Goal: Task Accomplishment & Management: Complete application form

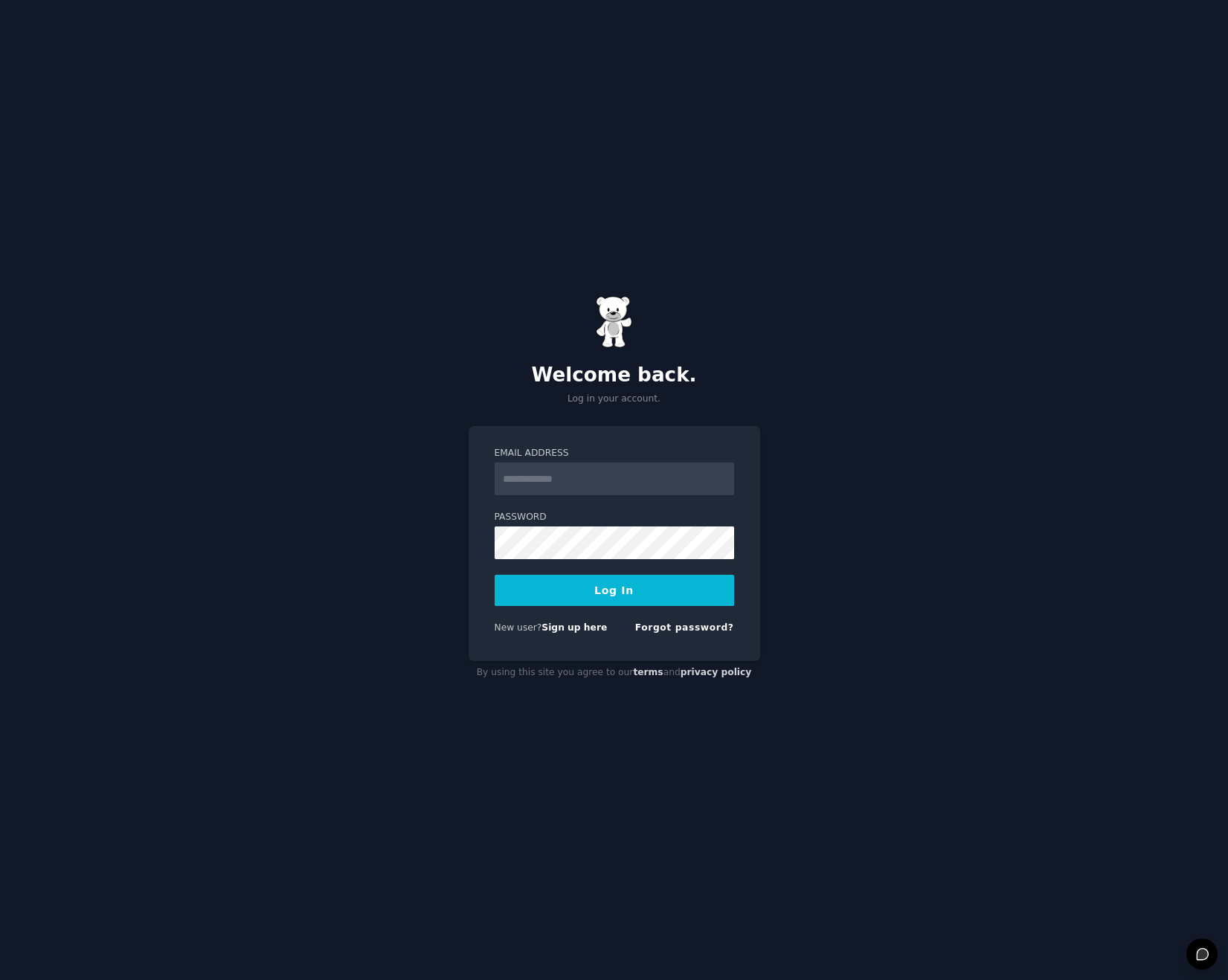
click at [607, 476] on input "Email Address" at bounding box center [614, 479] width 239 height 33
type input "**********"
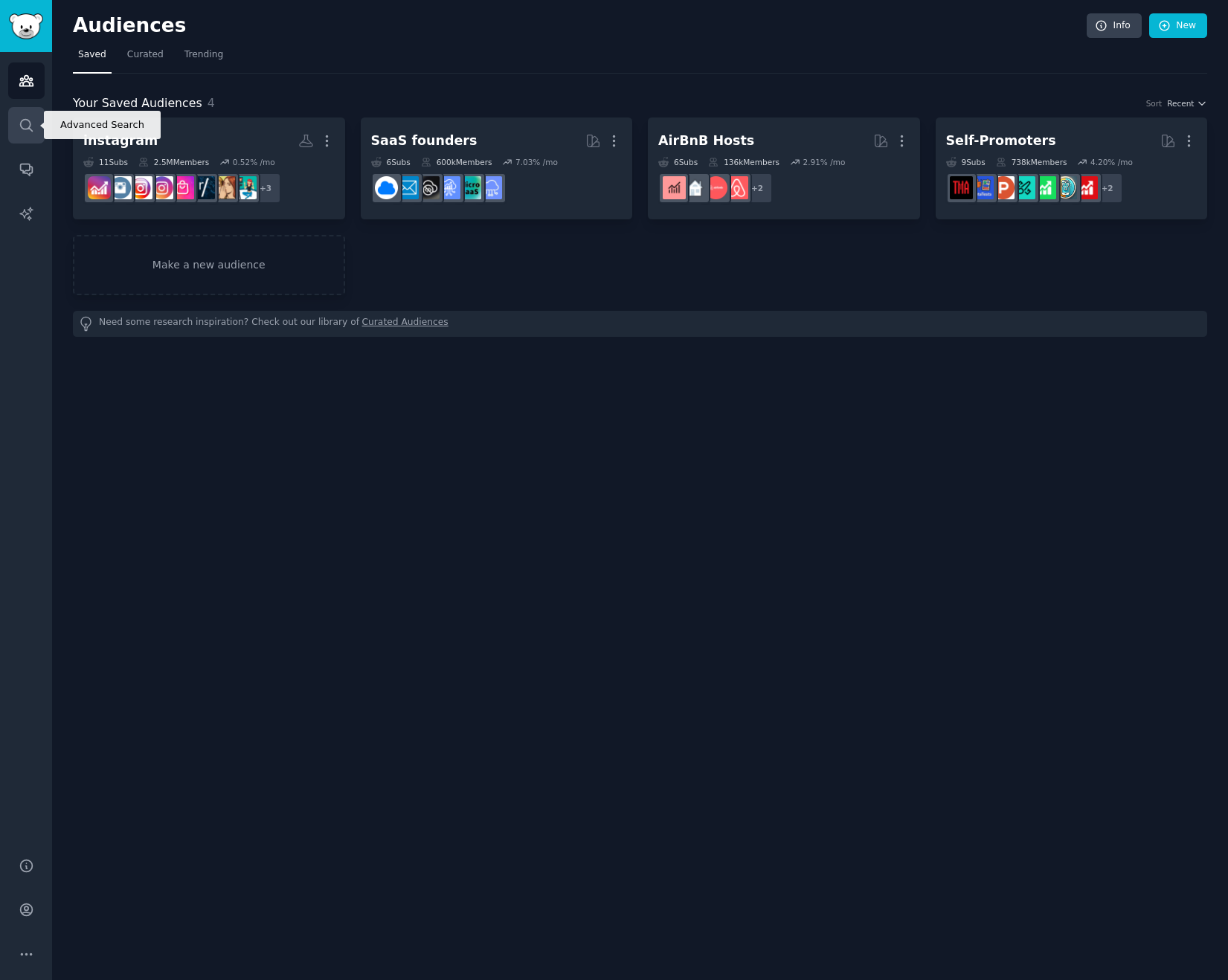
click at [27, 122] on icon "Sidebar" at bounding box center [26, 125] width 15 height 15
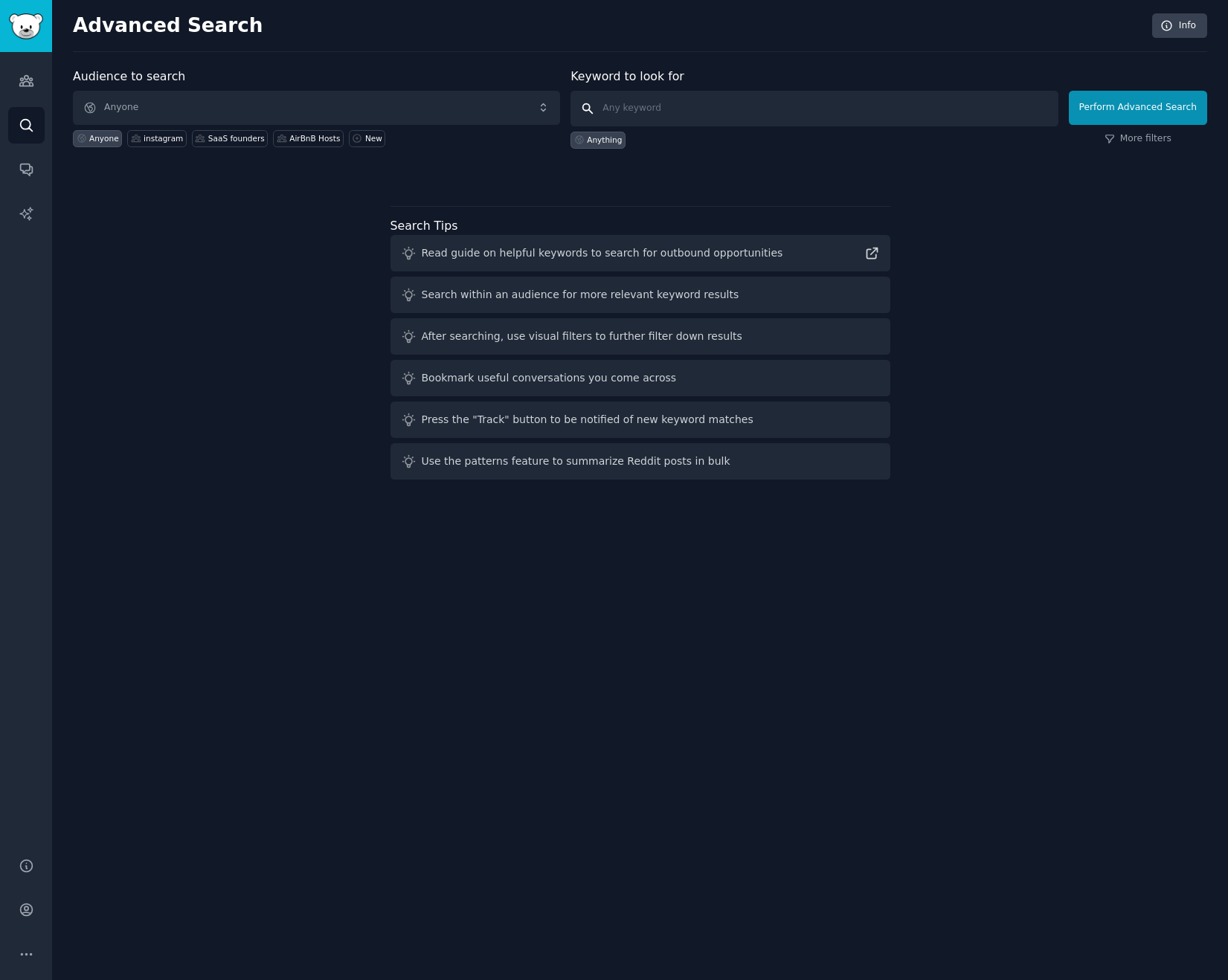
click at [697, 102] on input "text" at bounding box center [813, 108] width 487 height 36
type input "content"
click button "Perform Advanced Search" at bounding box center [1137, 107] width 138 height 34
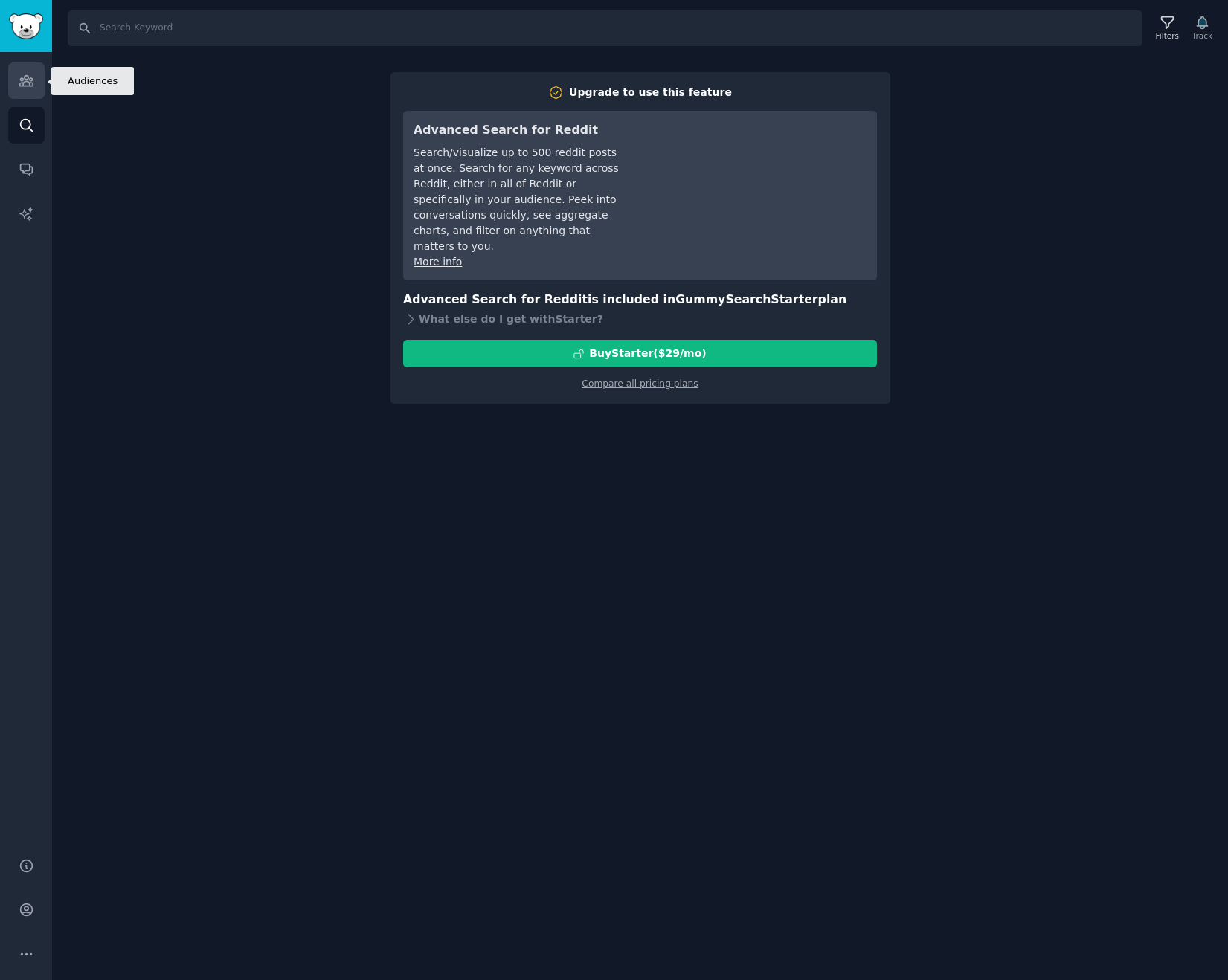
click at [24, 81] on icon "Sidebar" at bounding box center [26, 82] width 14 height 11
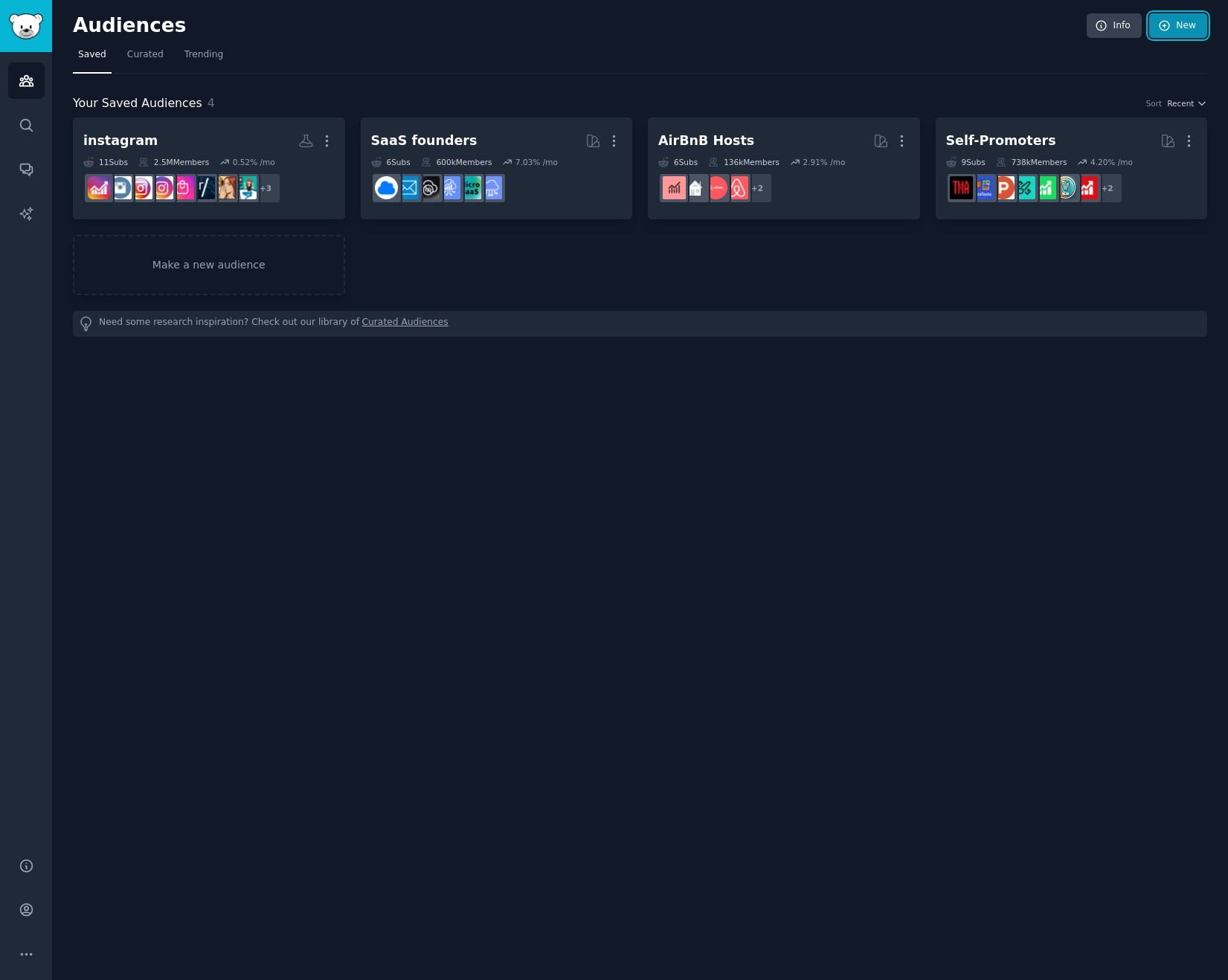
click at [1182, 31] on link "New" at bounding box center [1178, 26] width 58 height 25
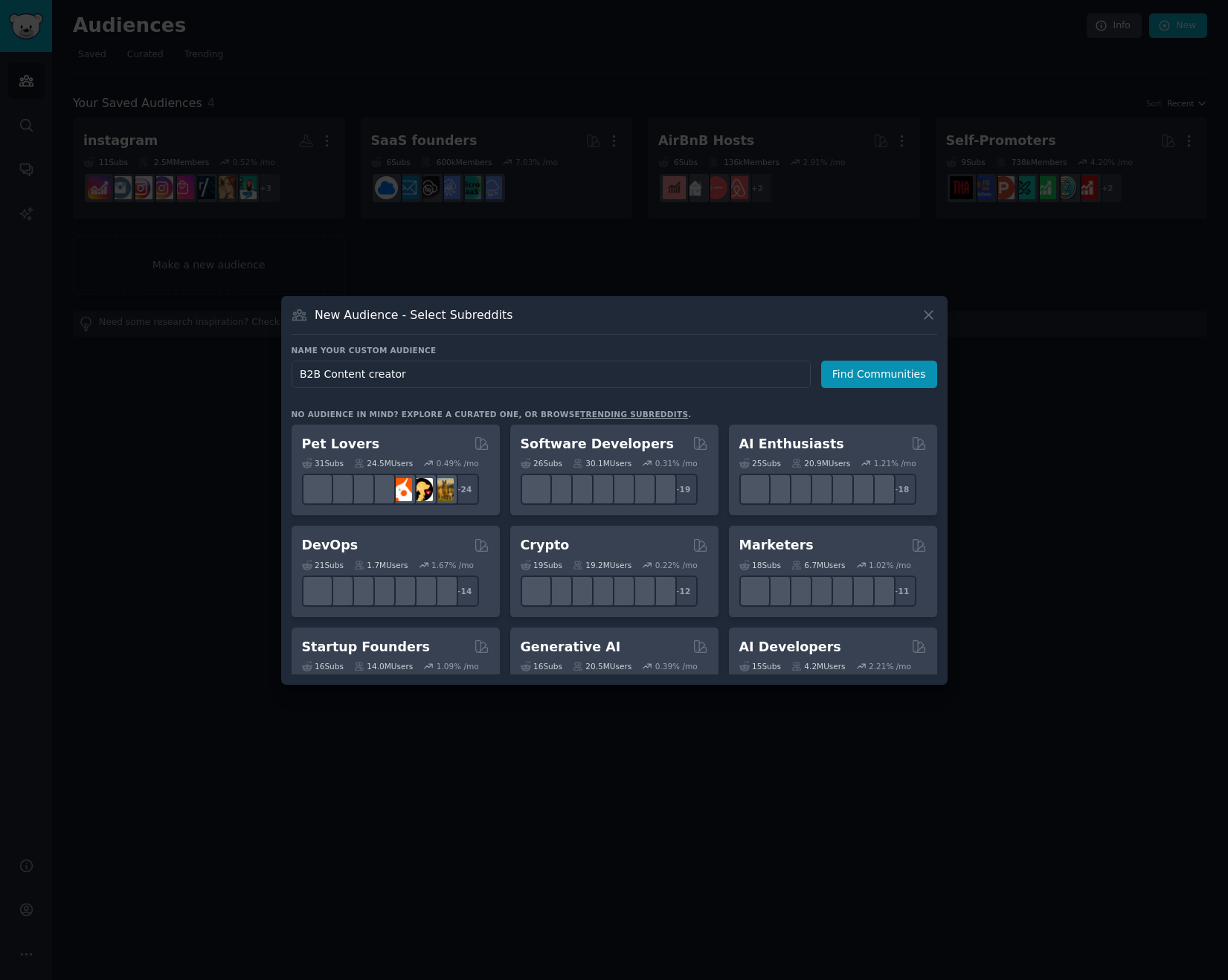
type input "B2B Content creators"
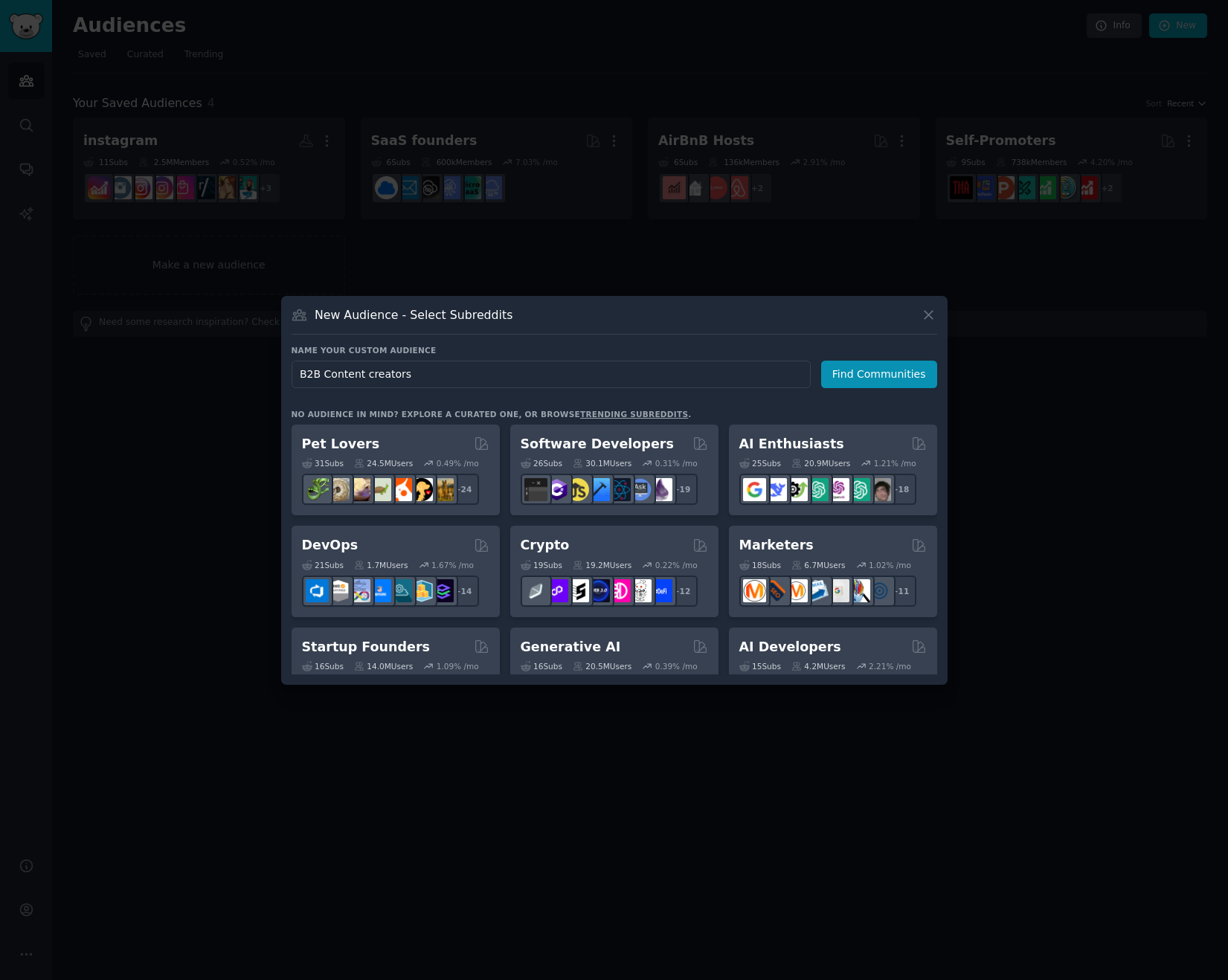
click button "Find Communities" at bounding box center [879, 374] width 116 height 27
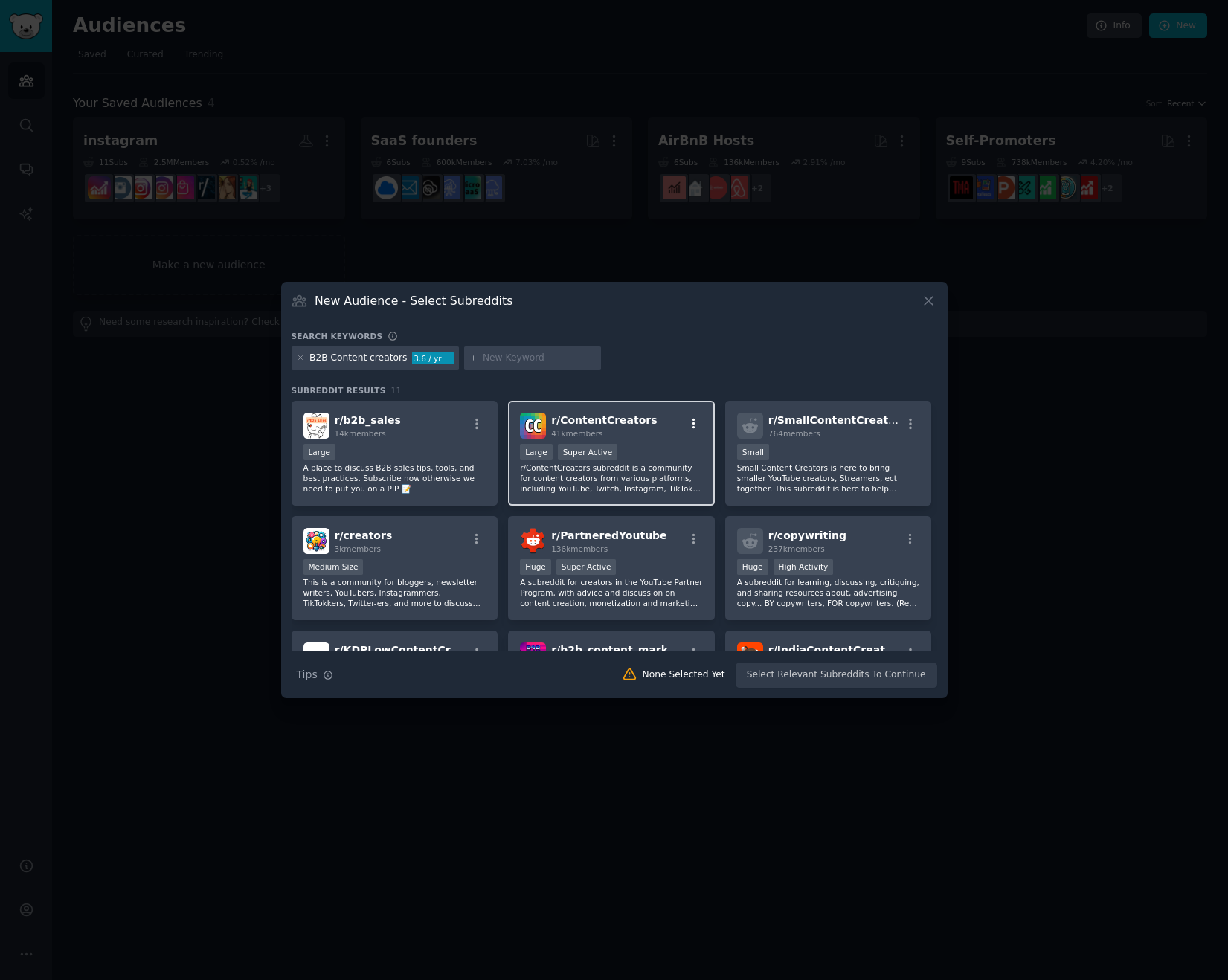
click at [692, 423] on icon "button" at bounding box center [694, 424] width 3 height 11
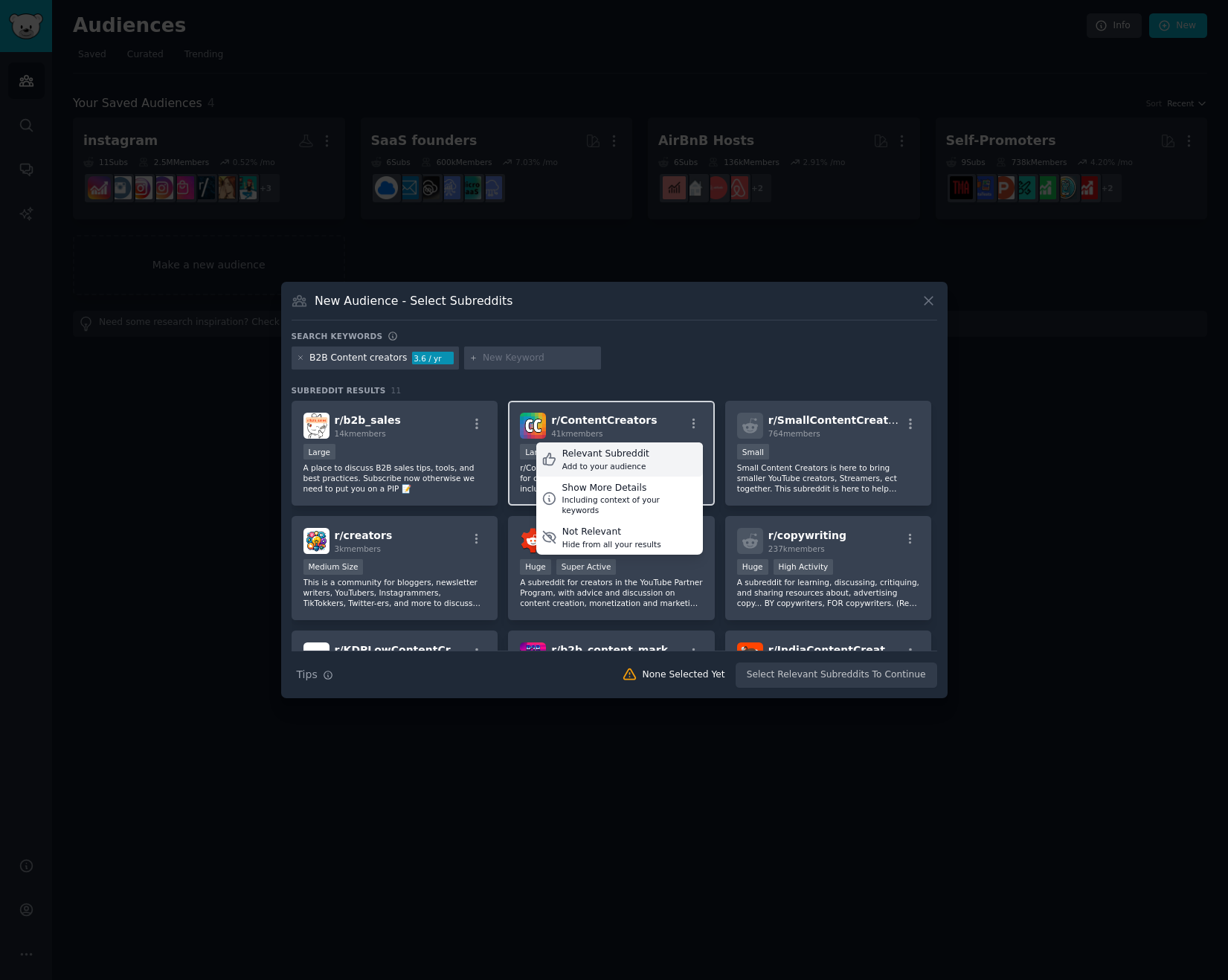
click at [631, 456] on div "Relevant Subreddit" at bounding box center [606, 454] width 87 height 14
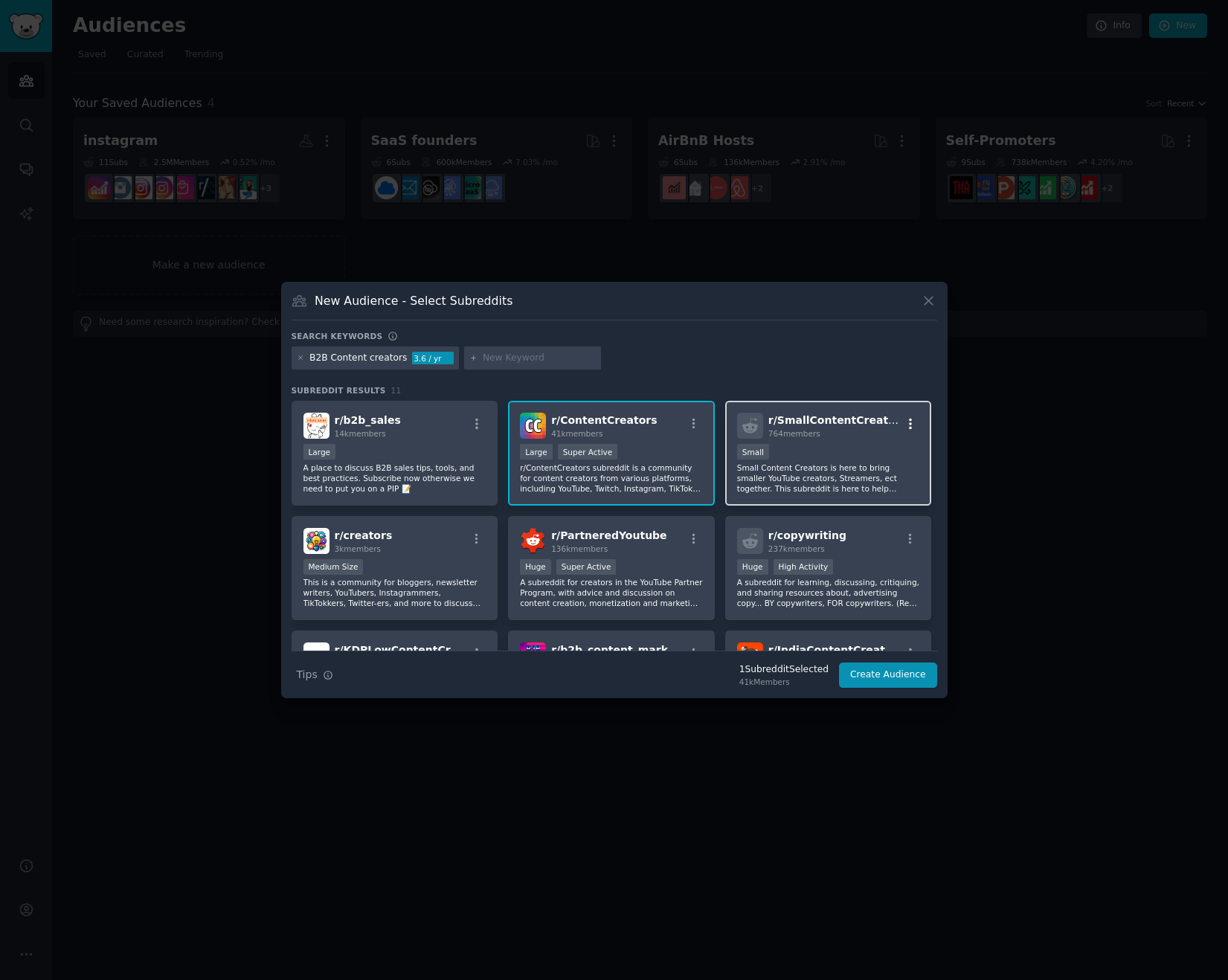
click at [903, 421] on icon "button" at bounding box center [910, 424] width 14 height 14
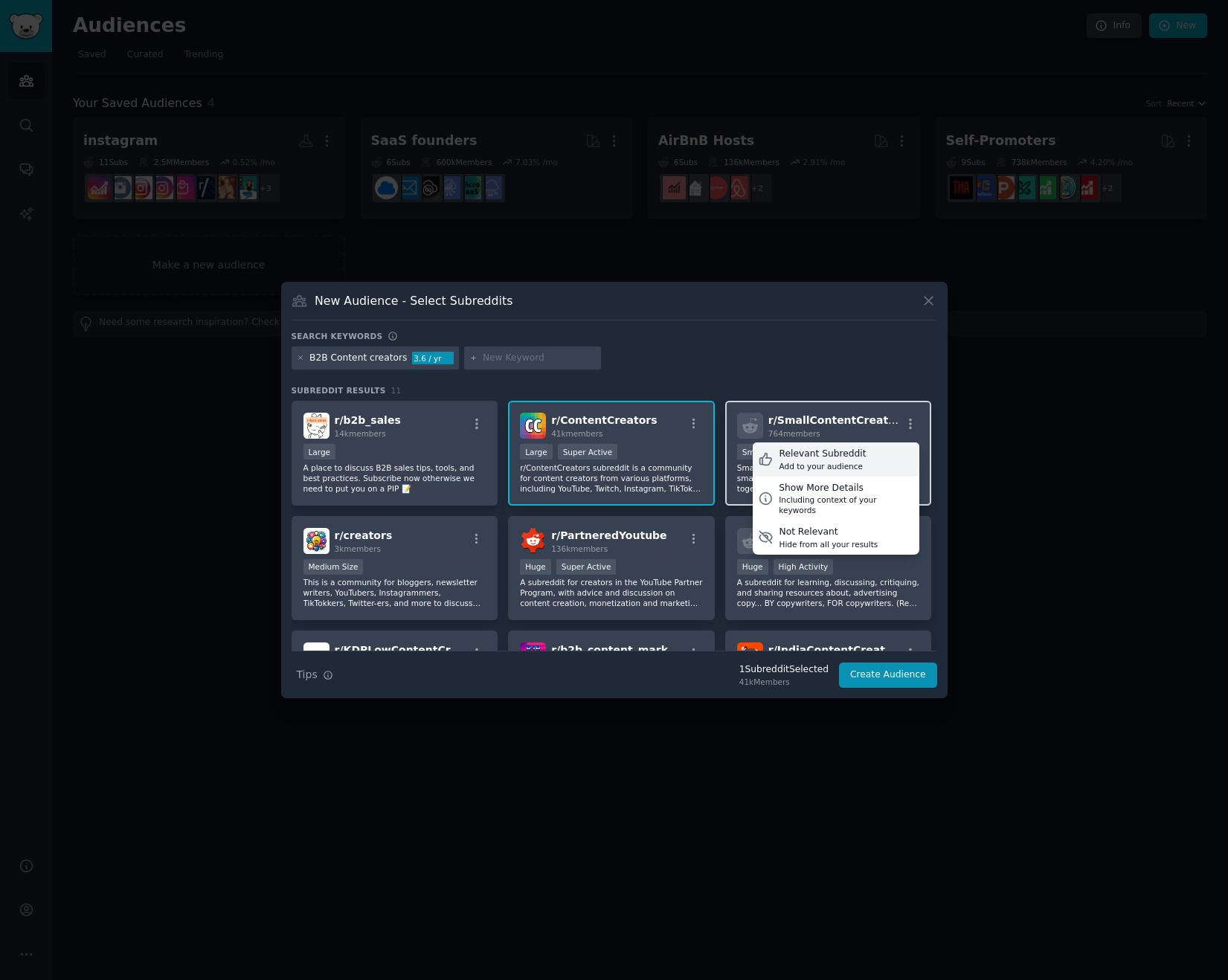
click at [840, 450] on div "Relevant Subreddit" at bounding box center [822, 454] width 87 height 14
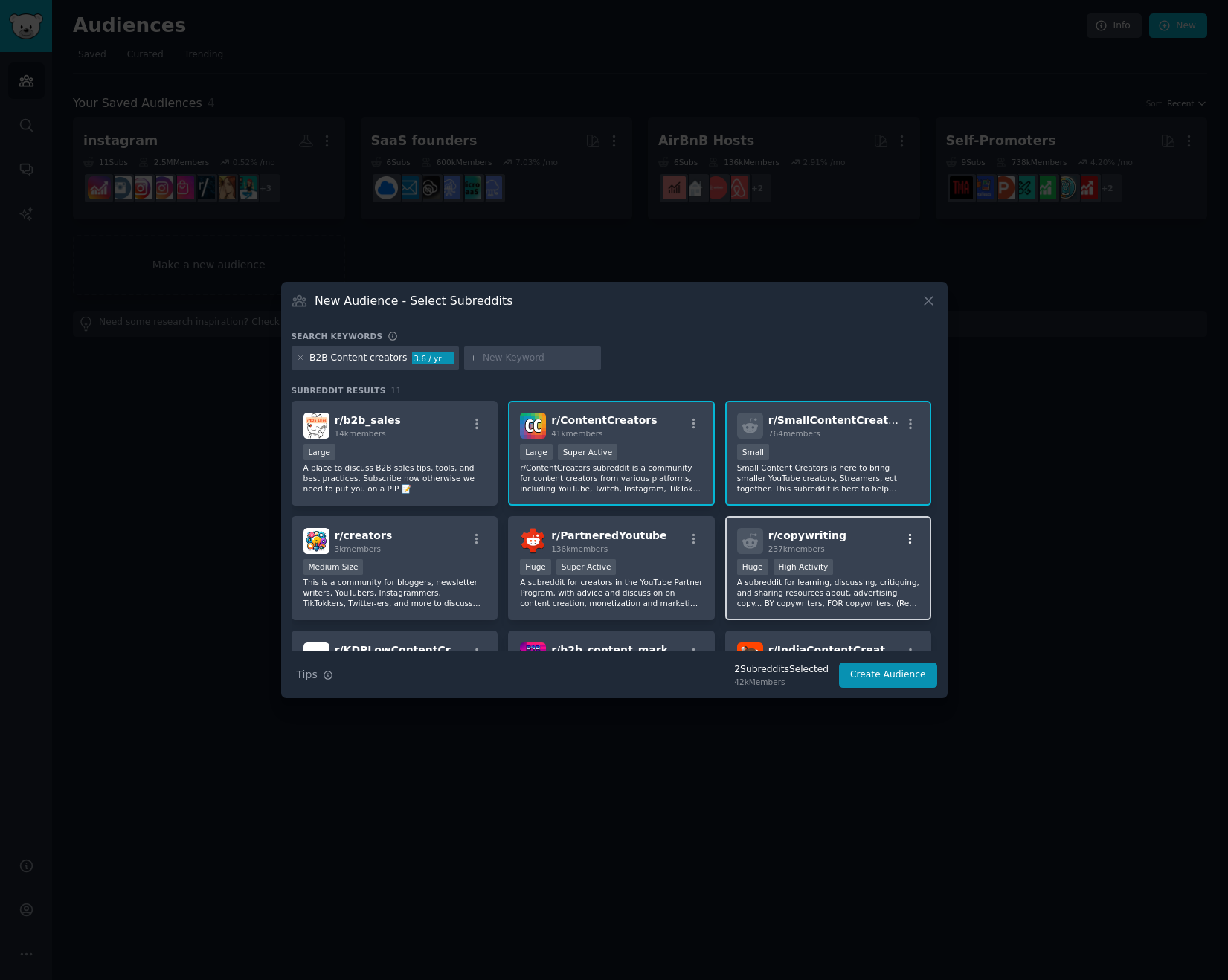
click at [909, 536] on icon "button" at bounding box center [910, 540] width 14 height 14
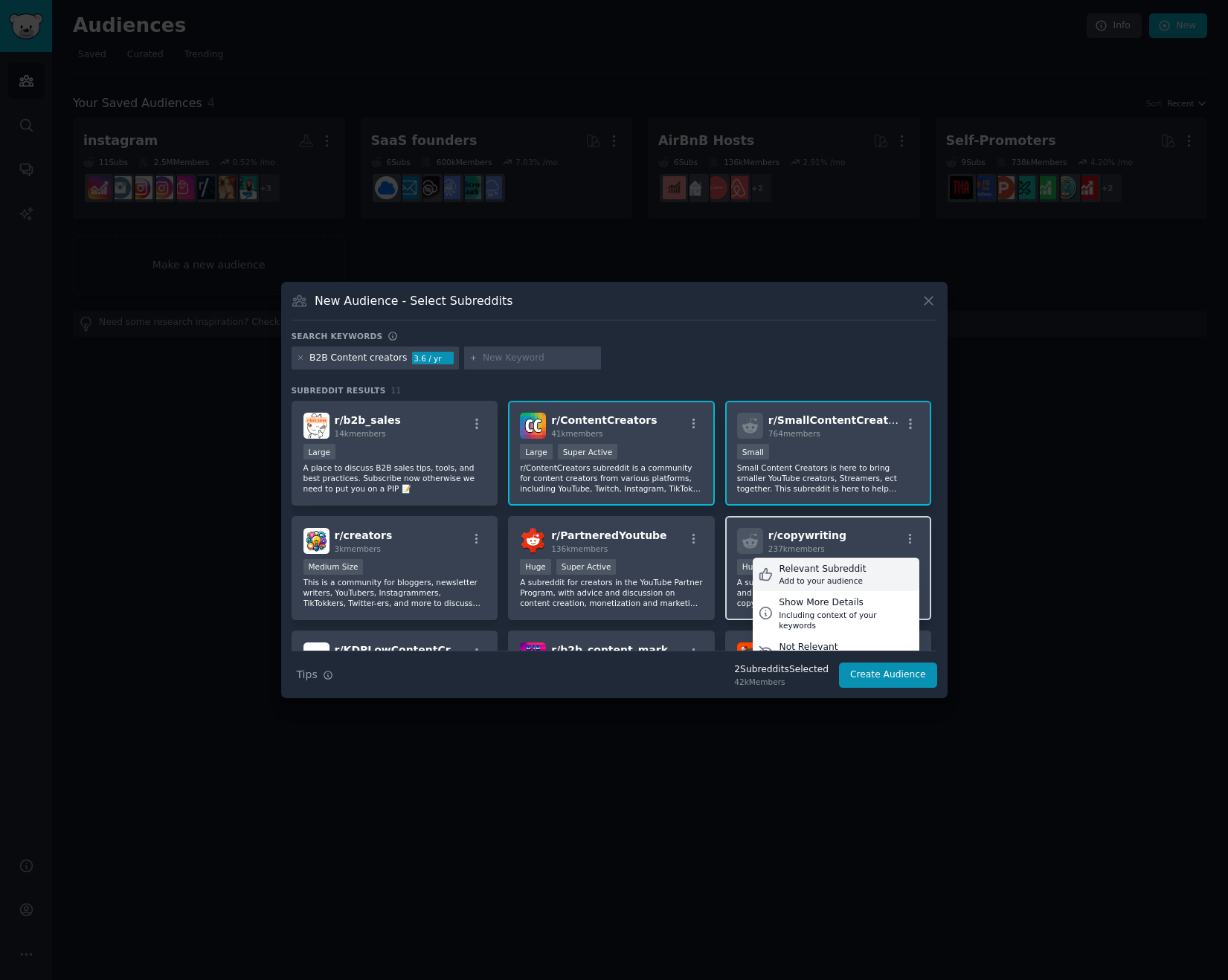
click at [852, 572] on div "Relevant Subreddit" at bounding box center [822, 570] width 87 height 14
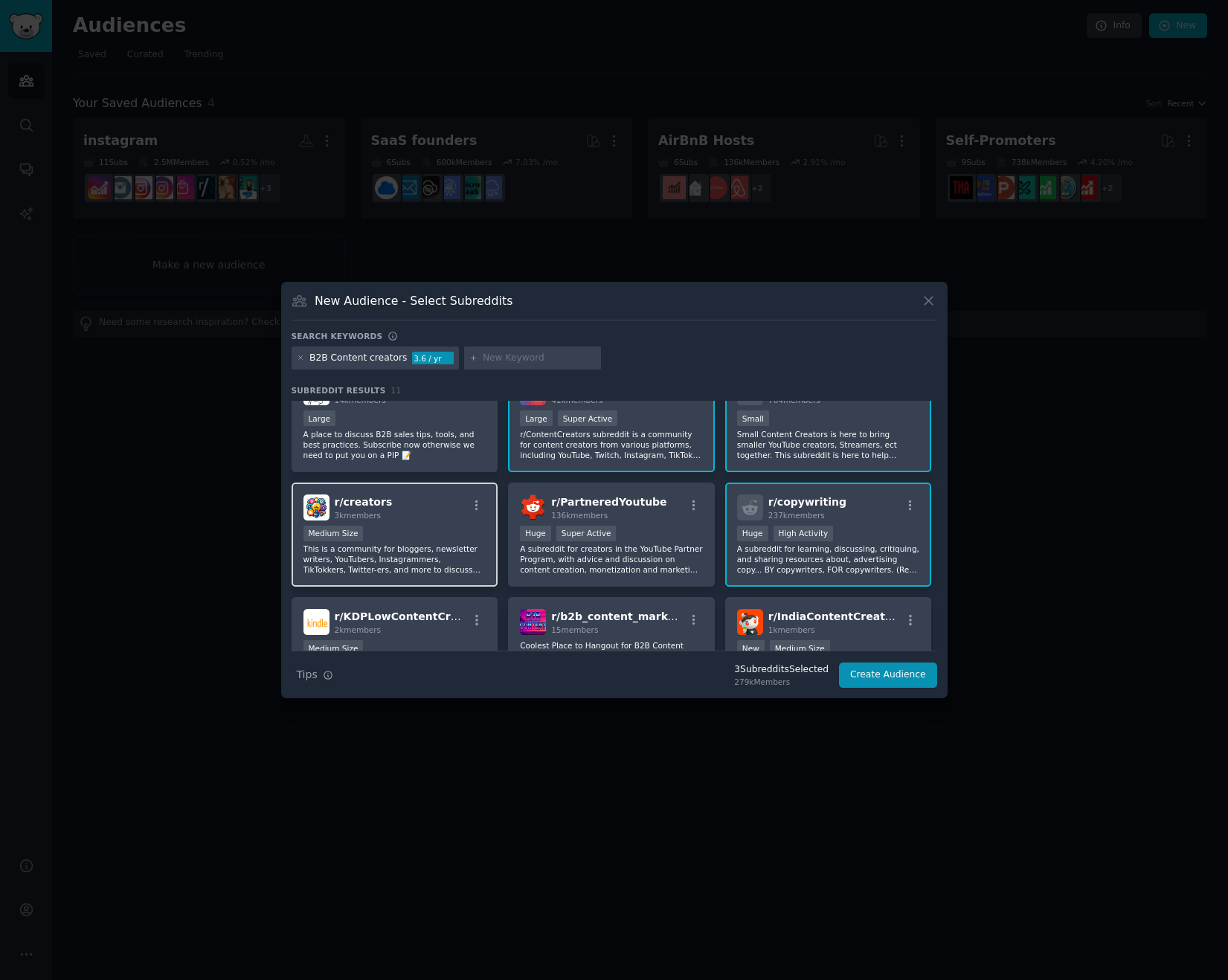
scroll to position [66, 0]
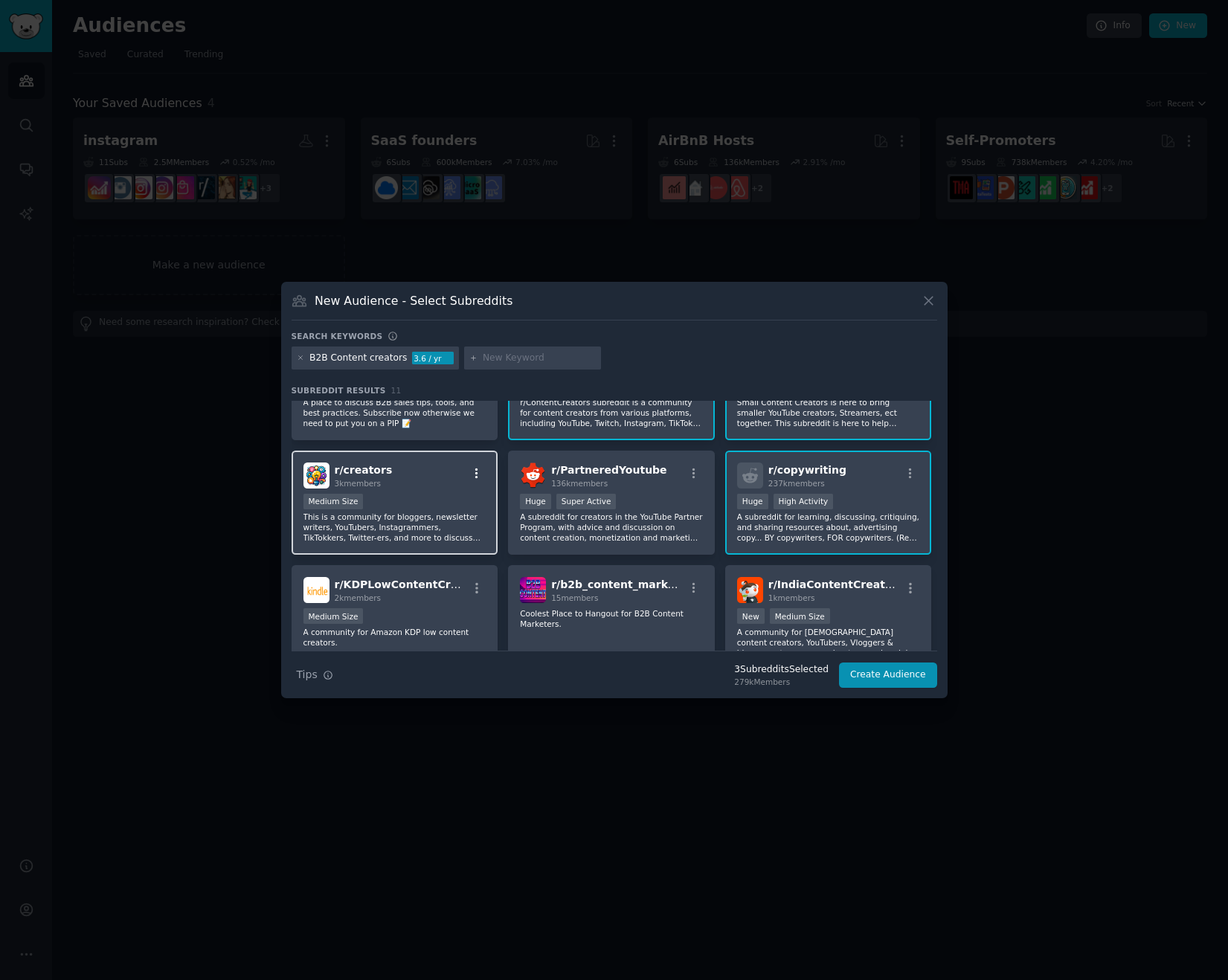
click at [476, 472] on icon "button" at bounding box center [477, 474] width 14 height 14
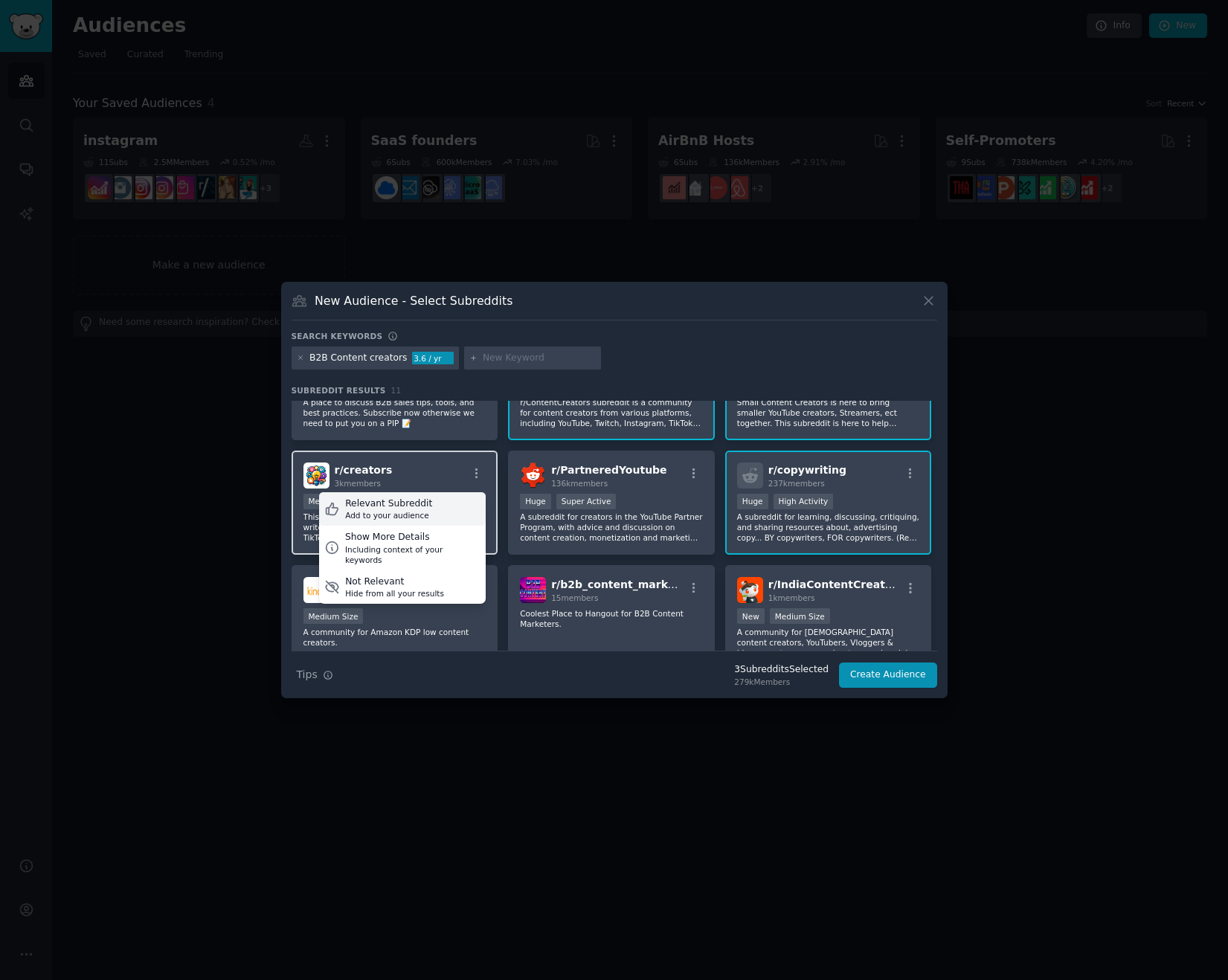
click at [434, 501] on div "Relevant Subreddit Add to your audience" at bounding box center [402, 509] width 167 height 34
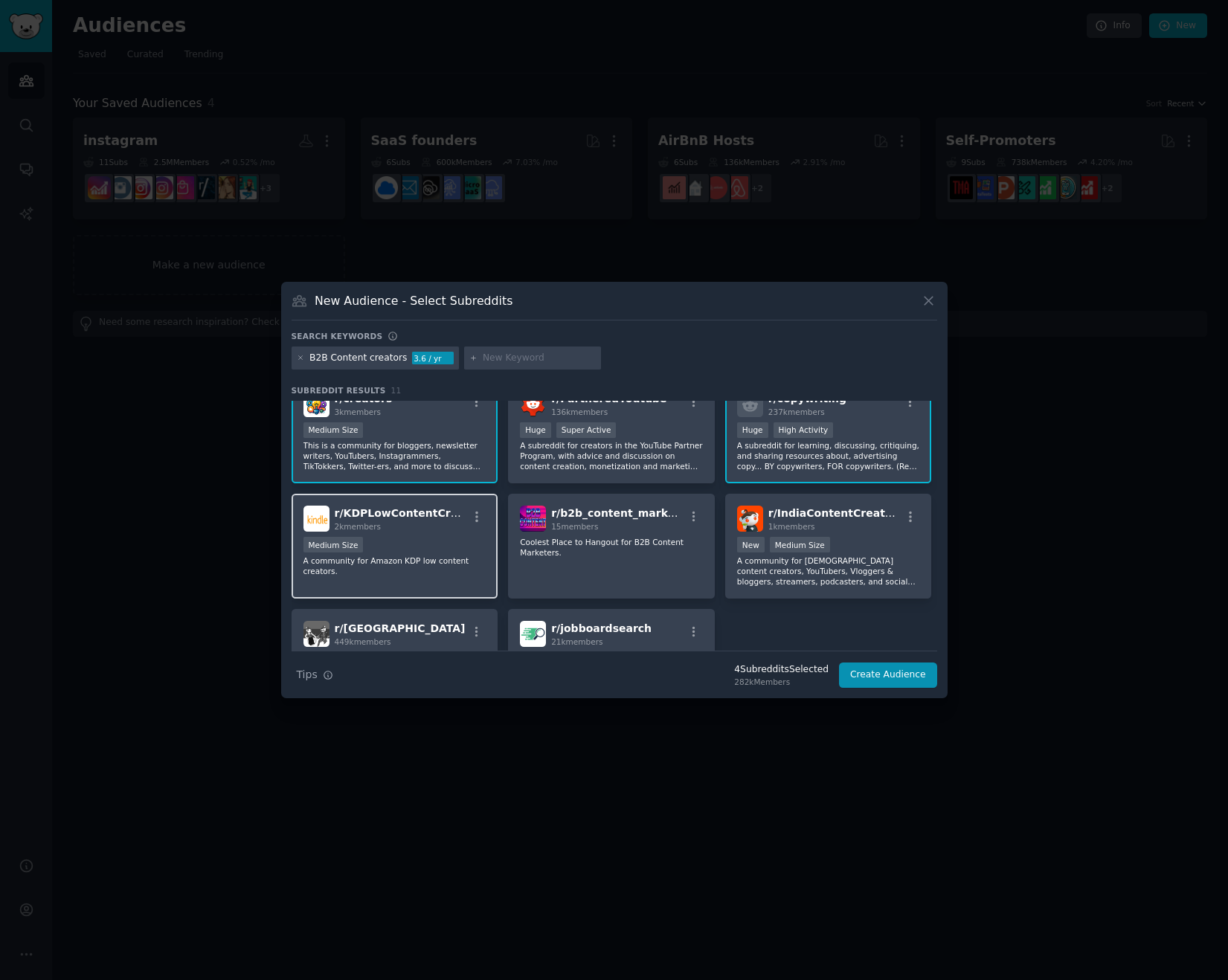
scroll to position [154, 0]
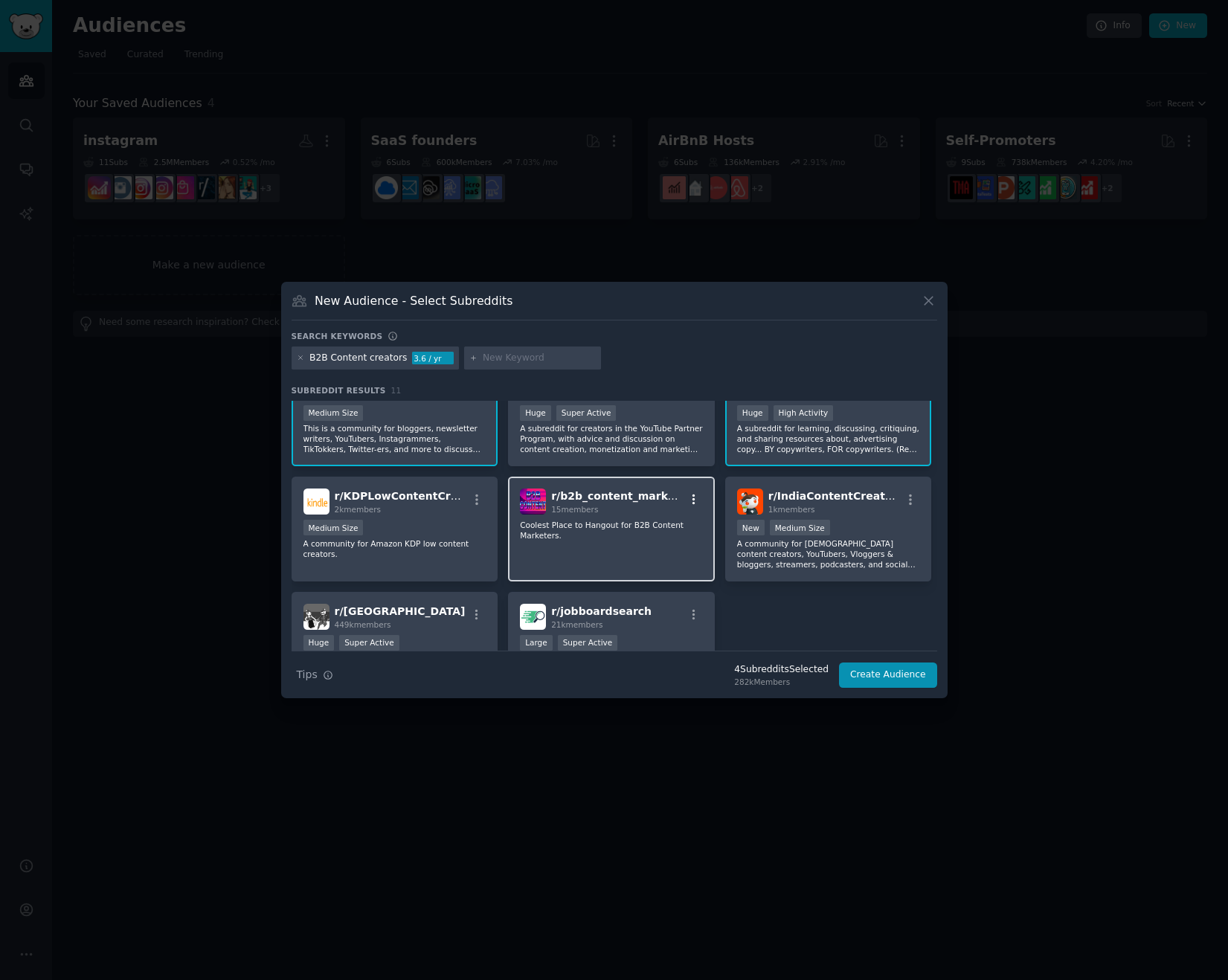
click at [692, 502] on icon "button" at bounding box center [694, 500] width 14 height 14
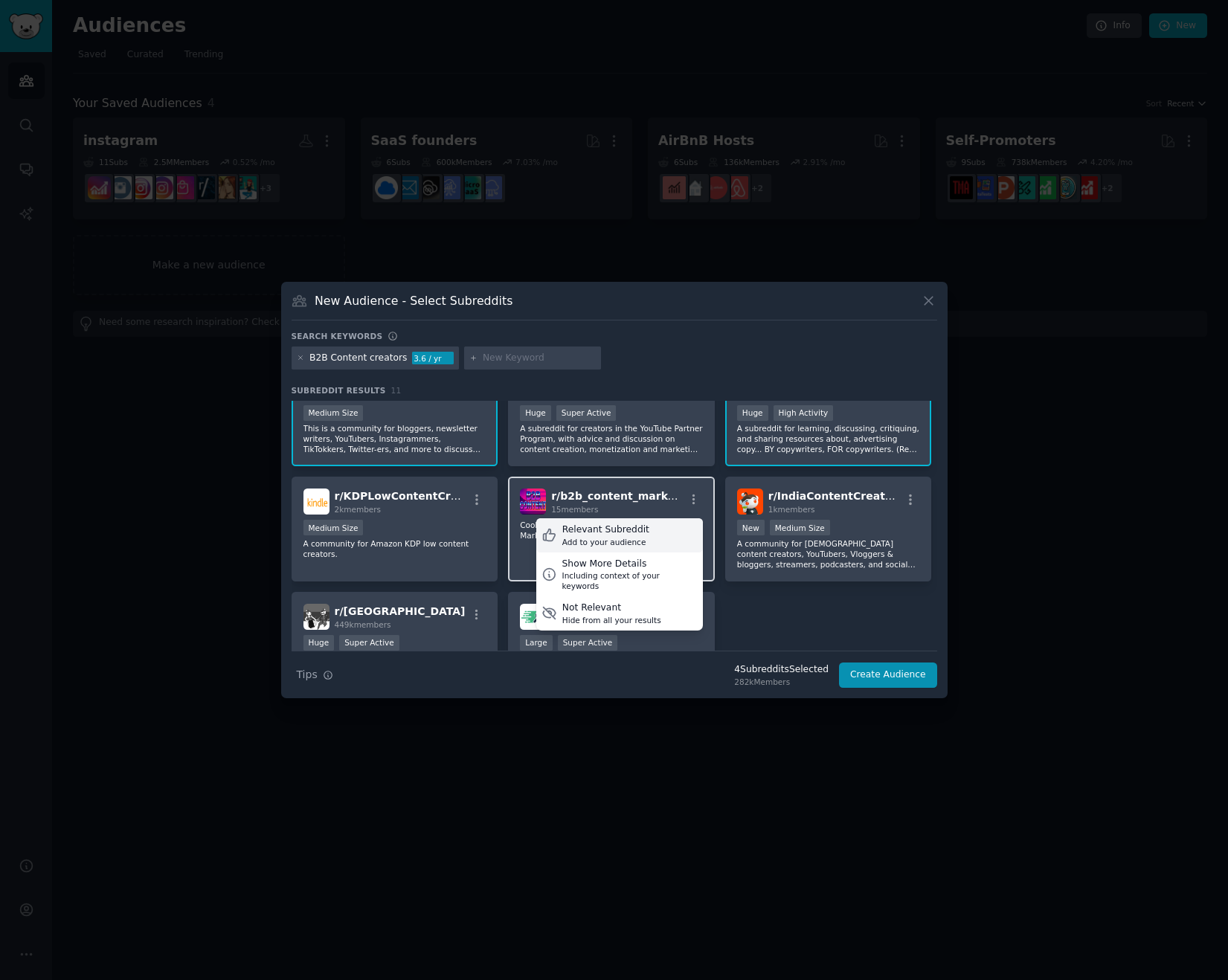
click at [651, 527] on div "Relevant Subreddit Add to your audience" at bounding box center [619, 535] width 167 height 34
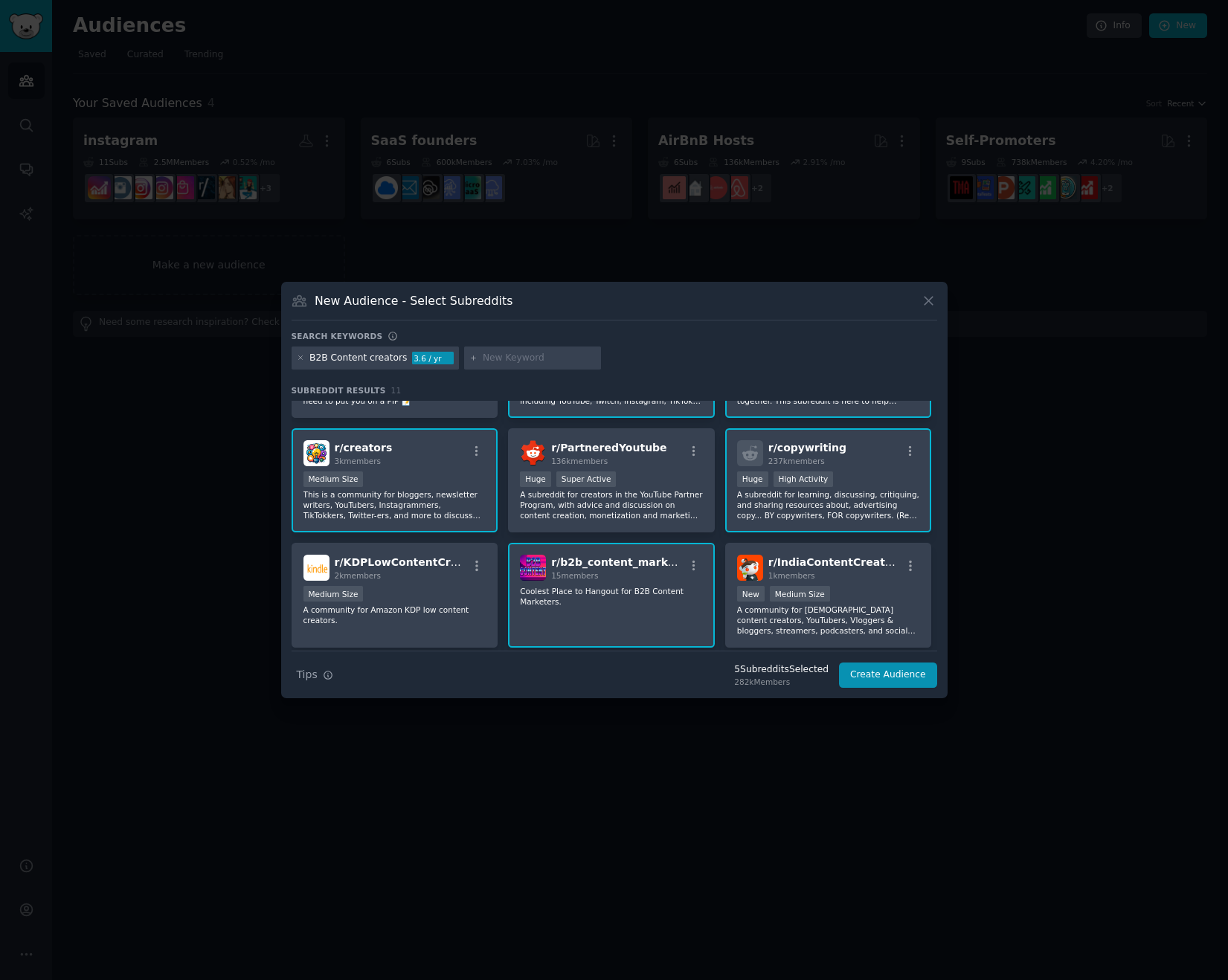
scroll to position [0, 0]
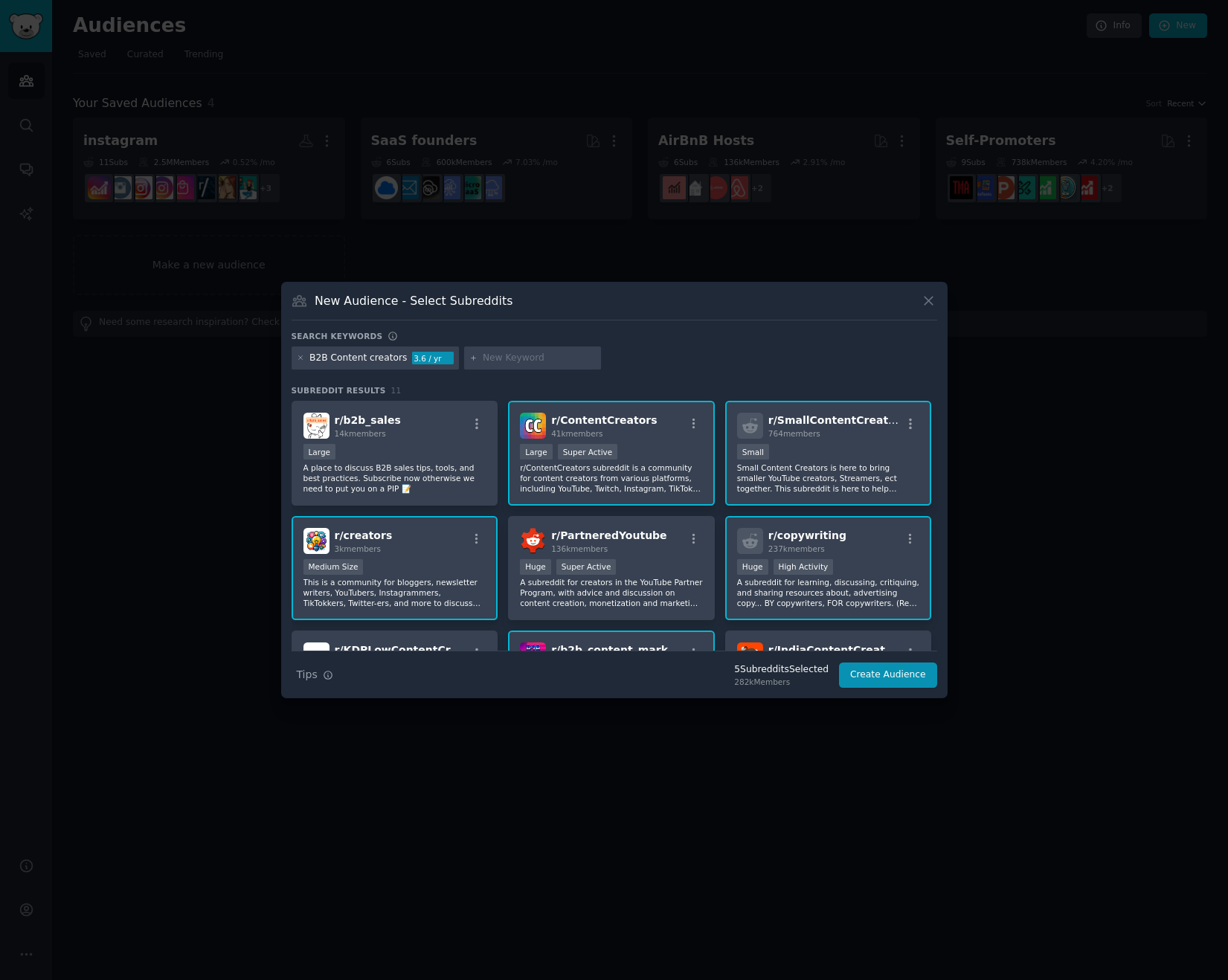
click at [526, 355] on input "text" at bounding box center [539, 358] width 113 height 14
type input "content creator"
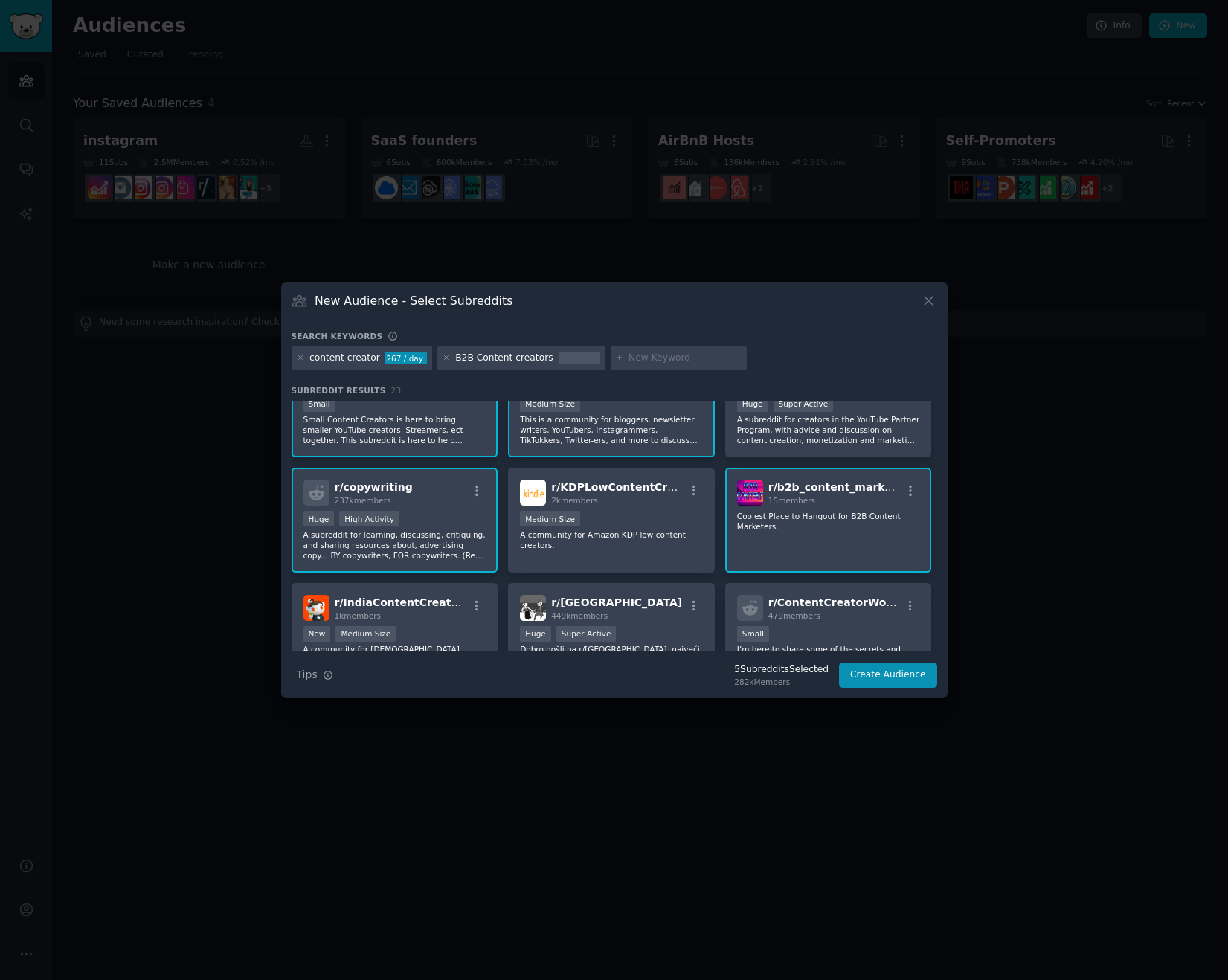
scroll to position [167, 0]
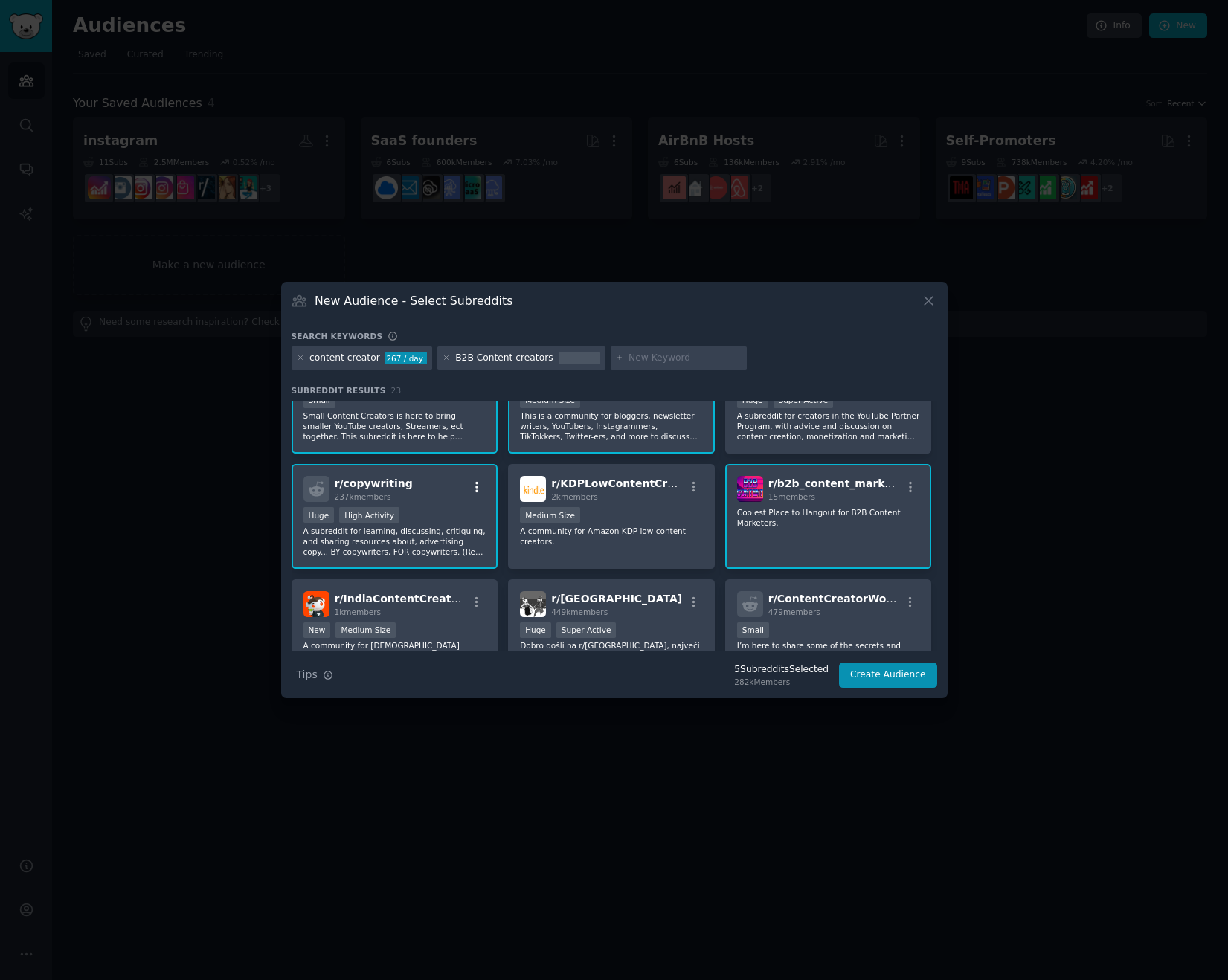
click at [476, 483] on icon "button" at bounding box center [477, 487] width 14 height 14
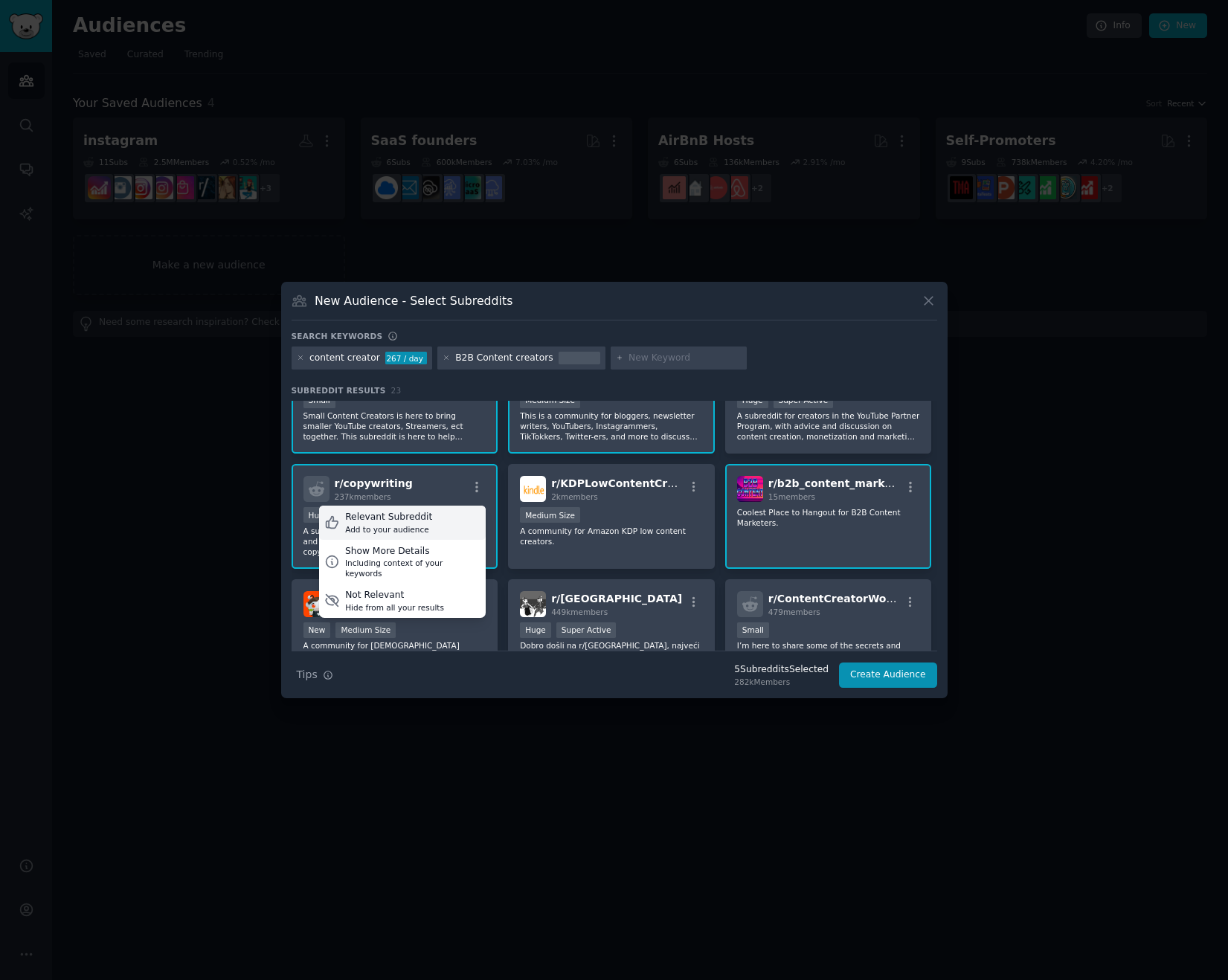
click at [445, 515] on div "Relevant Subreddit Add to your audience" at bounding box center [402, 522] width 167 height 34
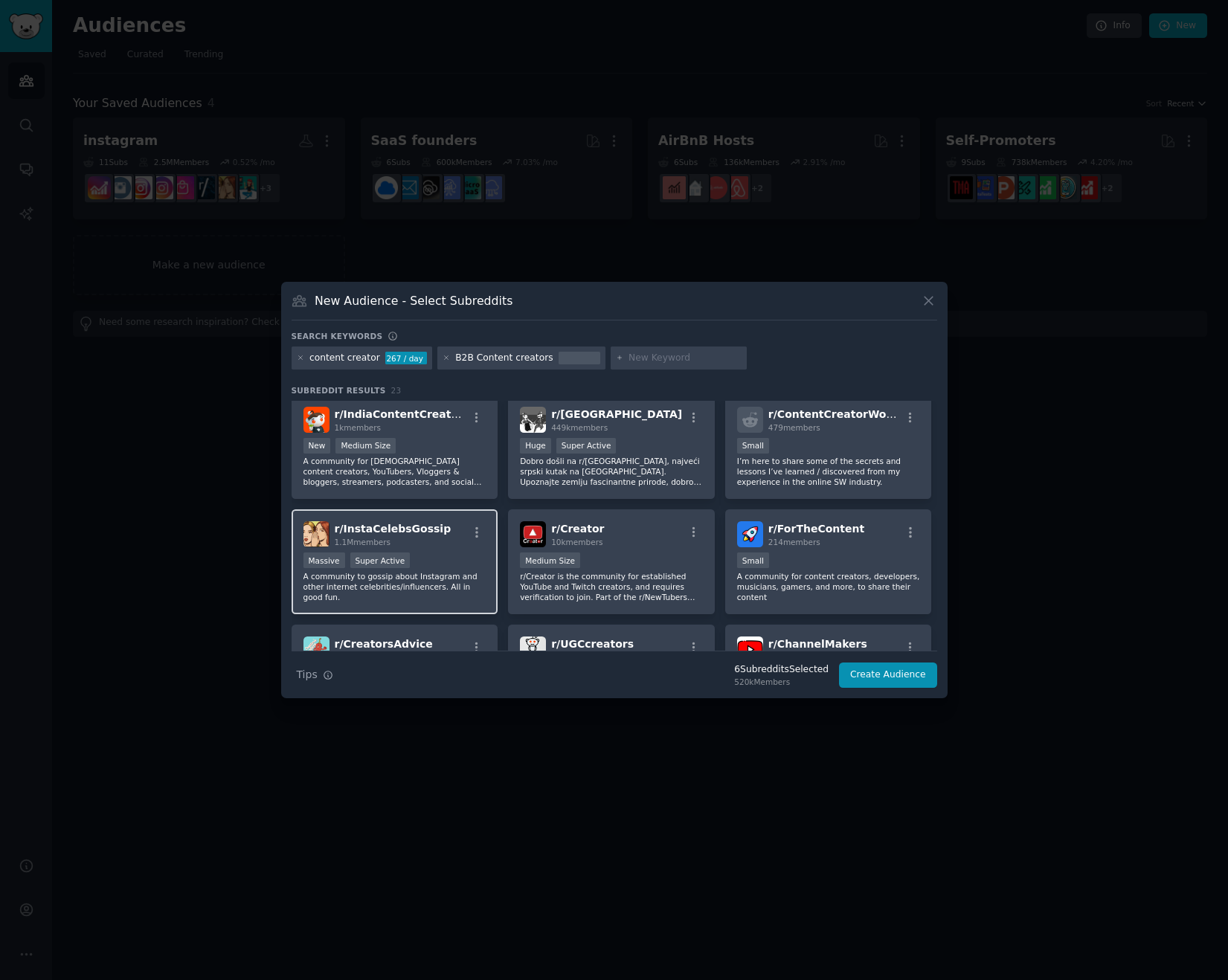
scroll to position [348, 0]
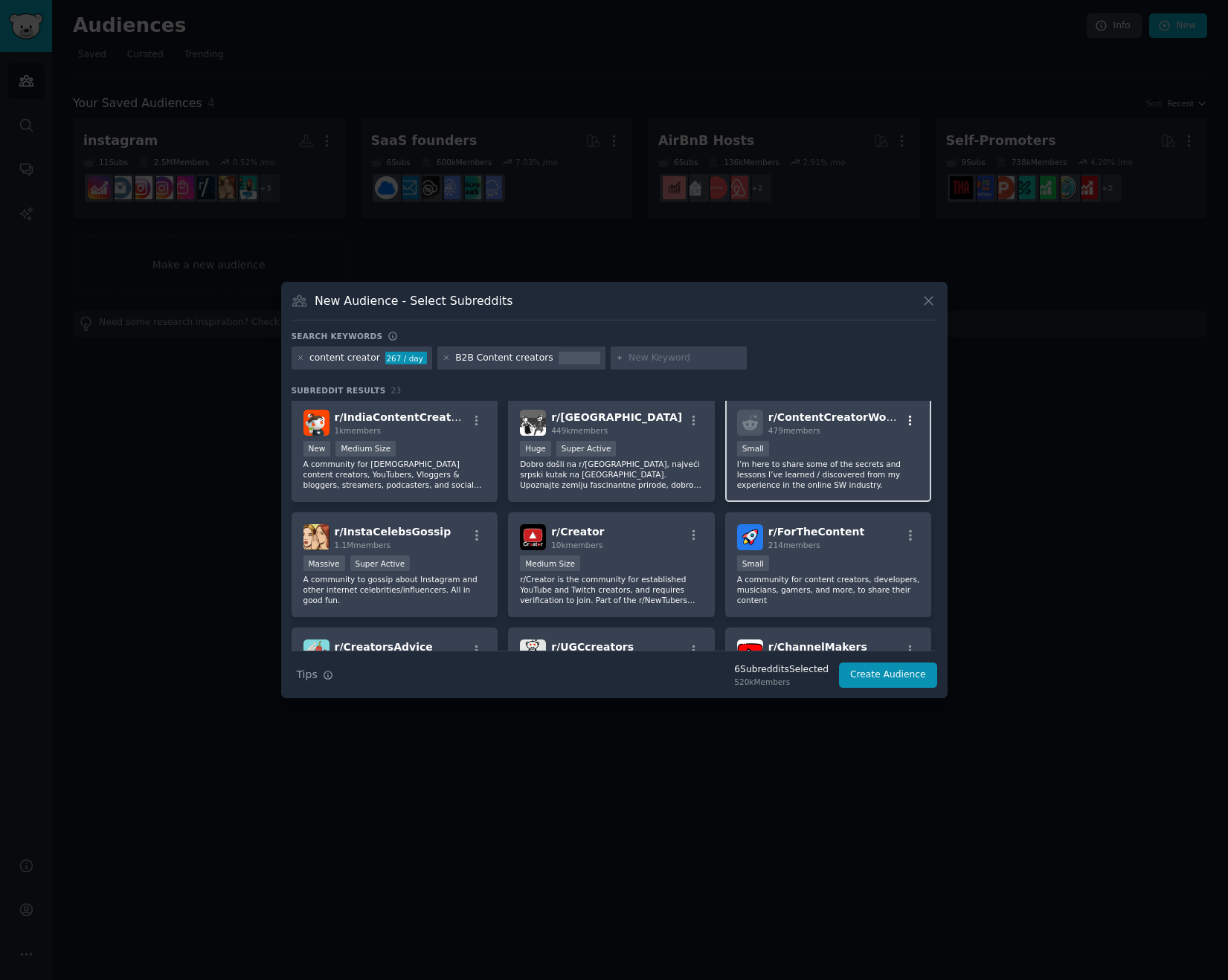
click at [909, 416] on icon "button" at bounding box center [910, 420] width 3 height 11
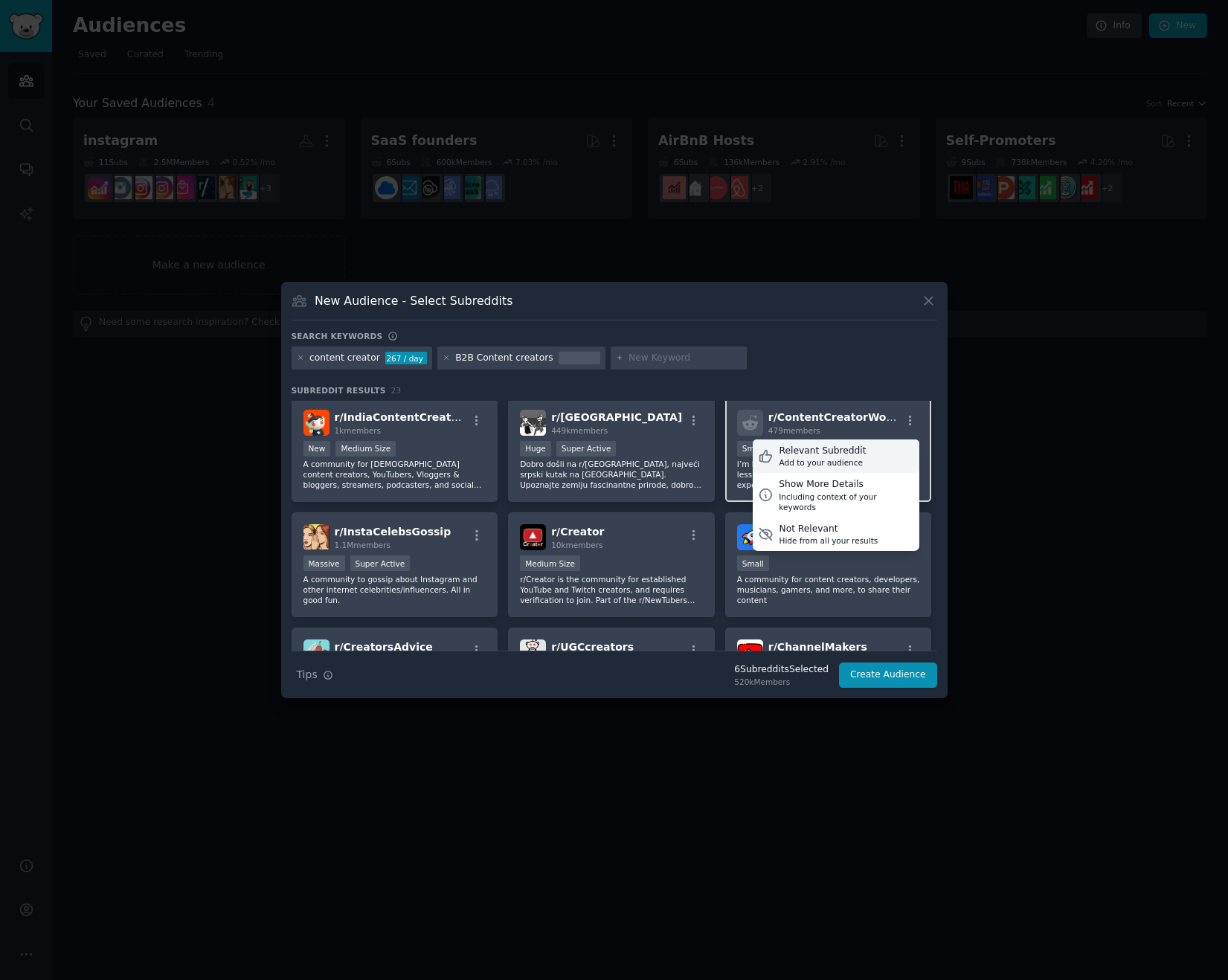
click at [845, 444] on div "Relevant Subreddit" at bounding box center [822, 451] width 87 height 14
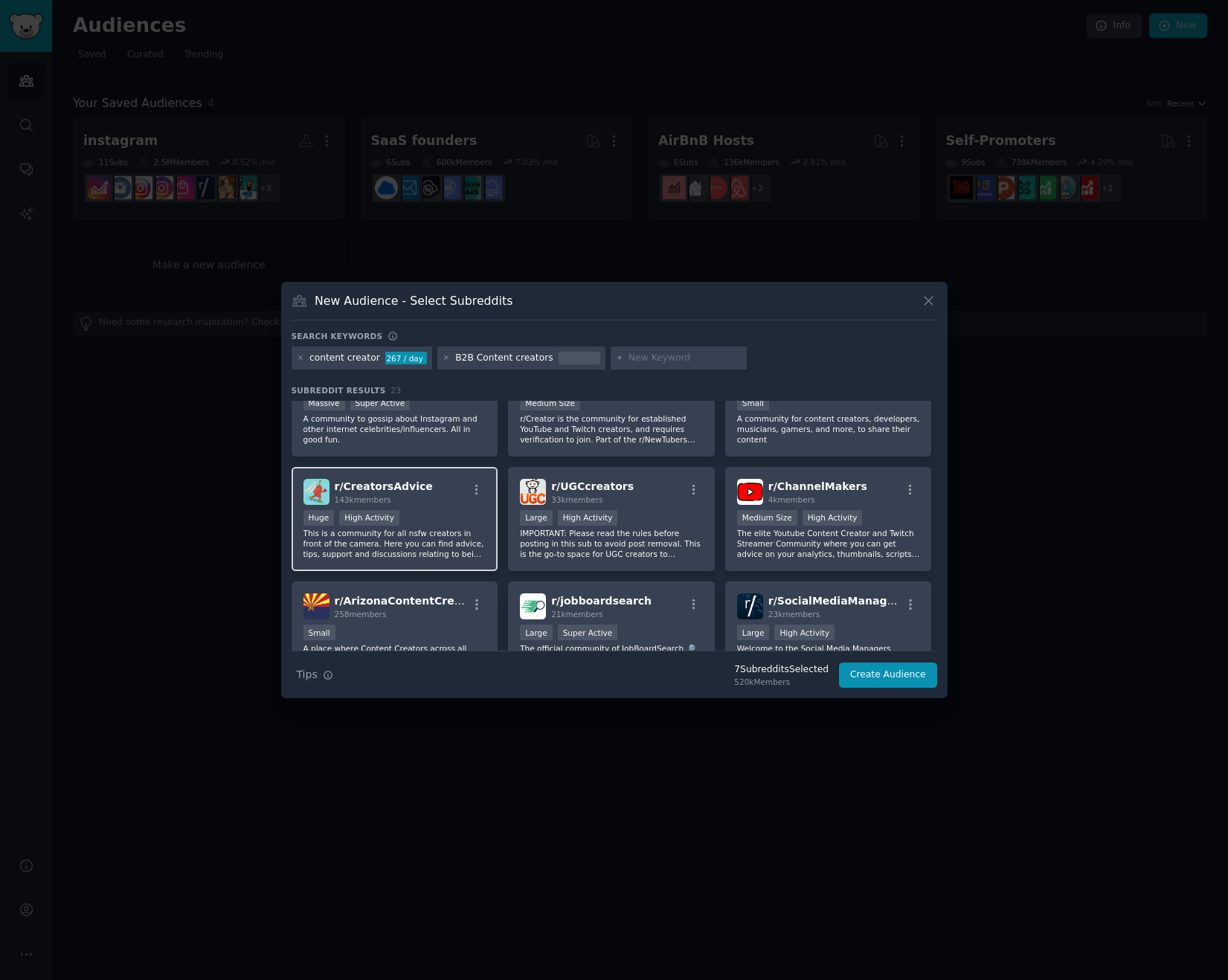
scroll to position [509, 0]
click at [473, 491] on icon "button" at bounding box center [477, 489] width 14 height 14
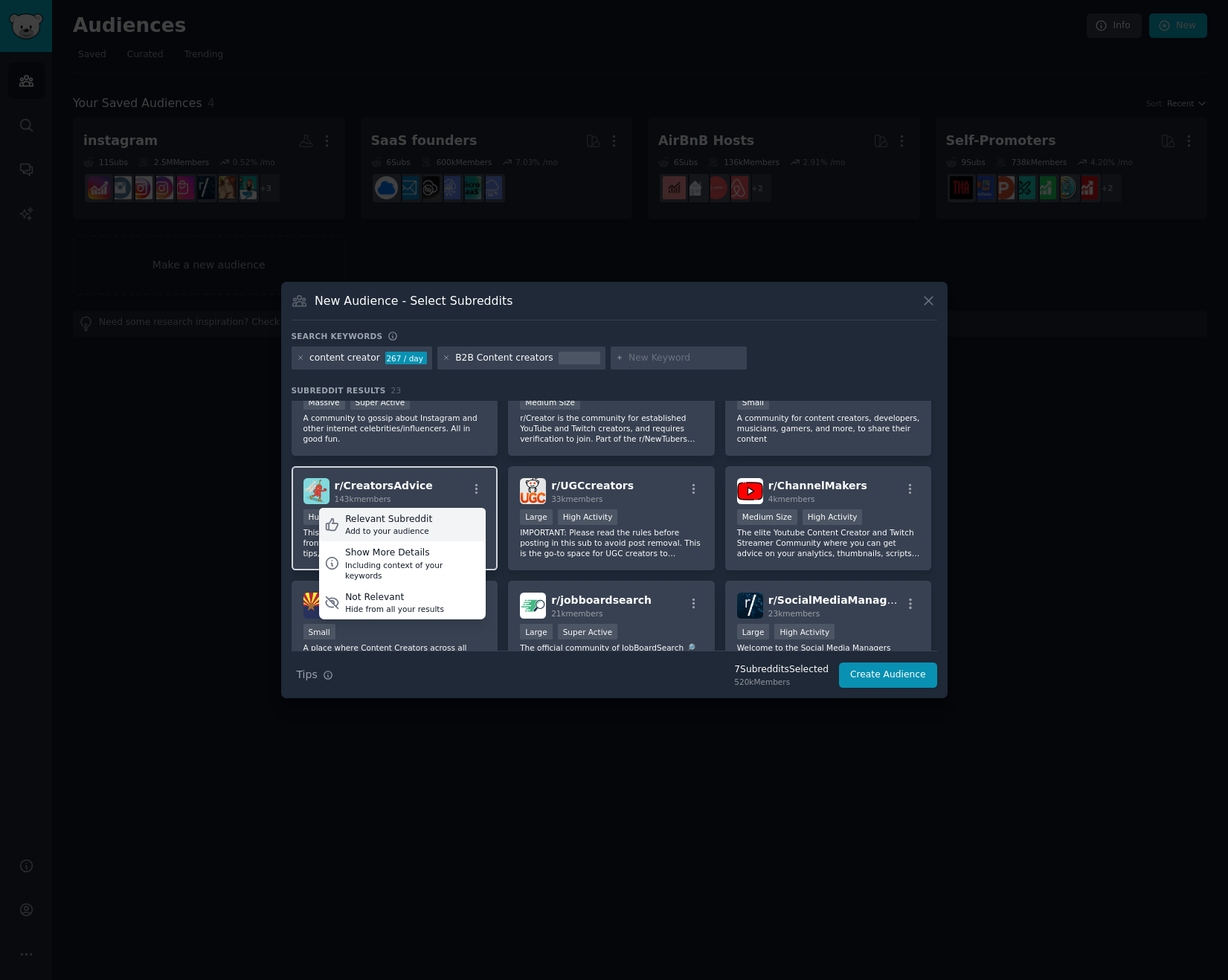
click at [428, 517] on div "Relevant Subreddit Add to your audience" at bounding box center [402, 524] width 167 height 34
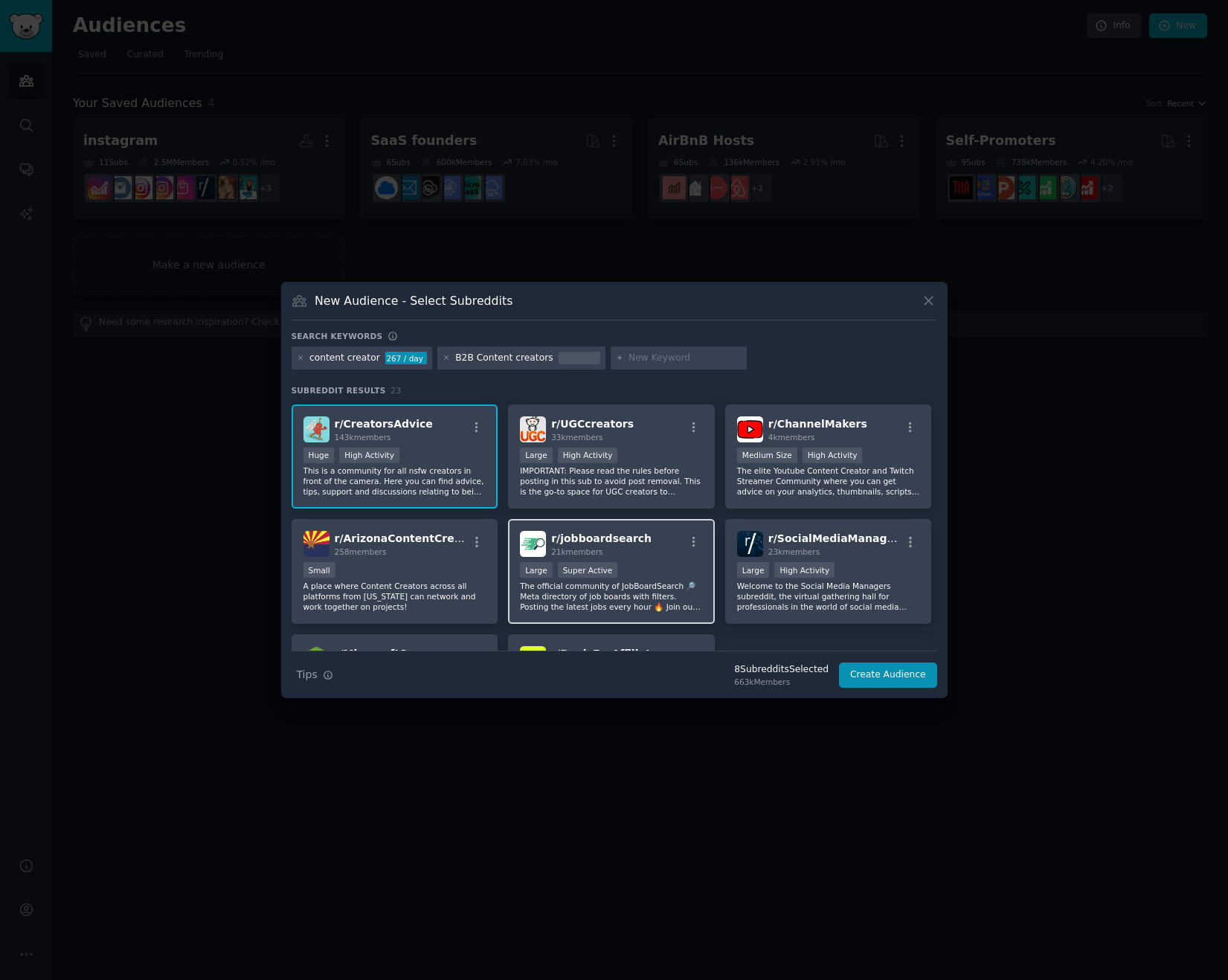
scroll to position [655, 0]
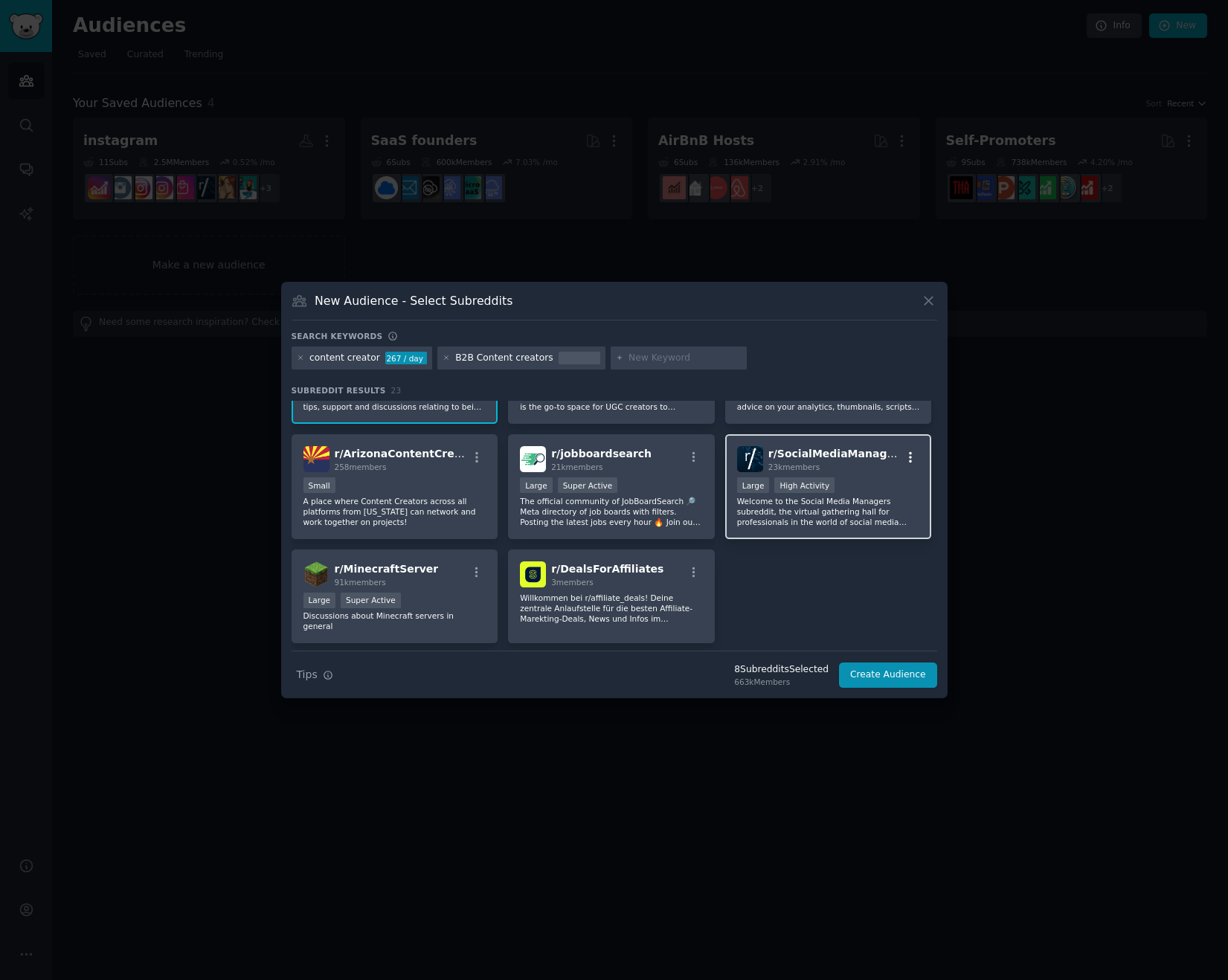
click at [909, 461] on icon "button" at bounding box center [910, 457] width 3 height 11
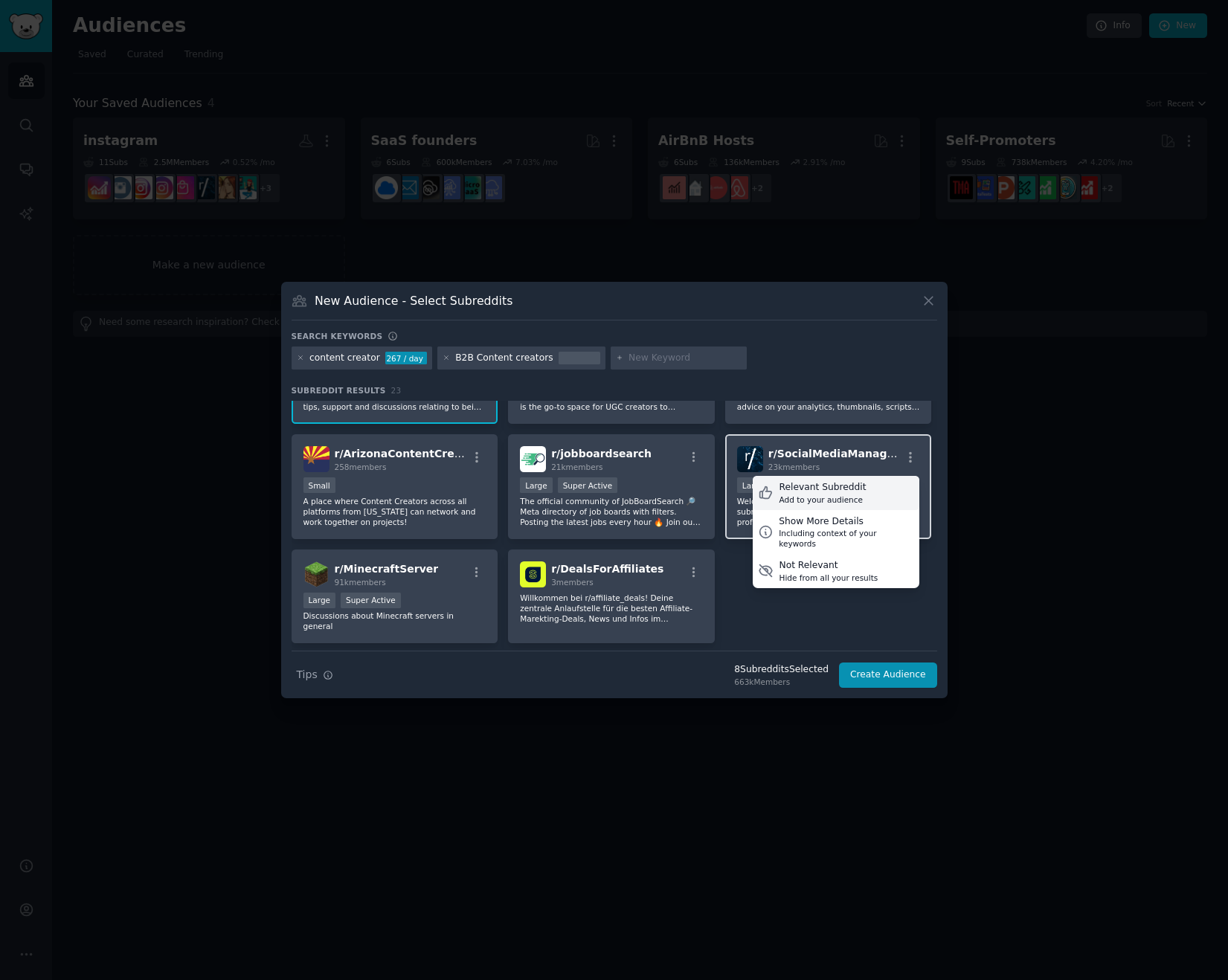
click at [822, 486] on div "Relevant Subreddit" at bounding box center [822, 488] width 87 height 14
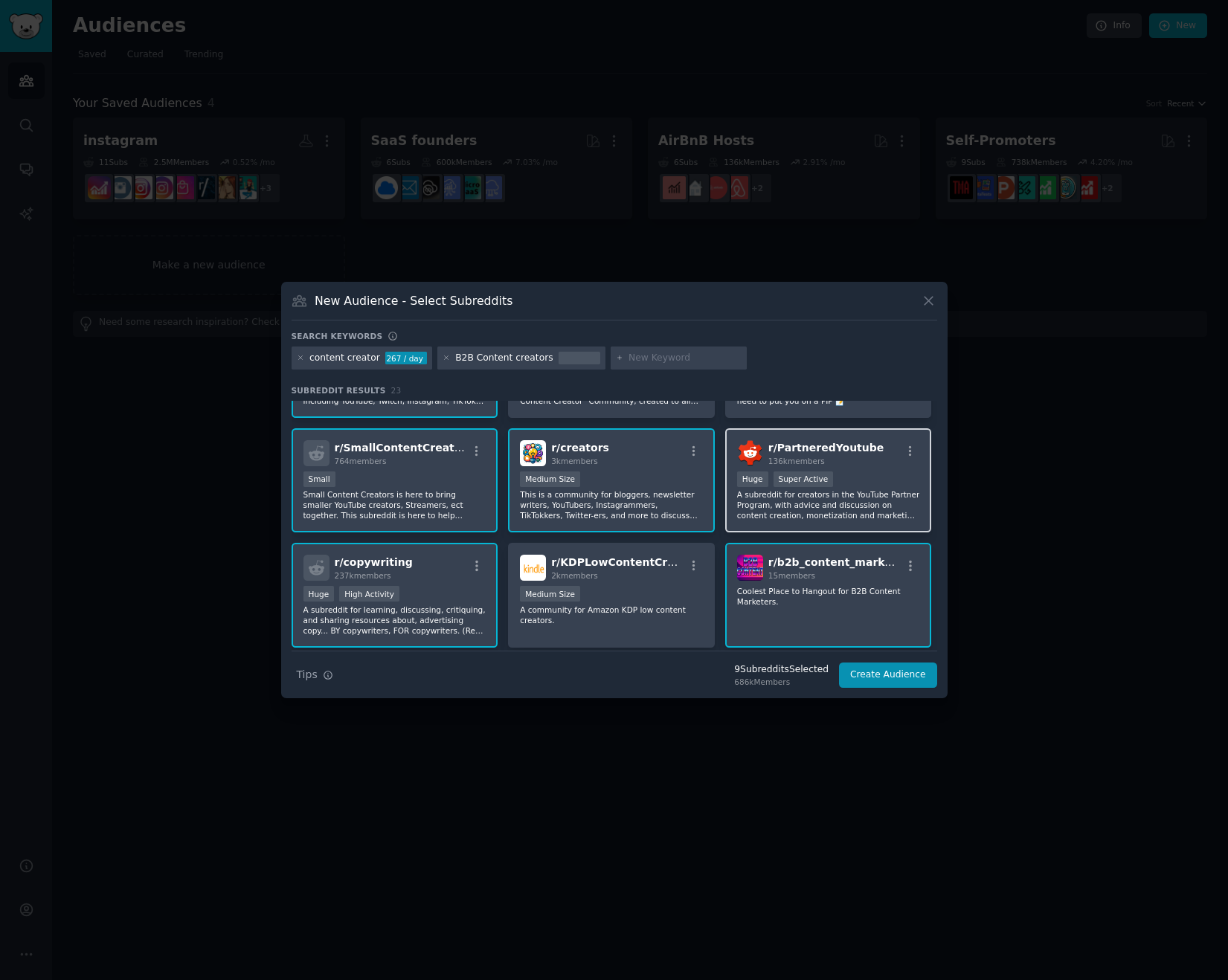
scroll to position [0, 0]
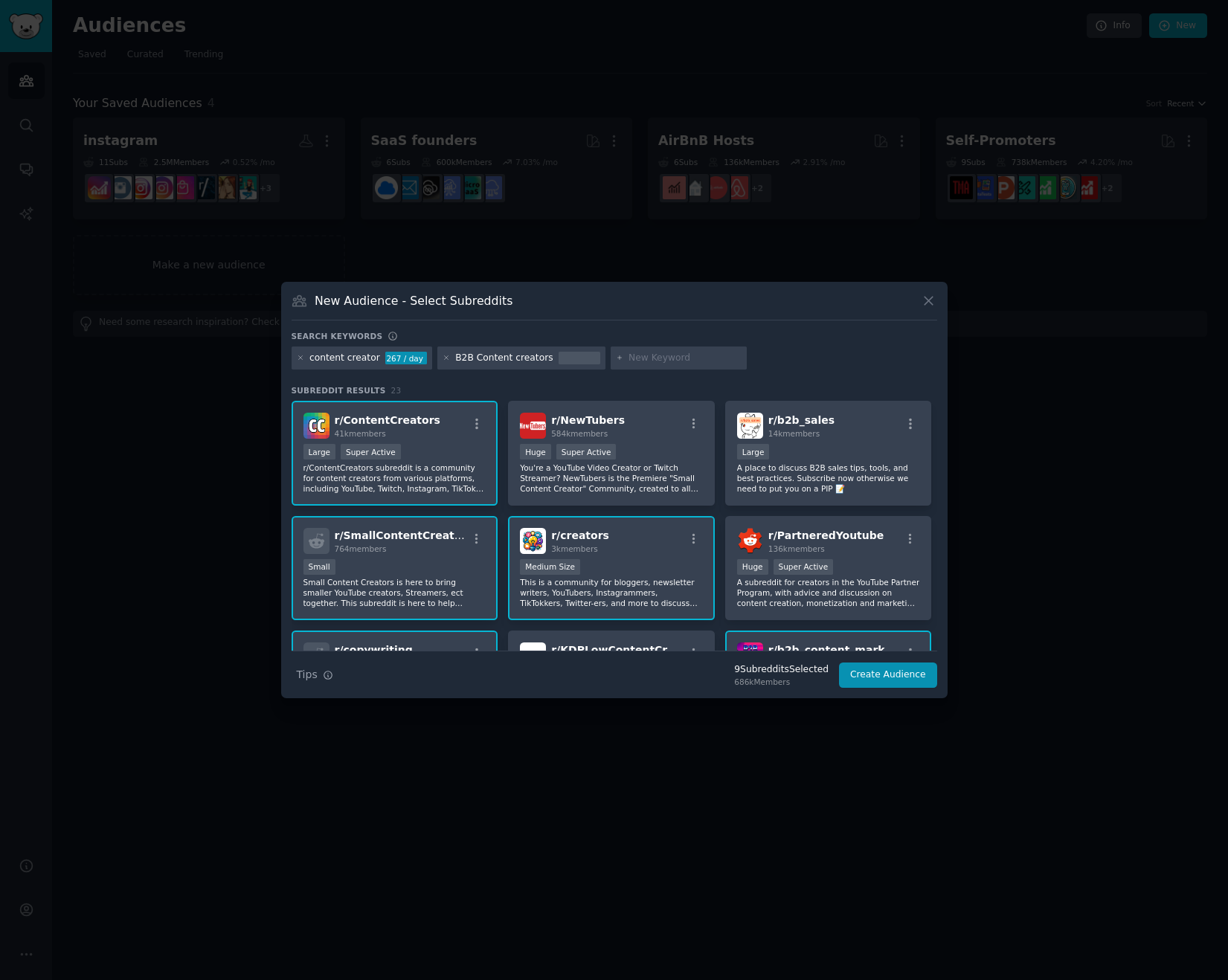
click at [628, 357] on input "text" at bounding box center [685, 358] width 113 height 14
type input "content repurpose"
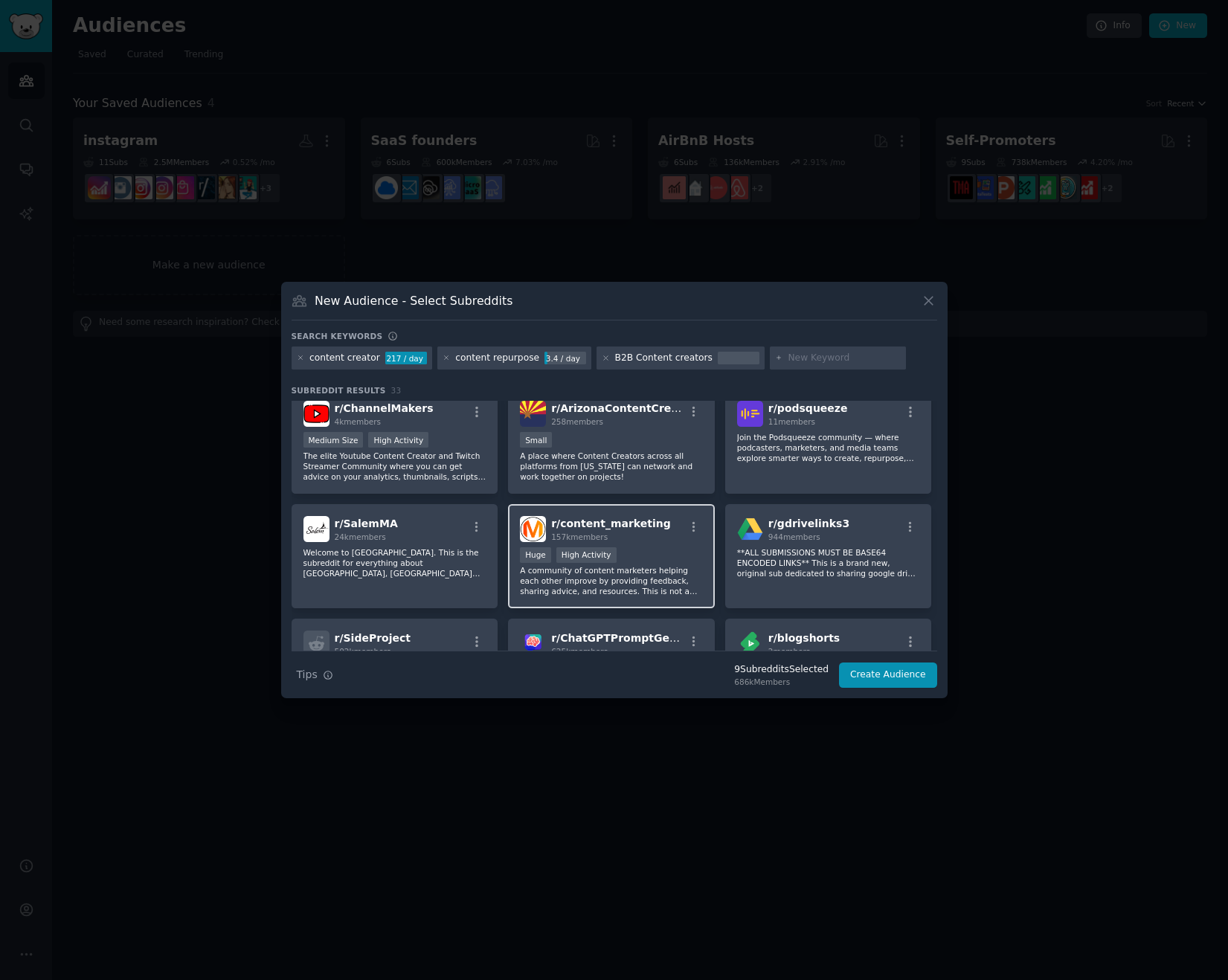
scroll to position [757, 0]
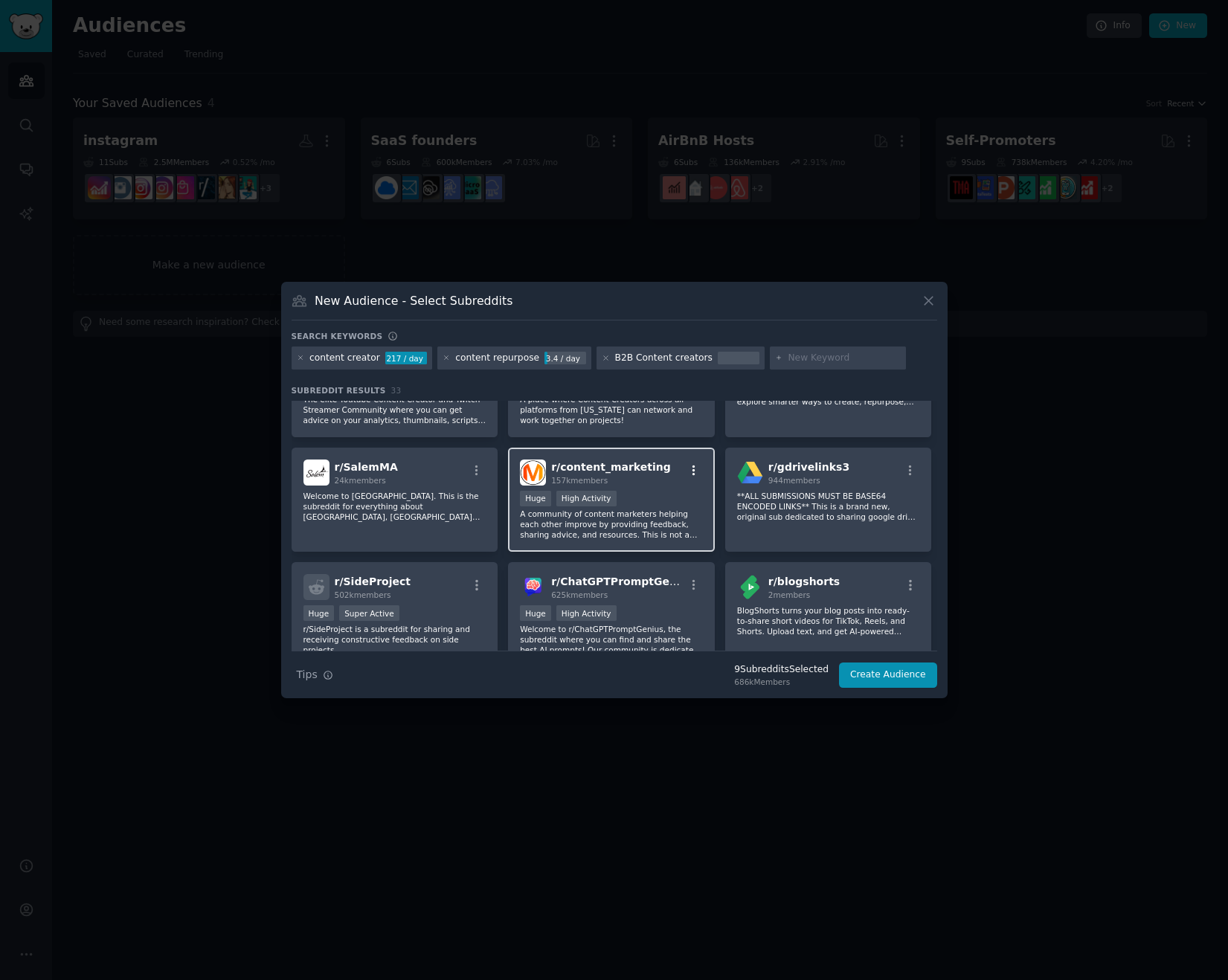
click at [692, 466] on icon "button" at bounding box center [694, 471] width 14 height 14
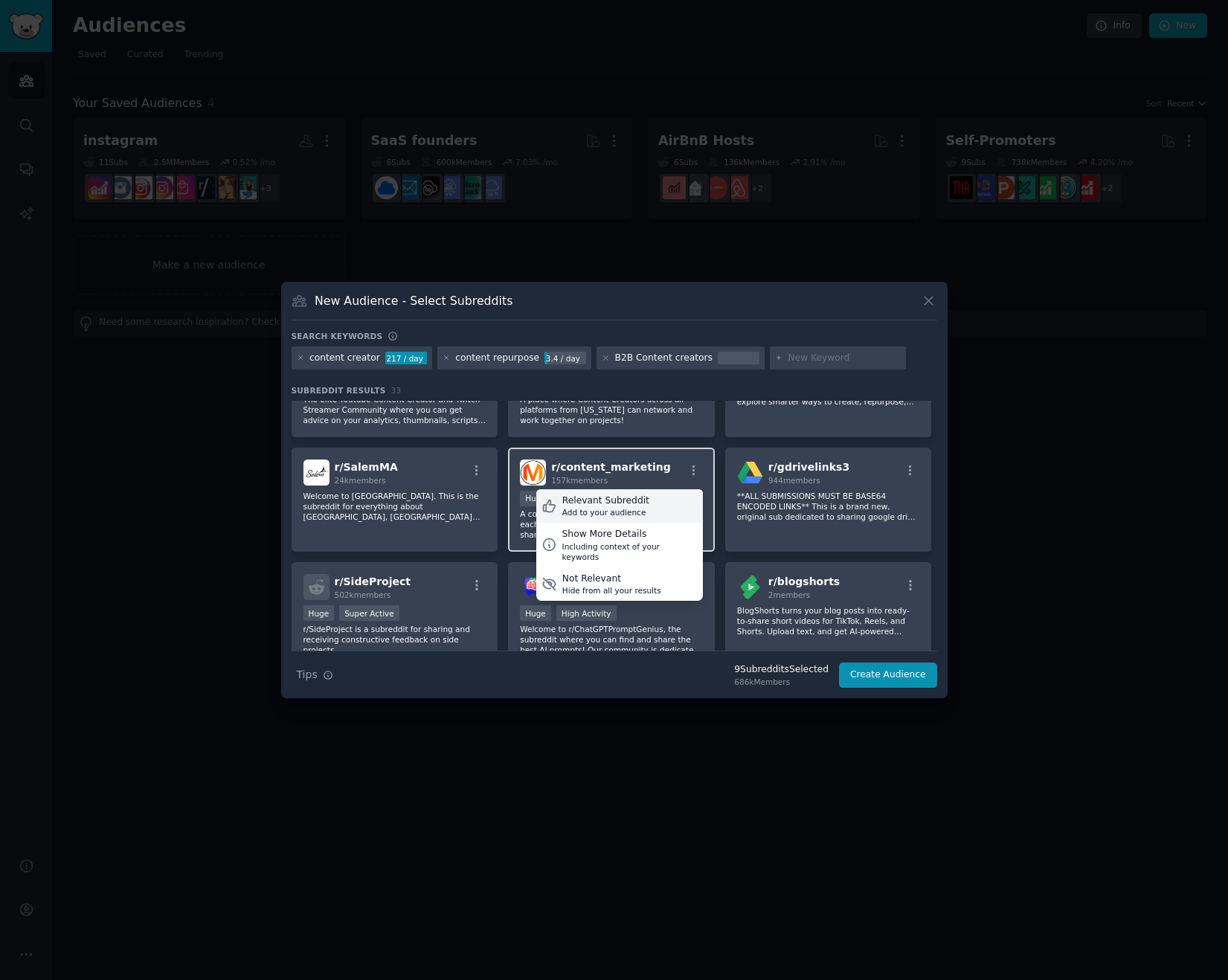
click at [643, 499] on div "Relevant Subreddit Add to your audience" at bounding box center [619, 506] width 167 height 34
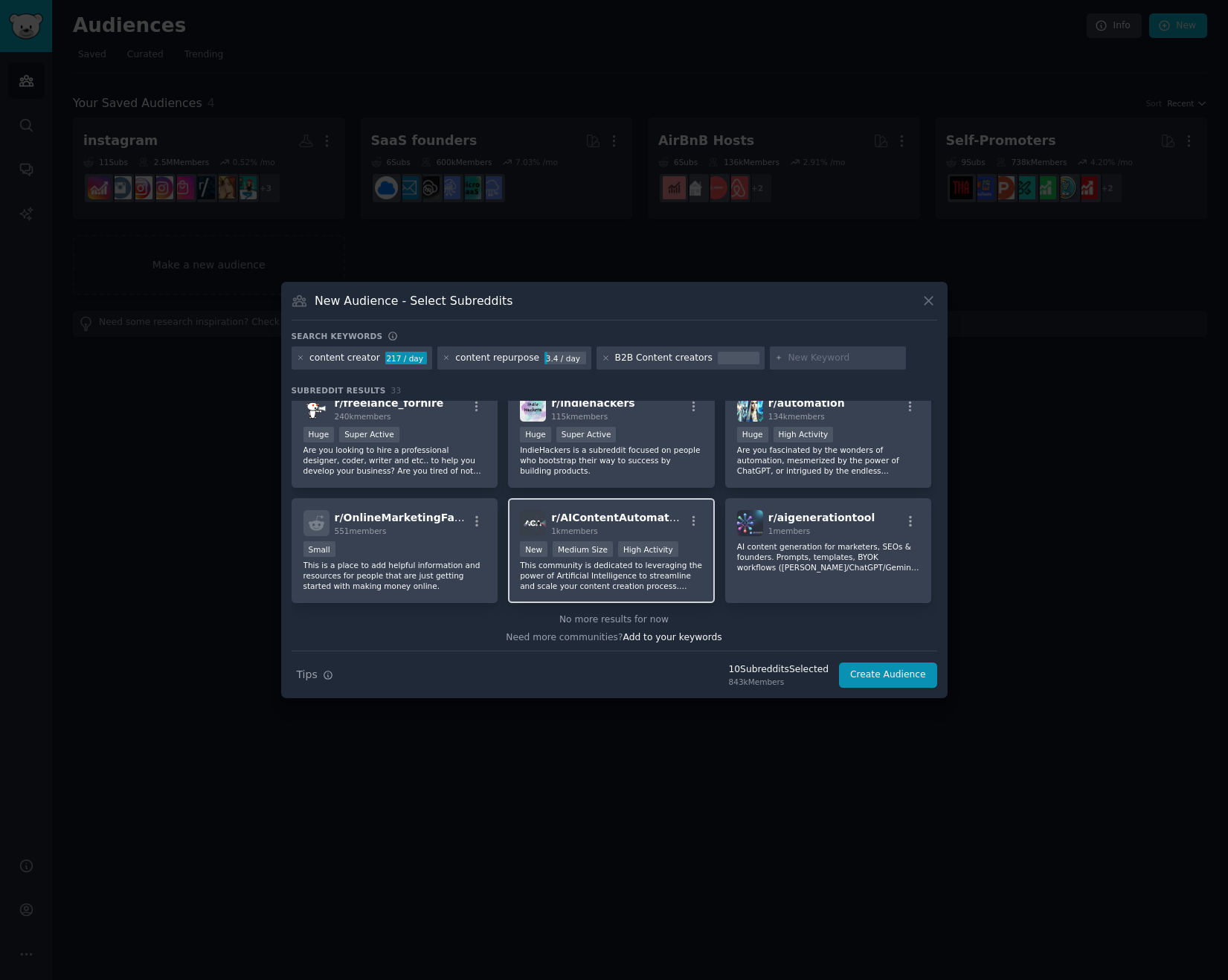
scroll to position [1055, 0]
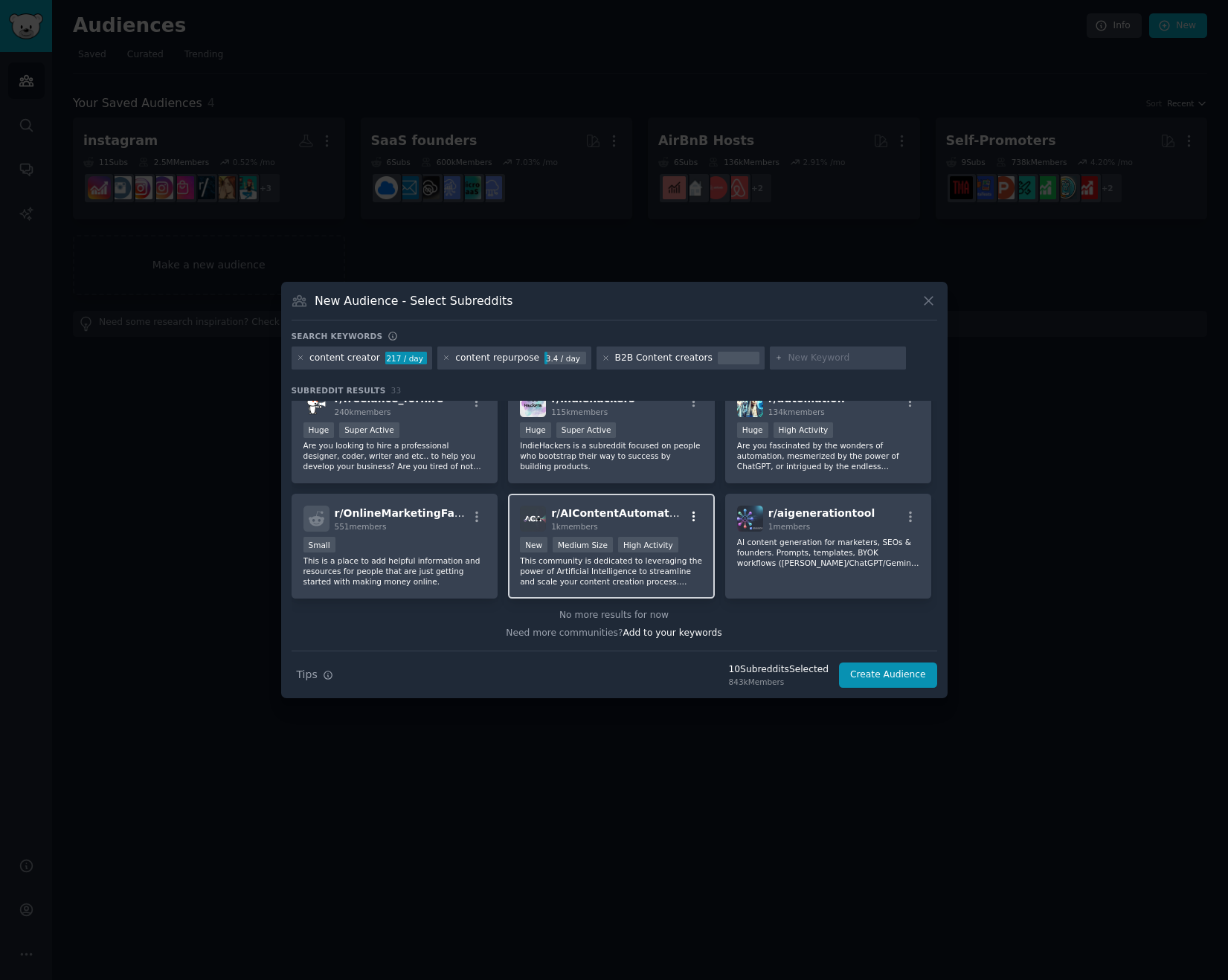
click at [692, 515] on icon "button" at bounding box center [694, 517] width 3 height 11
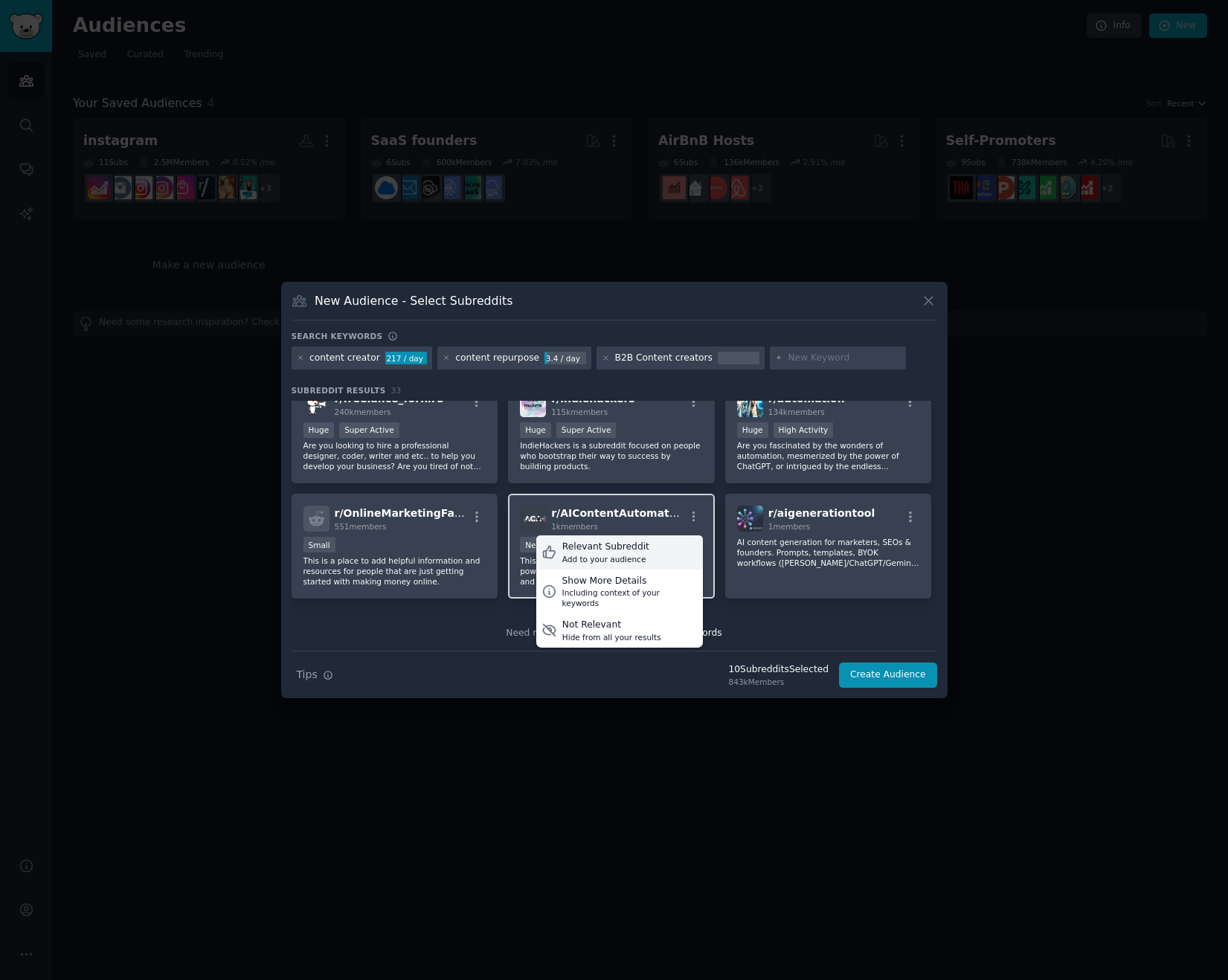
click at [637, 544] on div "Relevant Subreddit" at bounding box center [606, 547] width 87 height 14
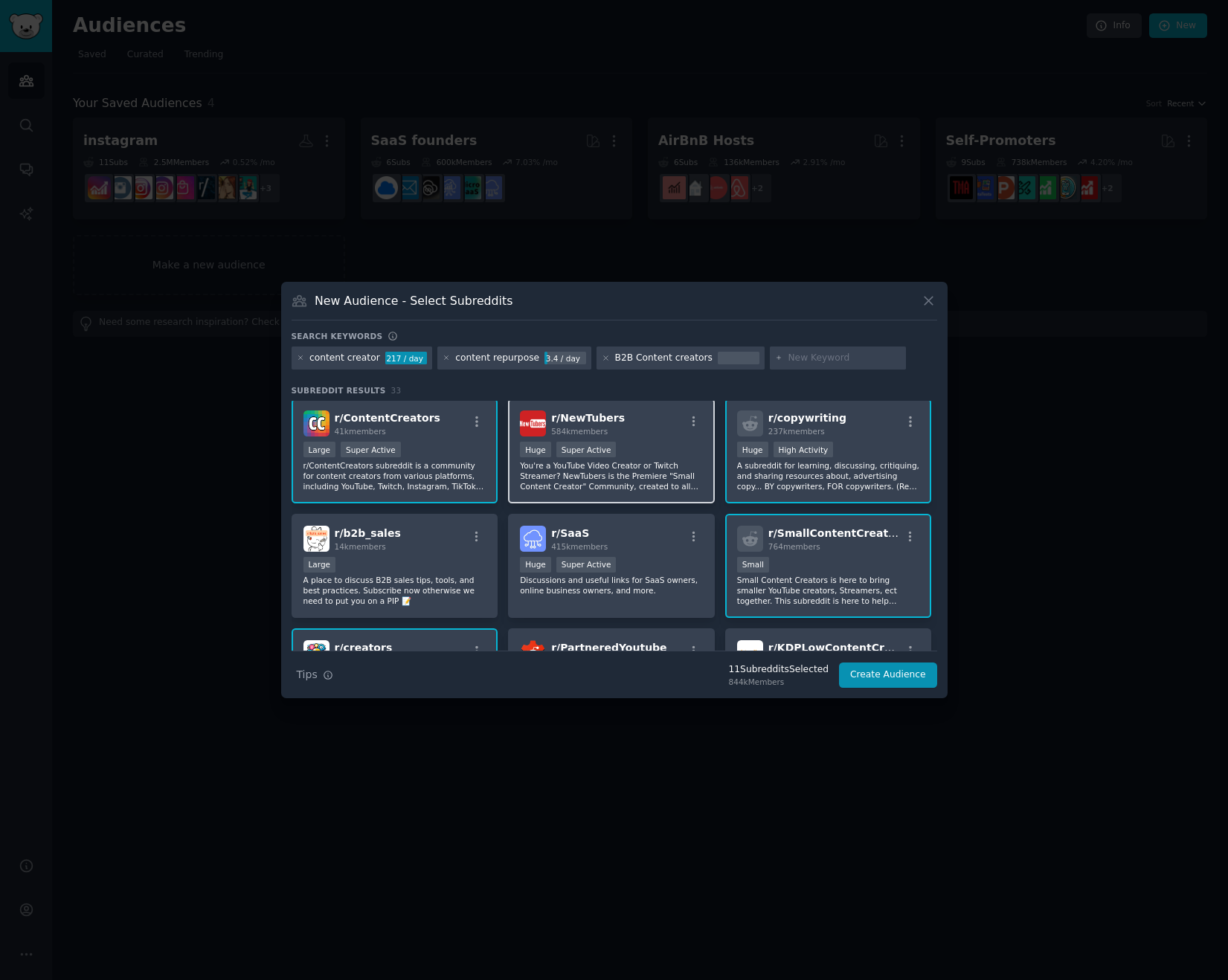
scroll to position [0, 0]
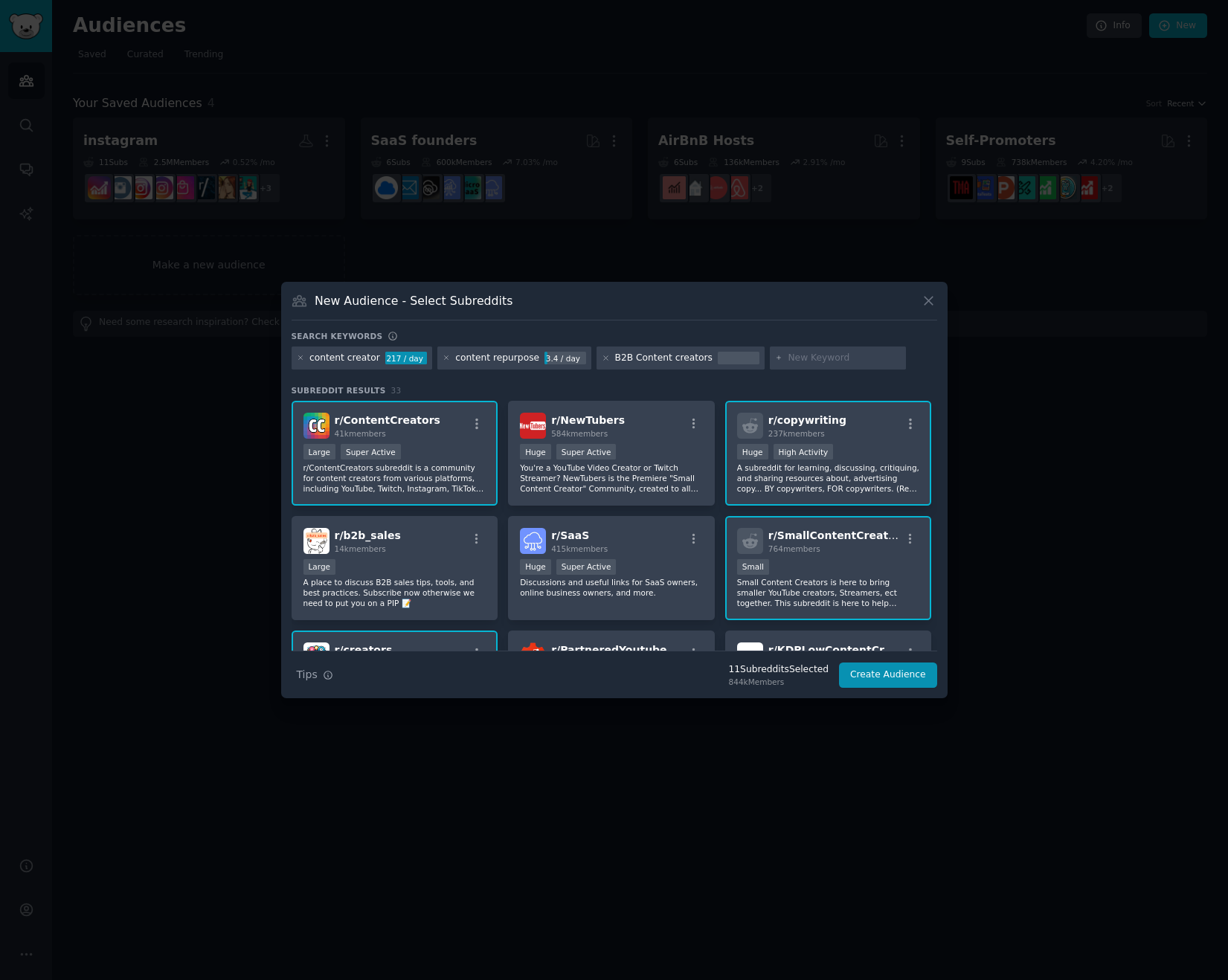
click at [787, 354] on input "text" at bounding box center [844, 358] width 113 height 14
click at [604, 357] on icon at bounding box center [605, 357] width 4 height 4
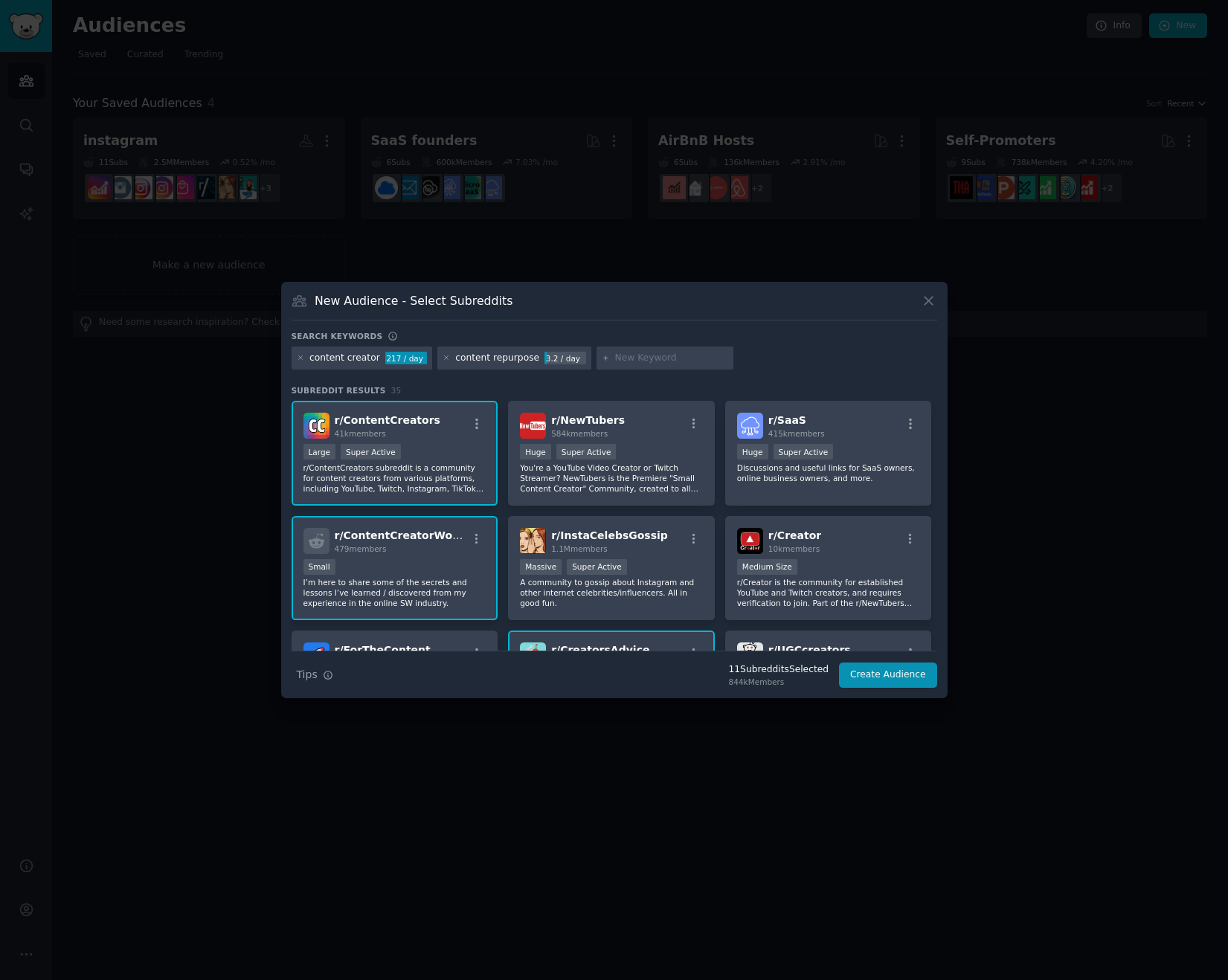
click at [630, 359] on input "text" at bounding box center [672, 358] width 113 height 14
type input "social media"
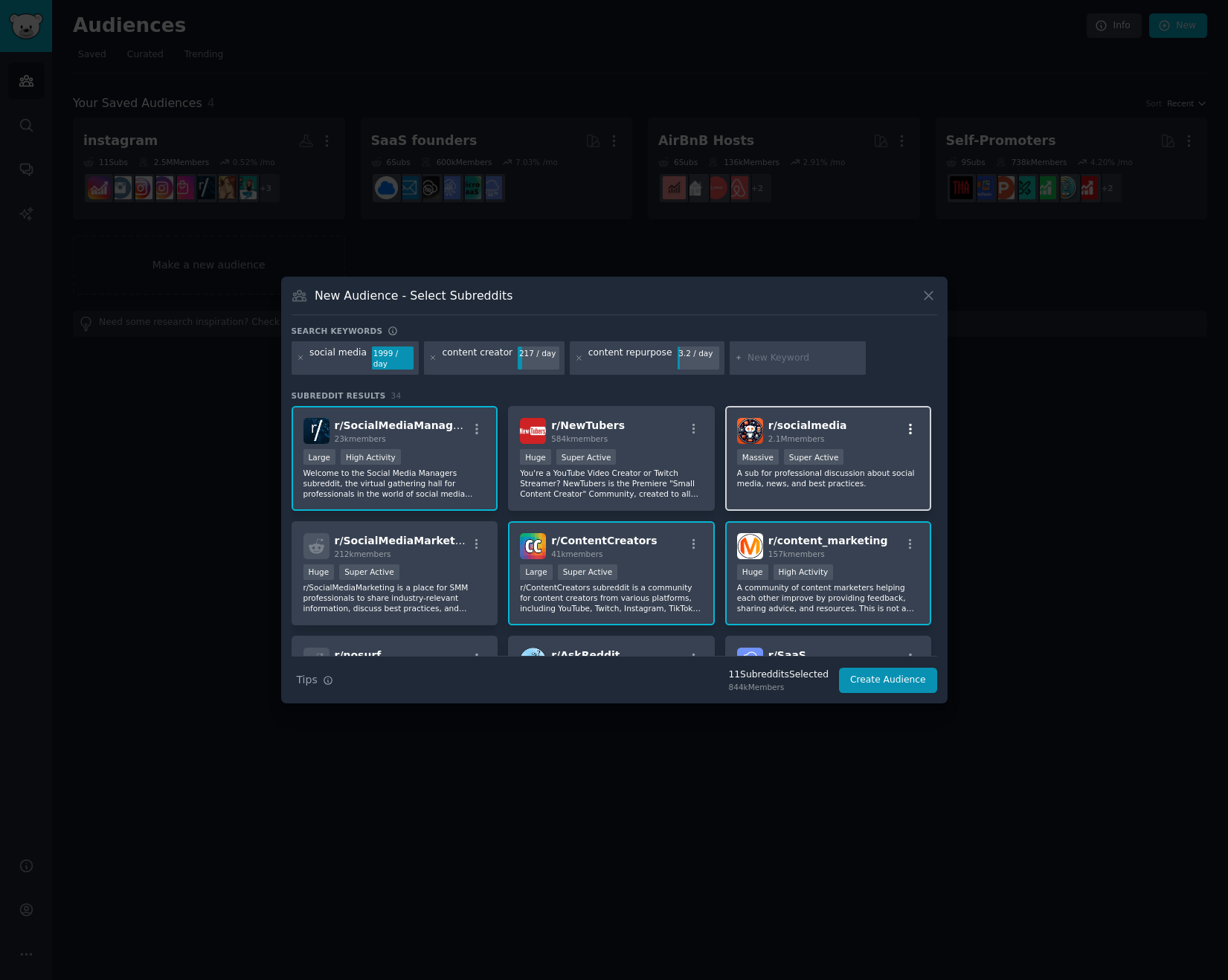
click at [909, 428] on icon "button" at bounding box center [910, 429] width 3 height 11
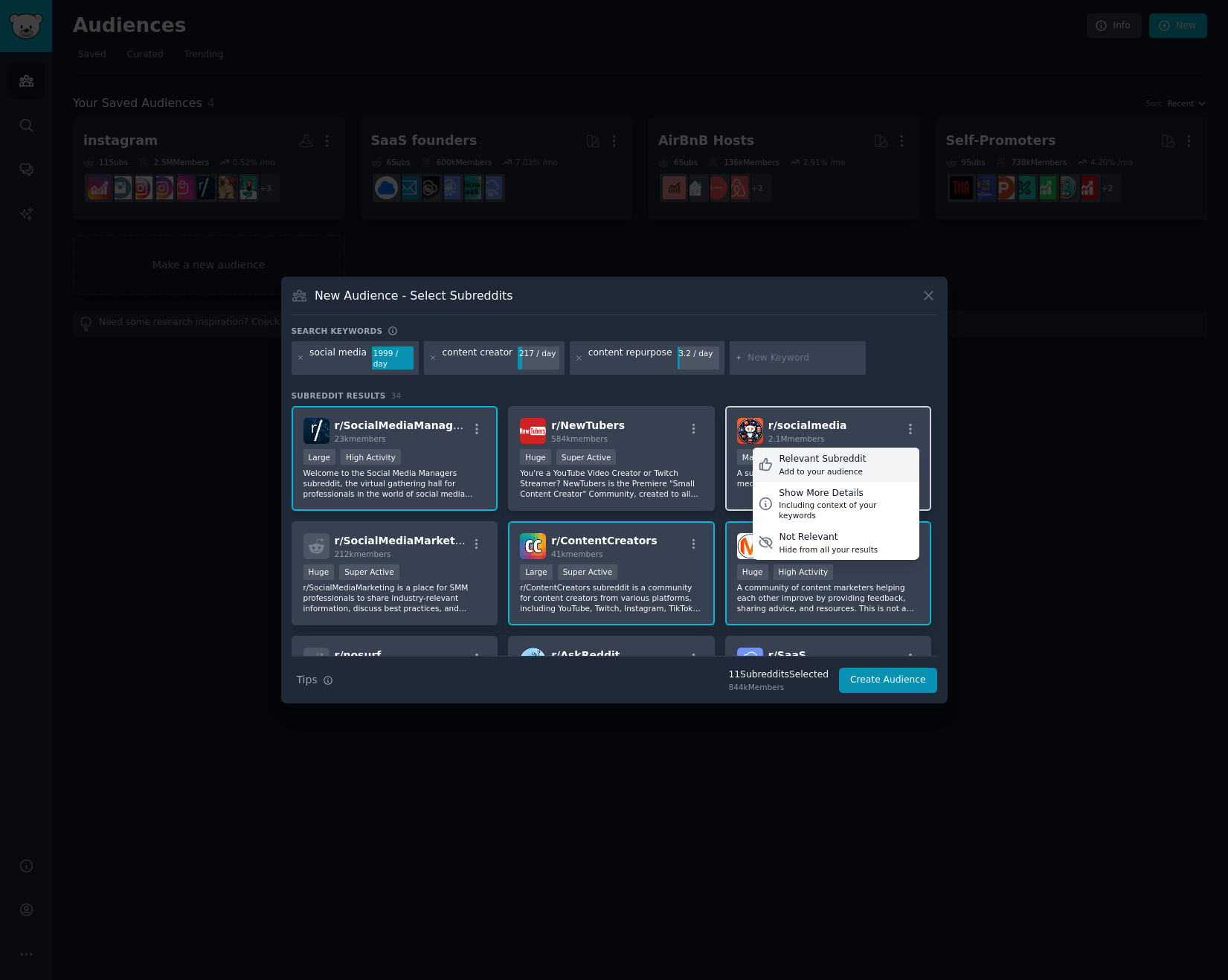
click at [822, 456] on div "Relevant Subreddit" at bounding box center [822, 460] width 87 height 14
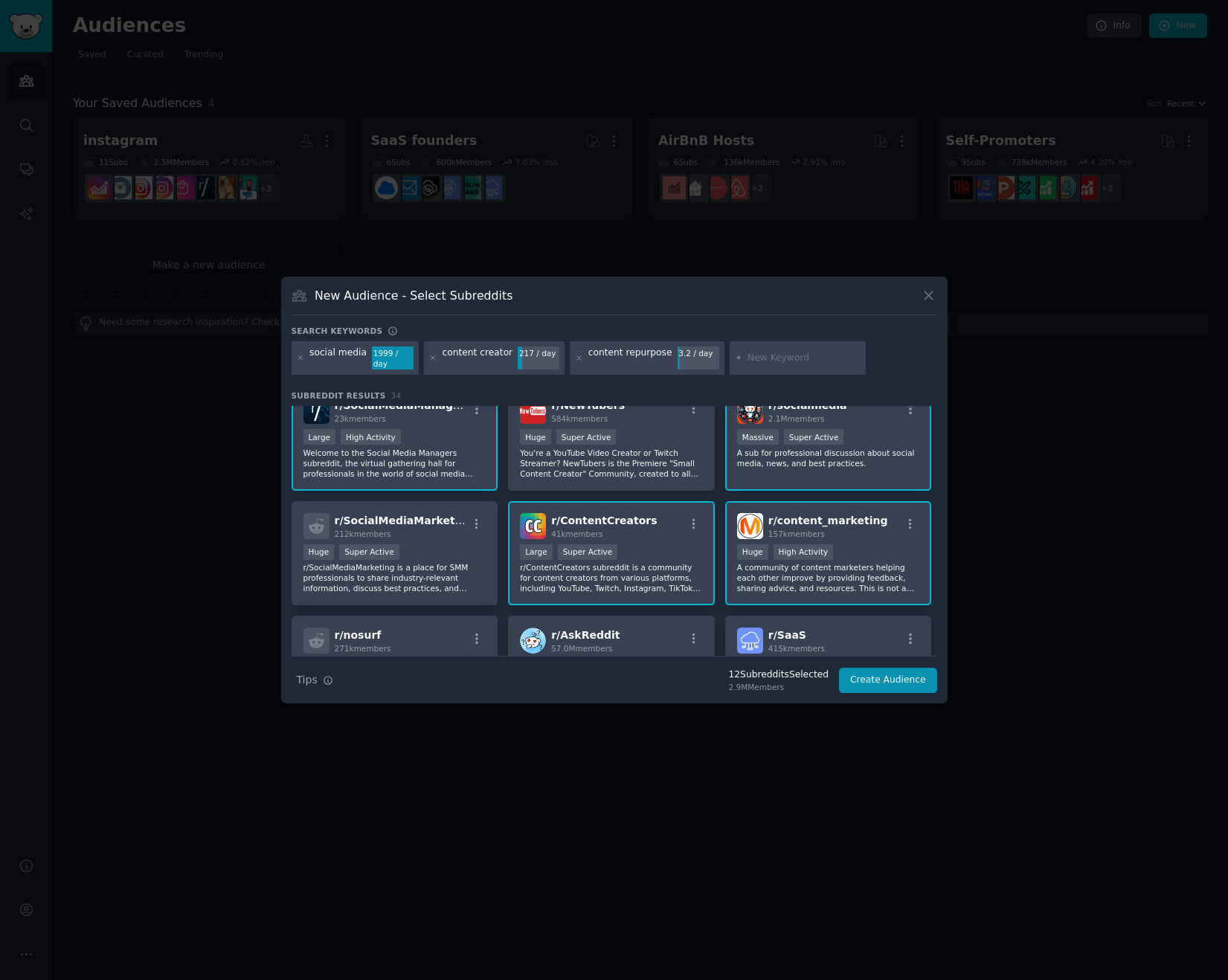
scroll to position [49, 0]
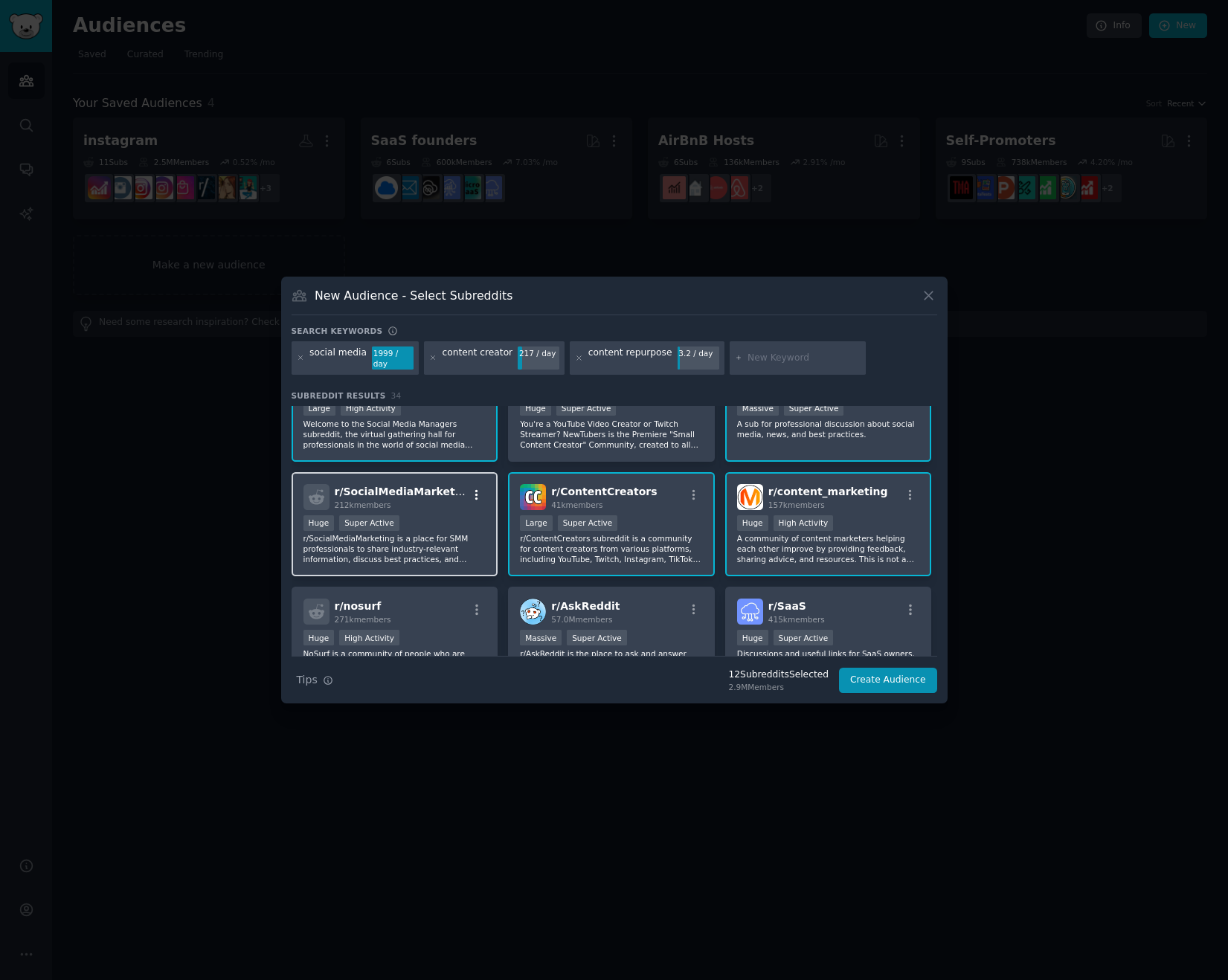
click at [473, 497] on icon "button" at bounding box center [477, 495] width 14 height 14
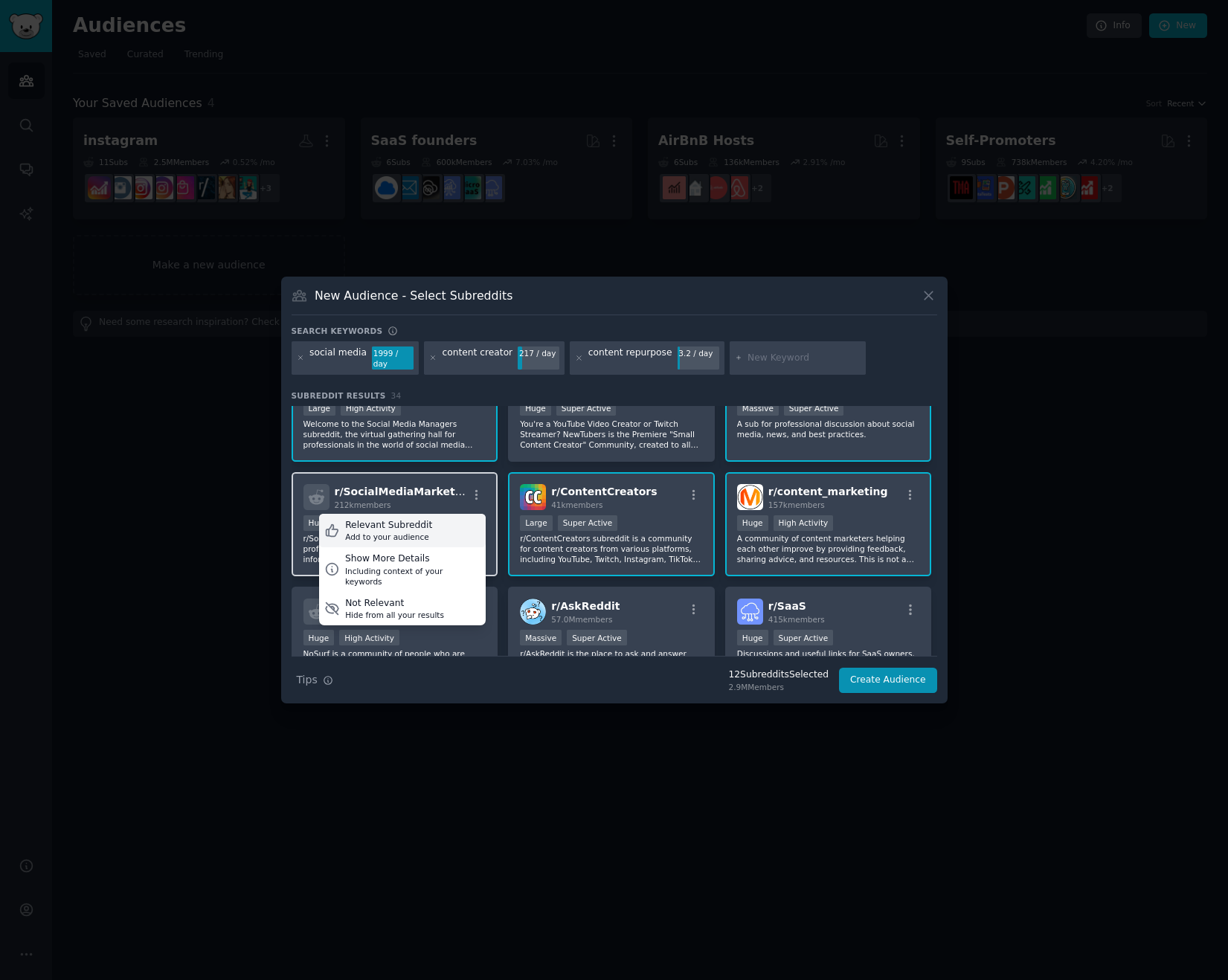
click at [434, 528] on div "Relevant Subreddit Add to your audience" at bounding box center [402, 530] width 167 height 34
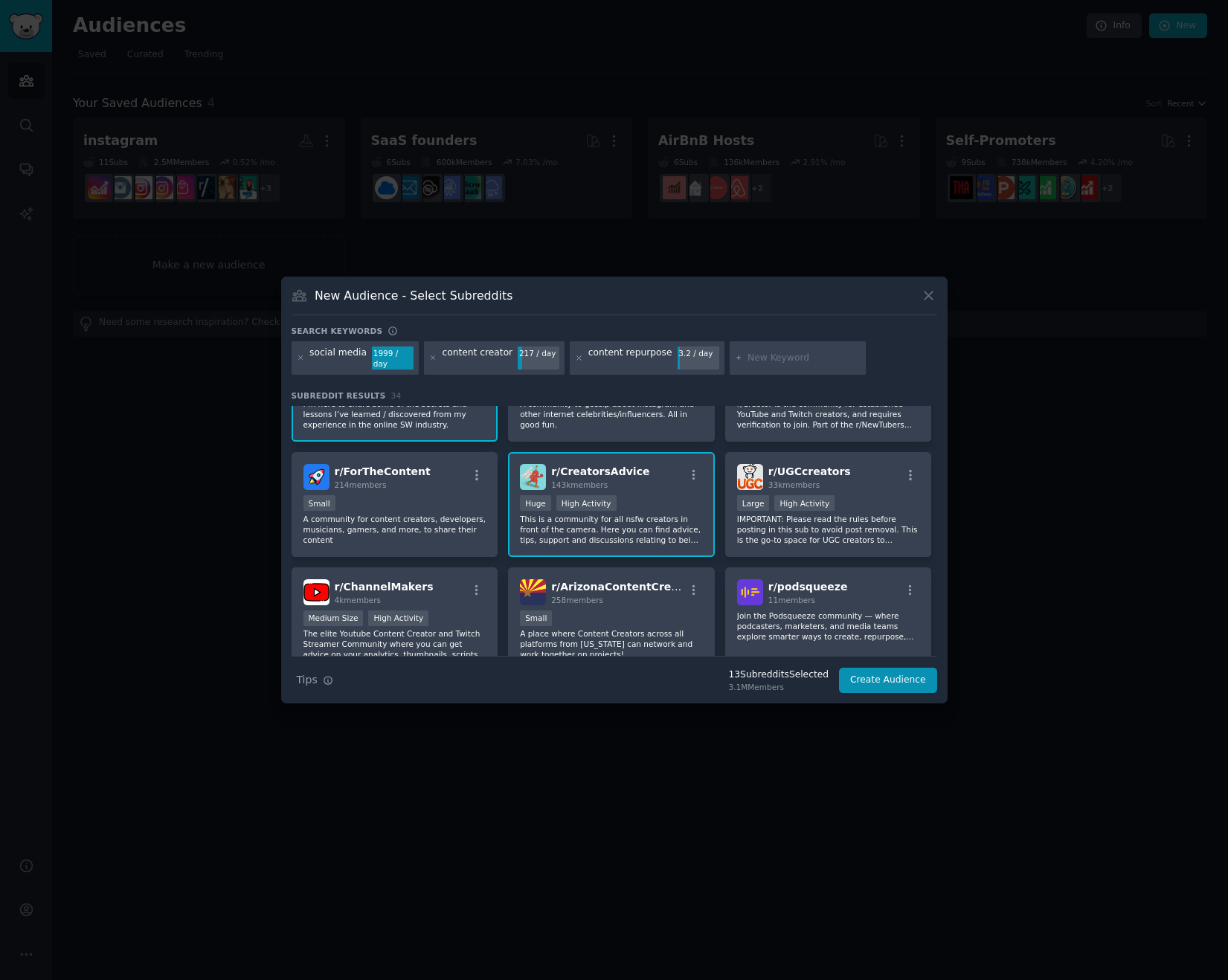
scroll to position [0, 0]
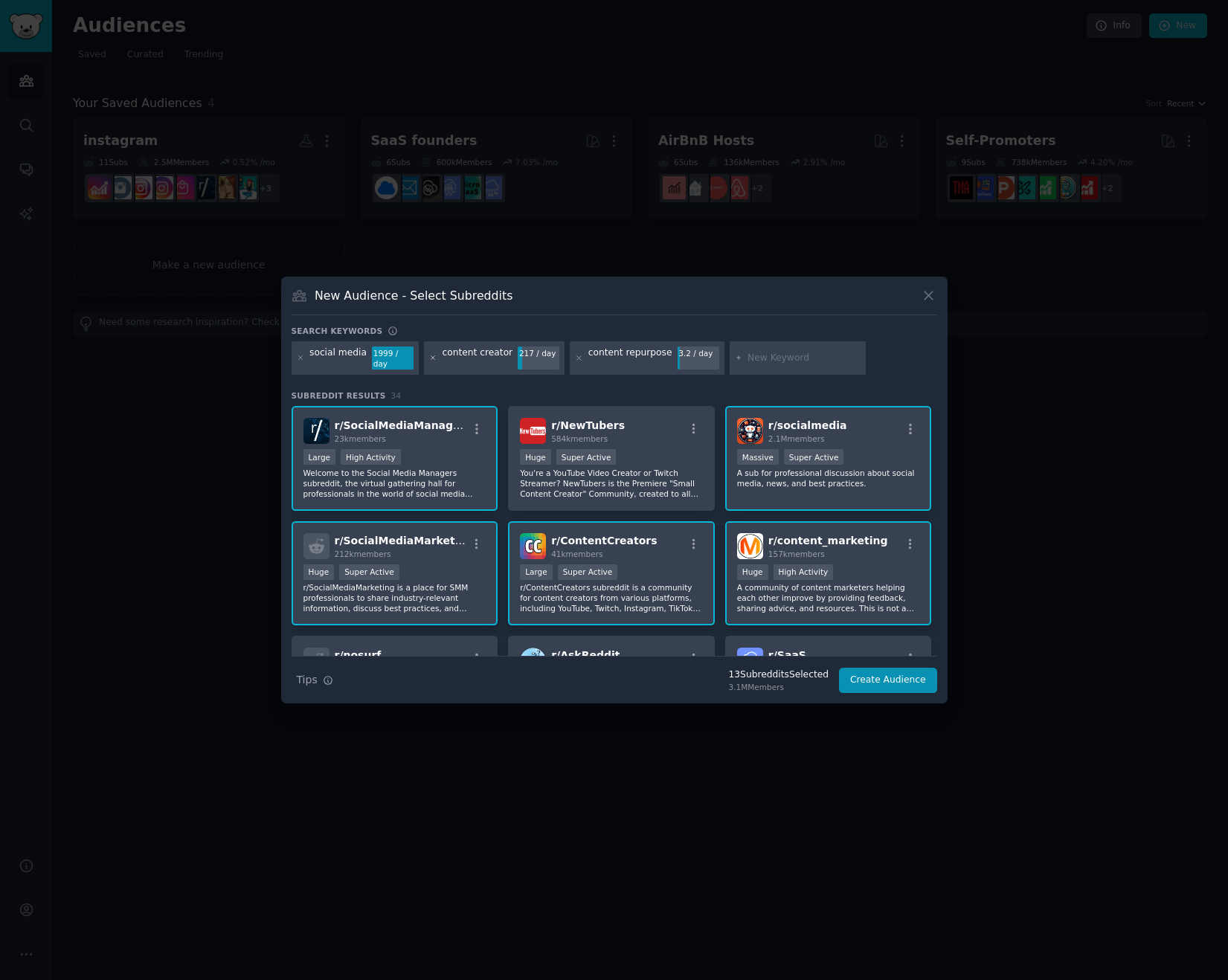
click at [431, 357] on icon at bounding box center [433, 357] width 4 height 4
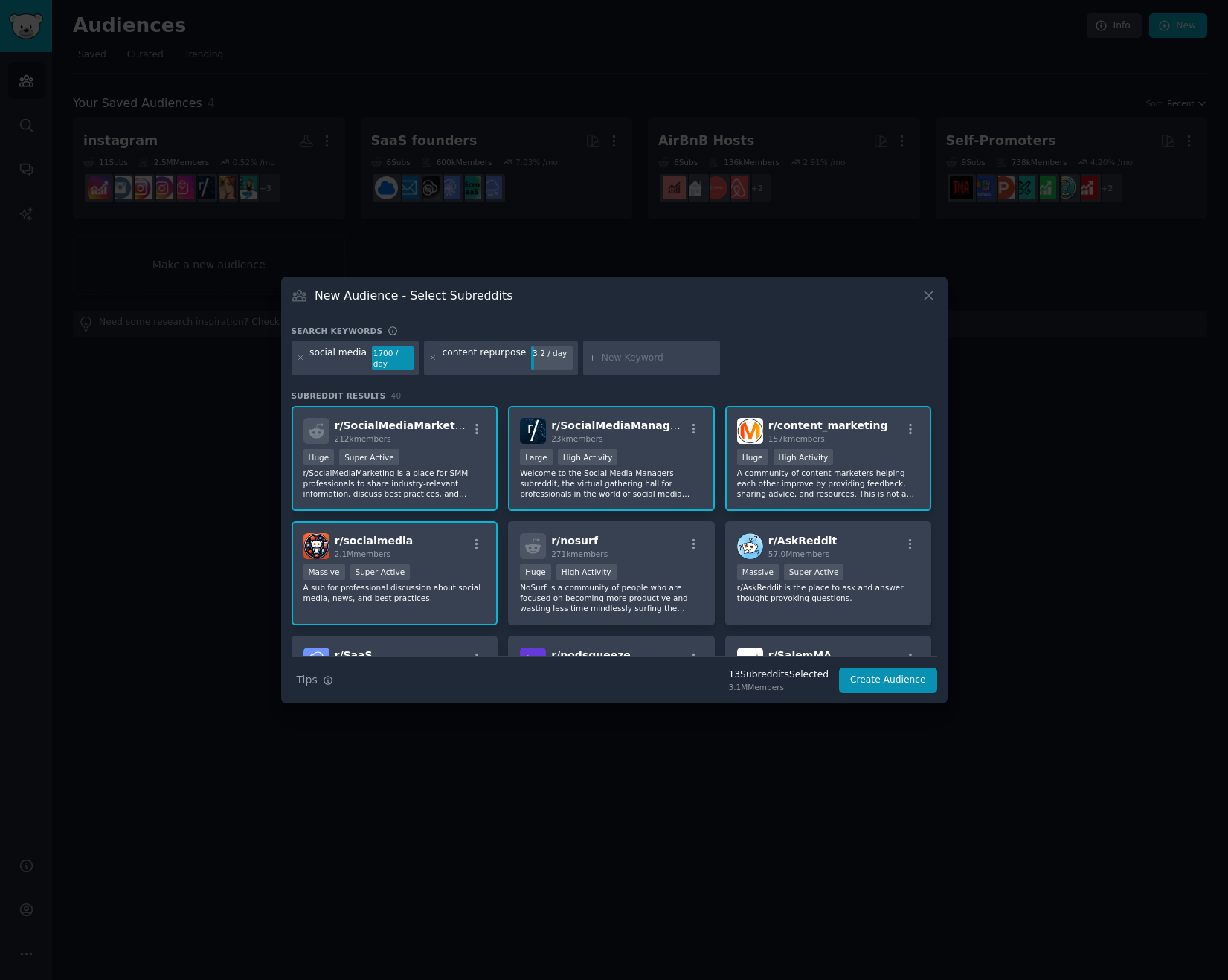
click at [604, 355] on input "text" at bounding box center [658, 358] width 113 height 14
type input "content creation"
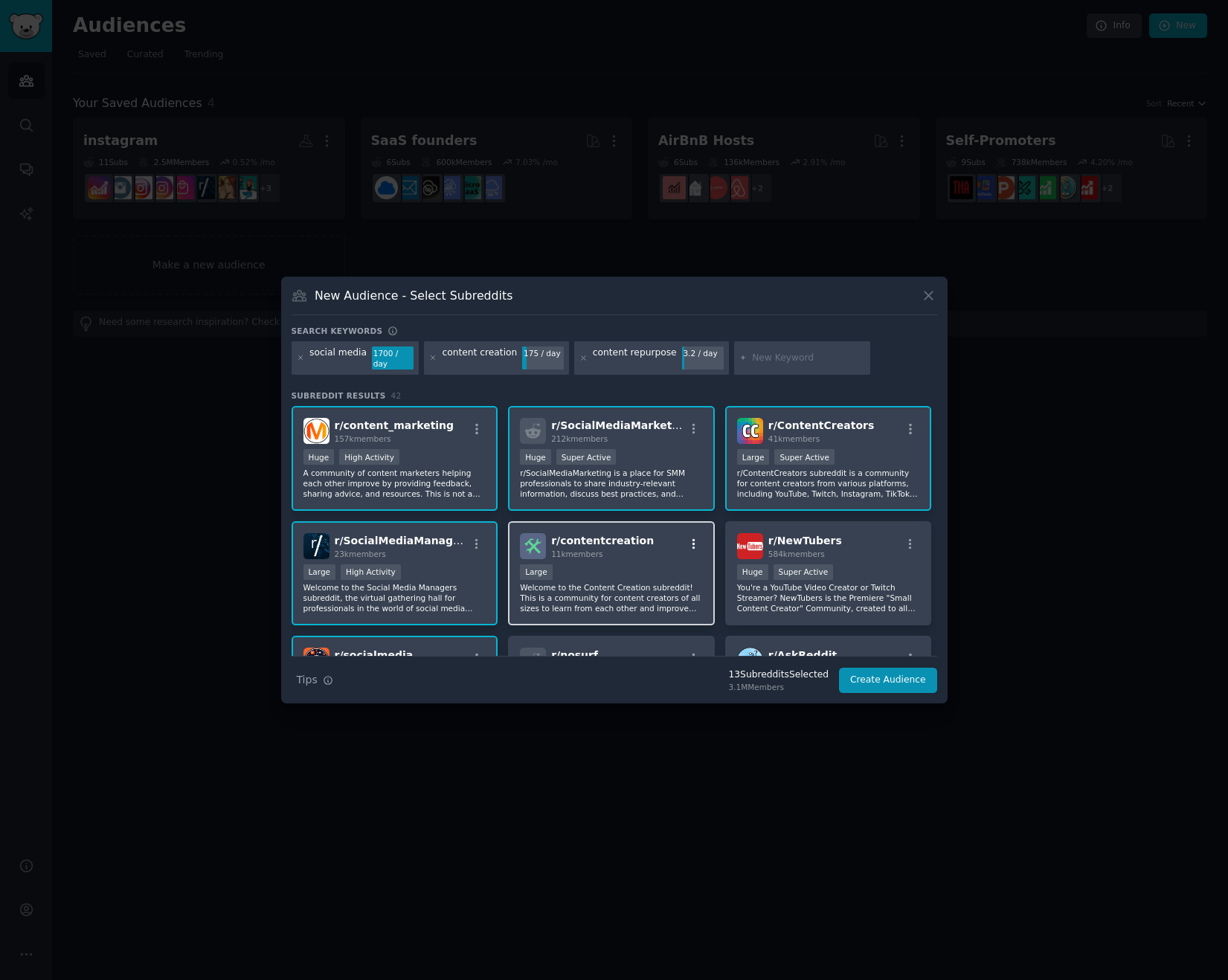
click at [692, 537] on icon "button" at bounding box center [694, 544] width 14 height 14
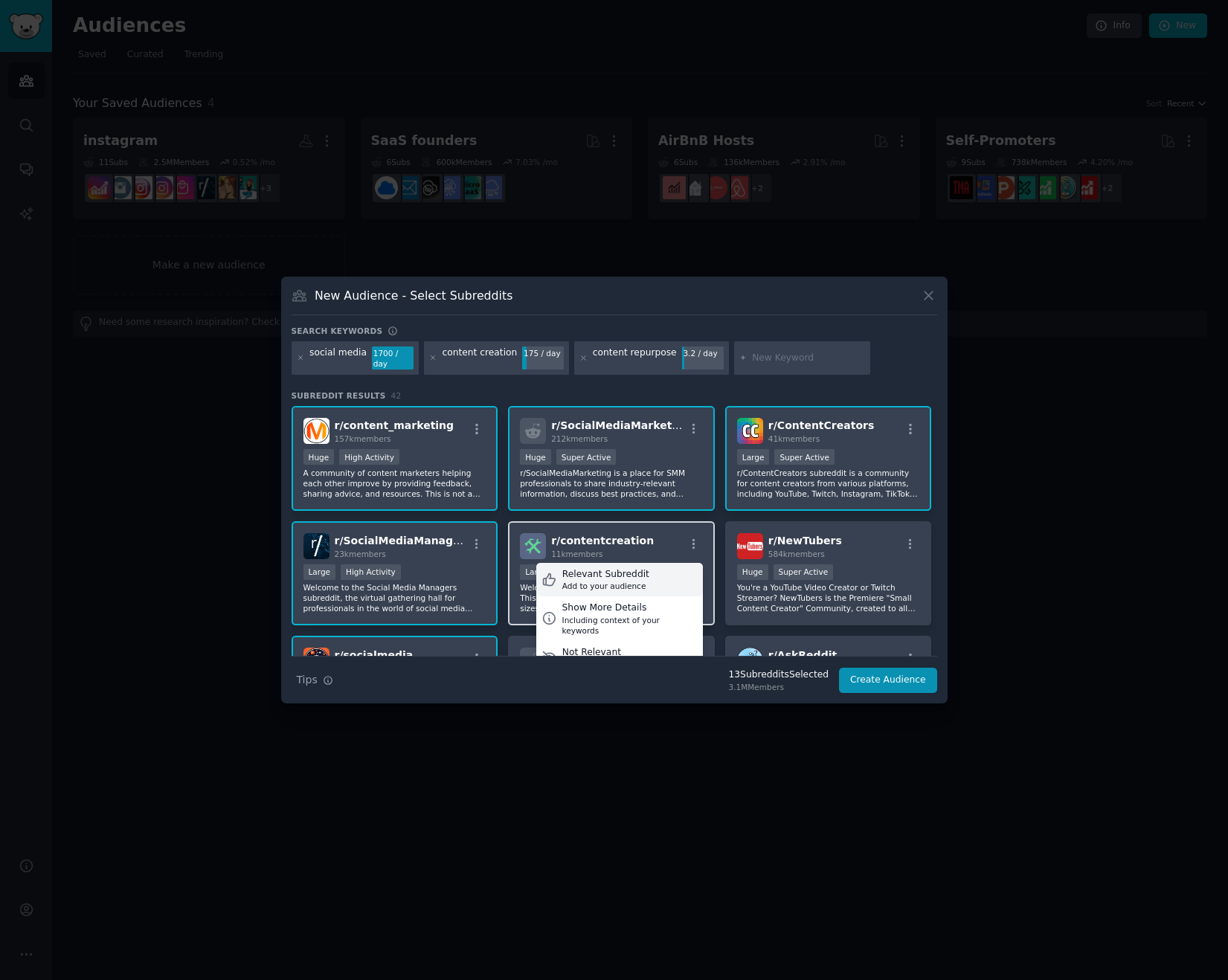
click at [646, 570] on div "Relevant Subreddit Add to your audience" at bounding box center [619, 580] width 167 height 34
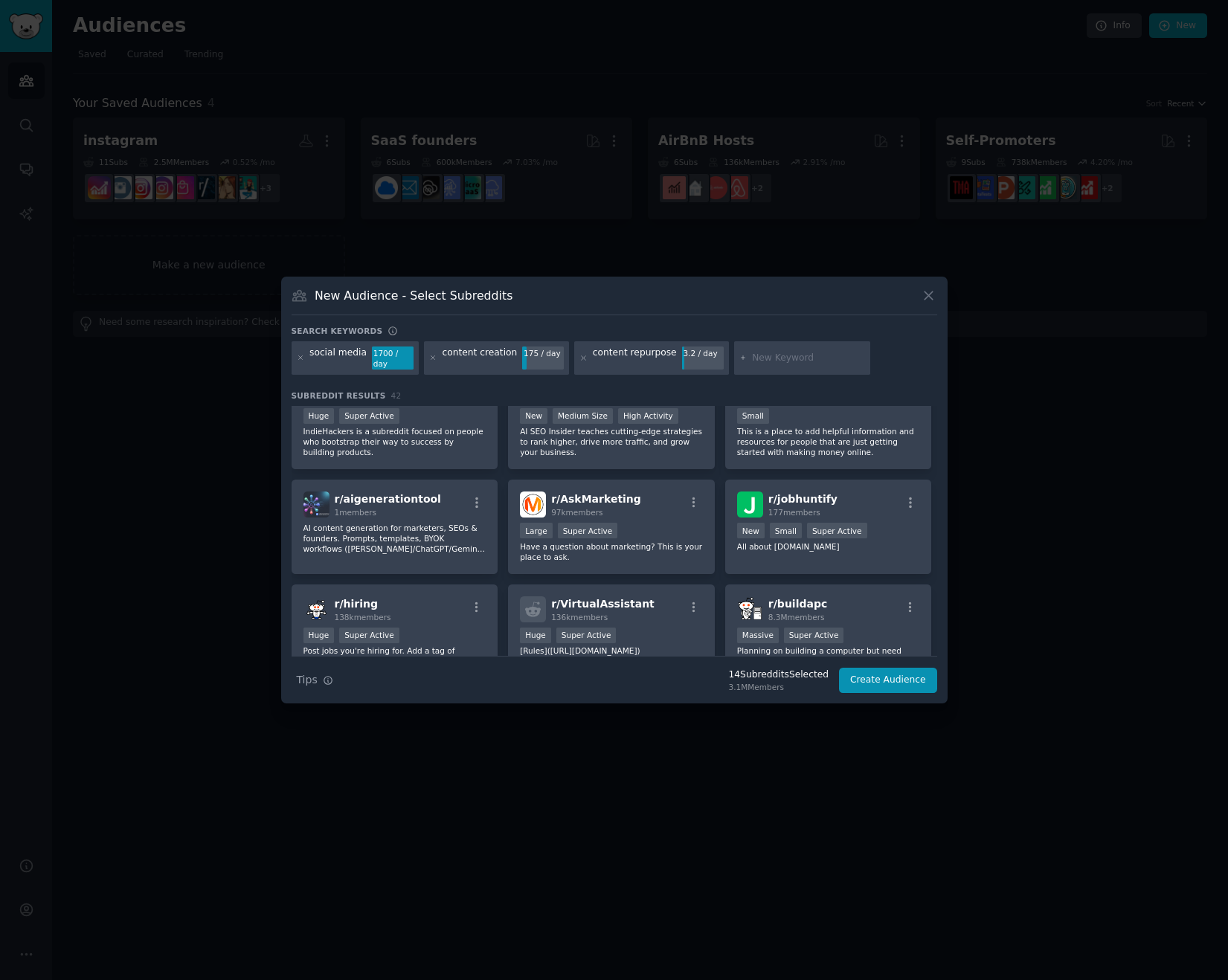
scroll to position [1298, 0]
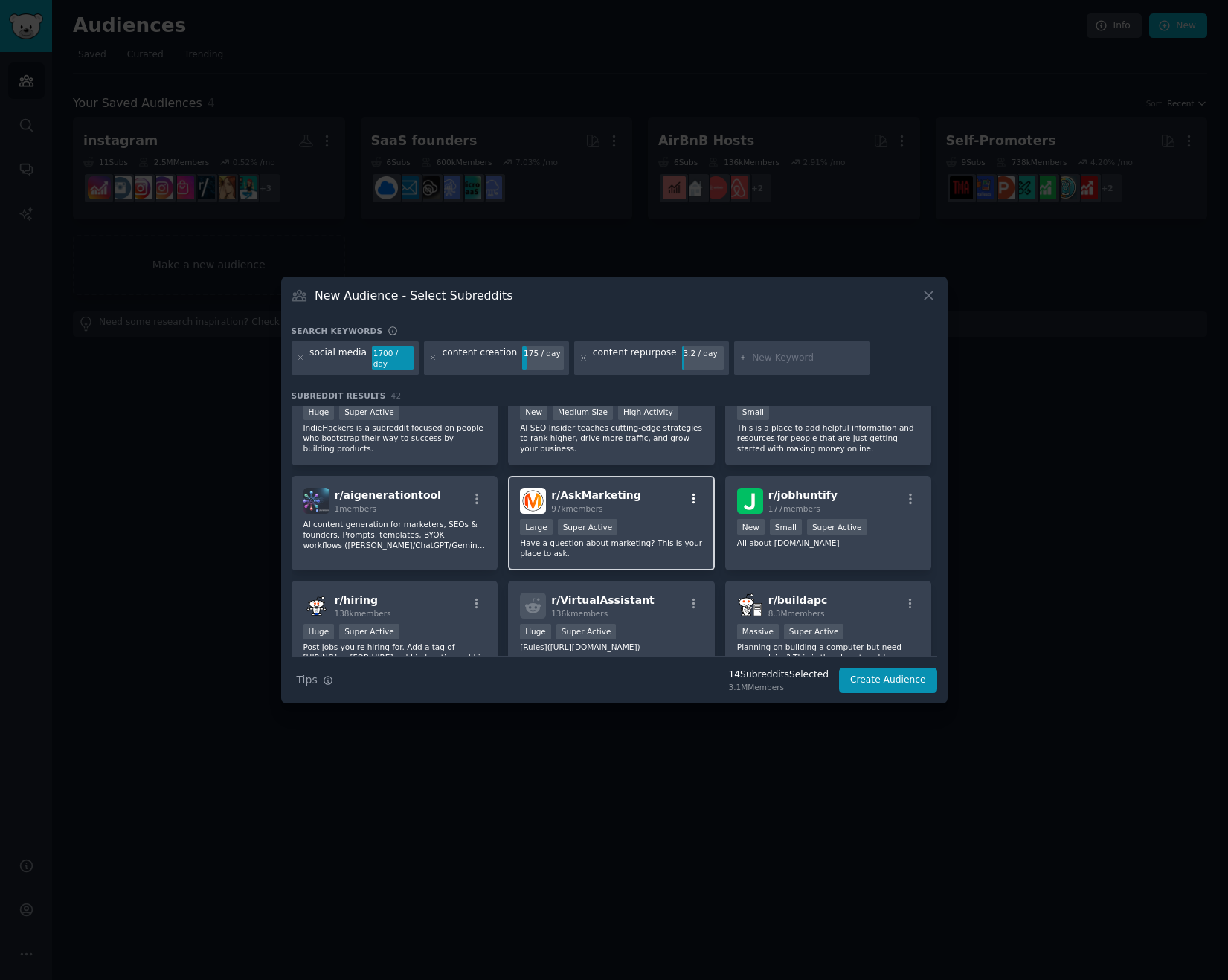
click at [688, 493] on icon "button" at bounding box center [694, 499] width 14 height 14
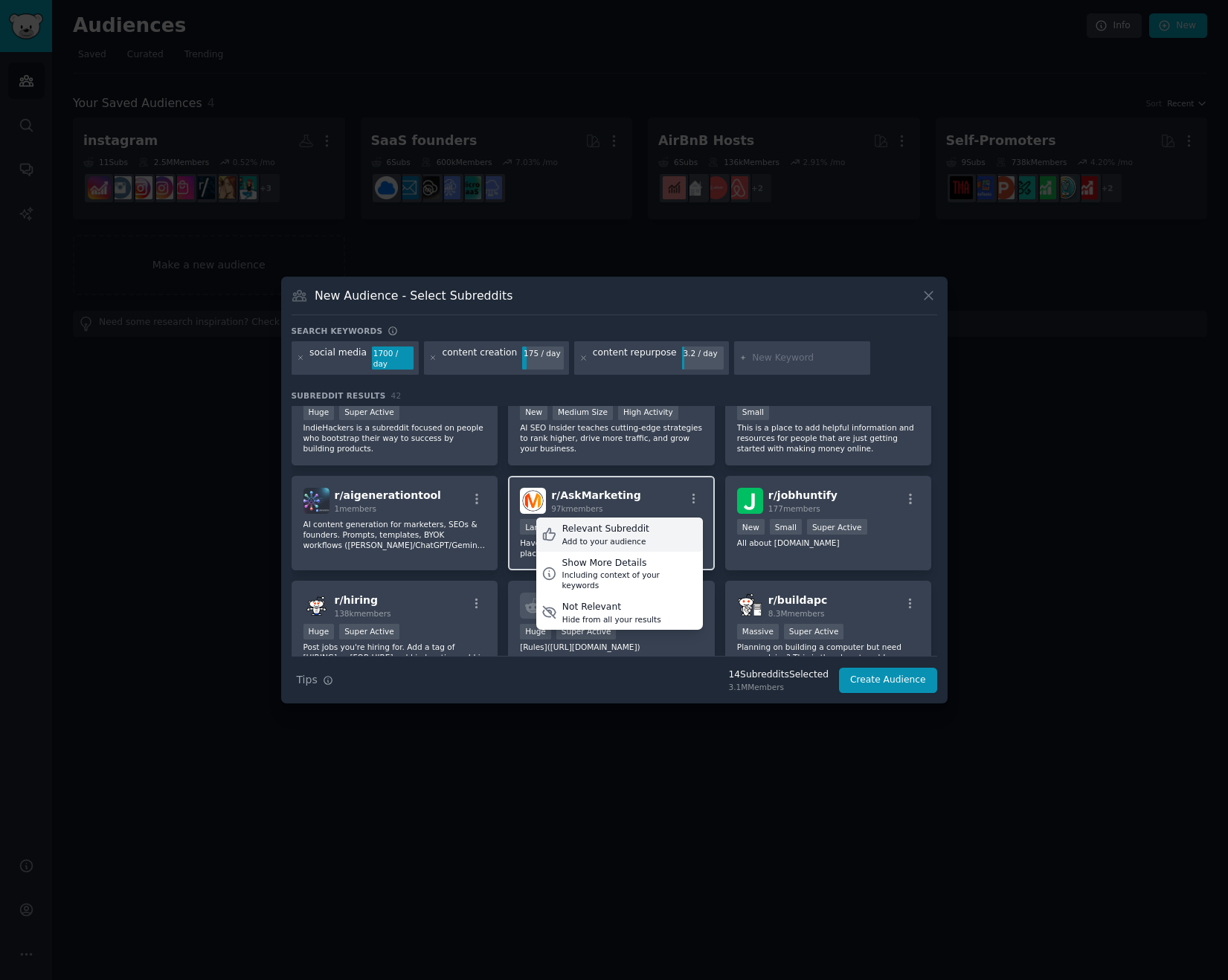
click at [635, 527] on div "Relevant Subreddit" at bounding box center [606, 530] width 87 height 14
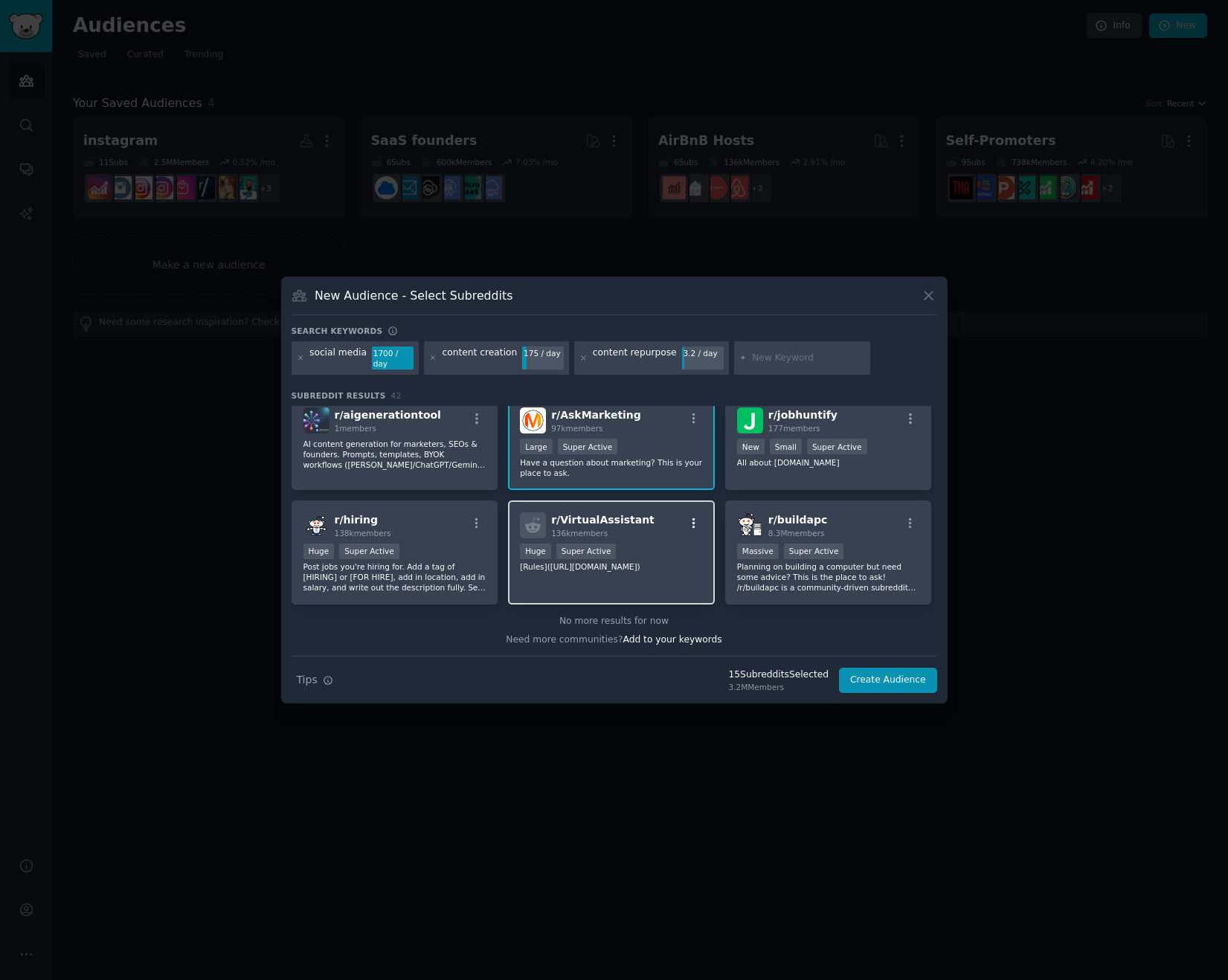
scroll to position [1379, 0]
click at [579, 357] on icon at bounding box center [583, 357] width 8 height 8
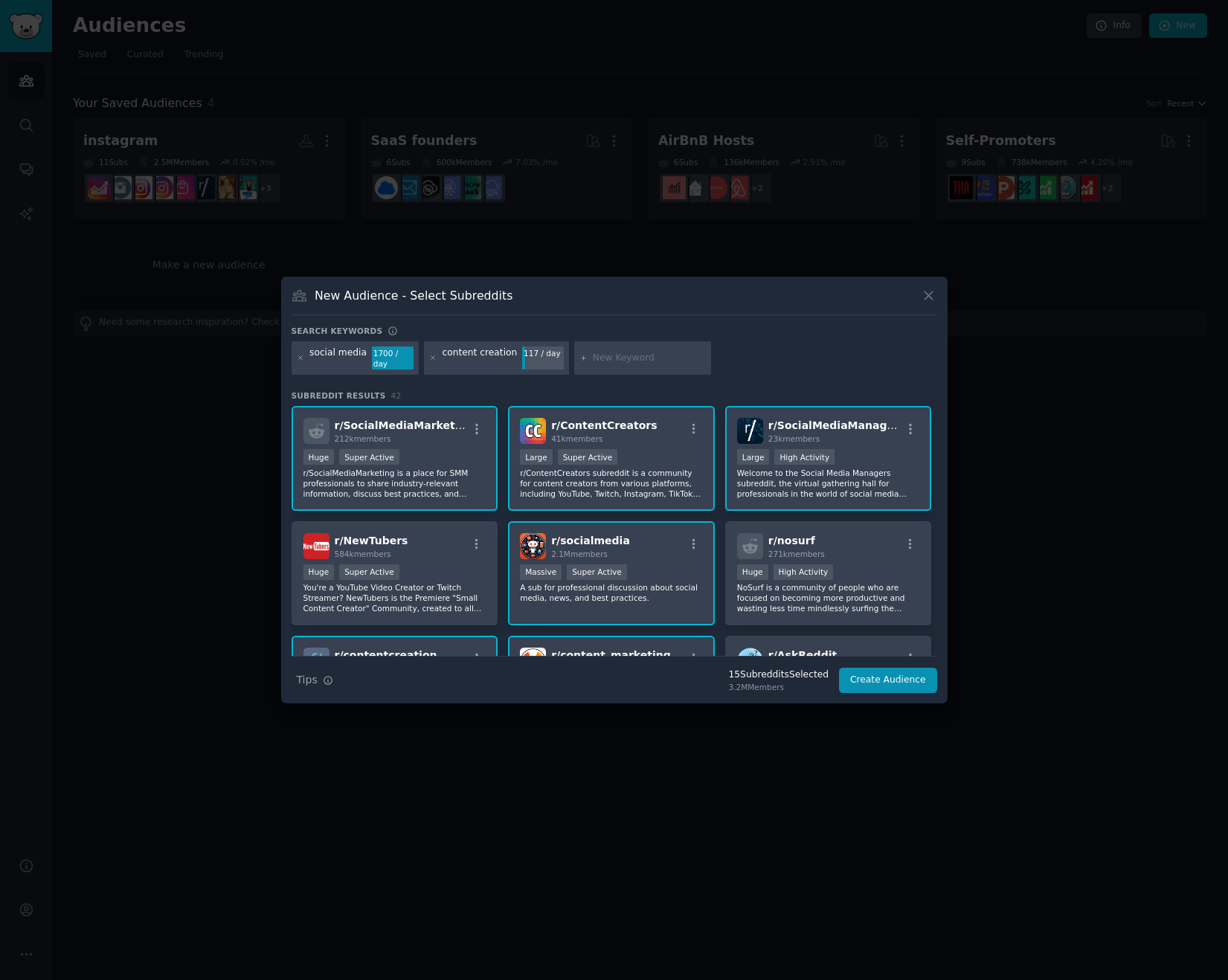
click at [755, 360] on div "social media 1700 / day content creation 117 / day" at bounding box center [614, 361] width 646 height 40
click at [610, 358] on input "text" at bounding box center [649, 358] width 113 height 14
click at [429, 356] on icon at bounding box center [433, 357] width 8 height 8
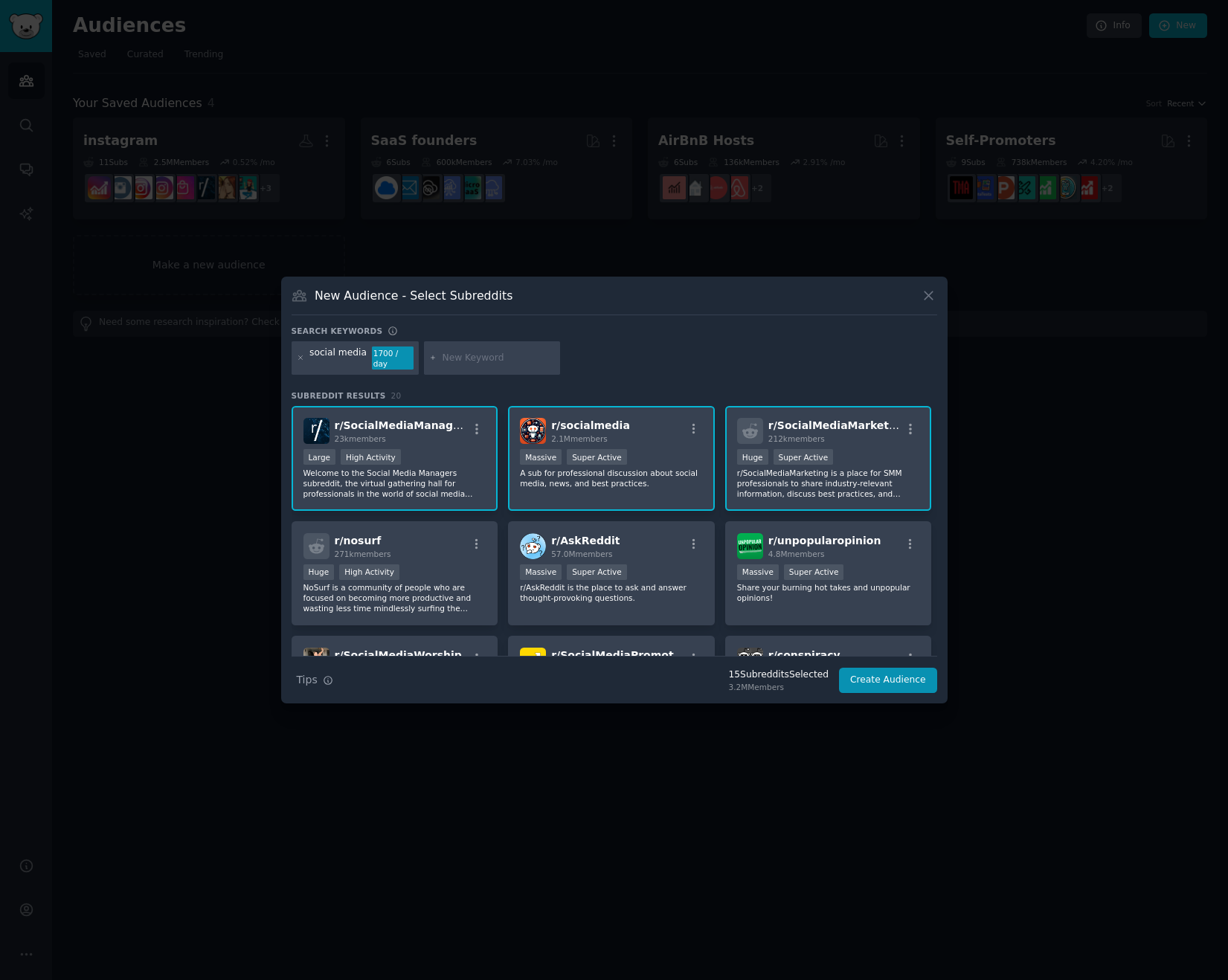
click at [462, 356] on input "text" at bounding box center [499, 358] width 113 height 14
click at [301, 360] on icon at bounding box center [300, 357] width 8 height 8
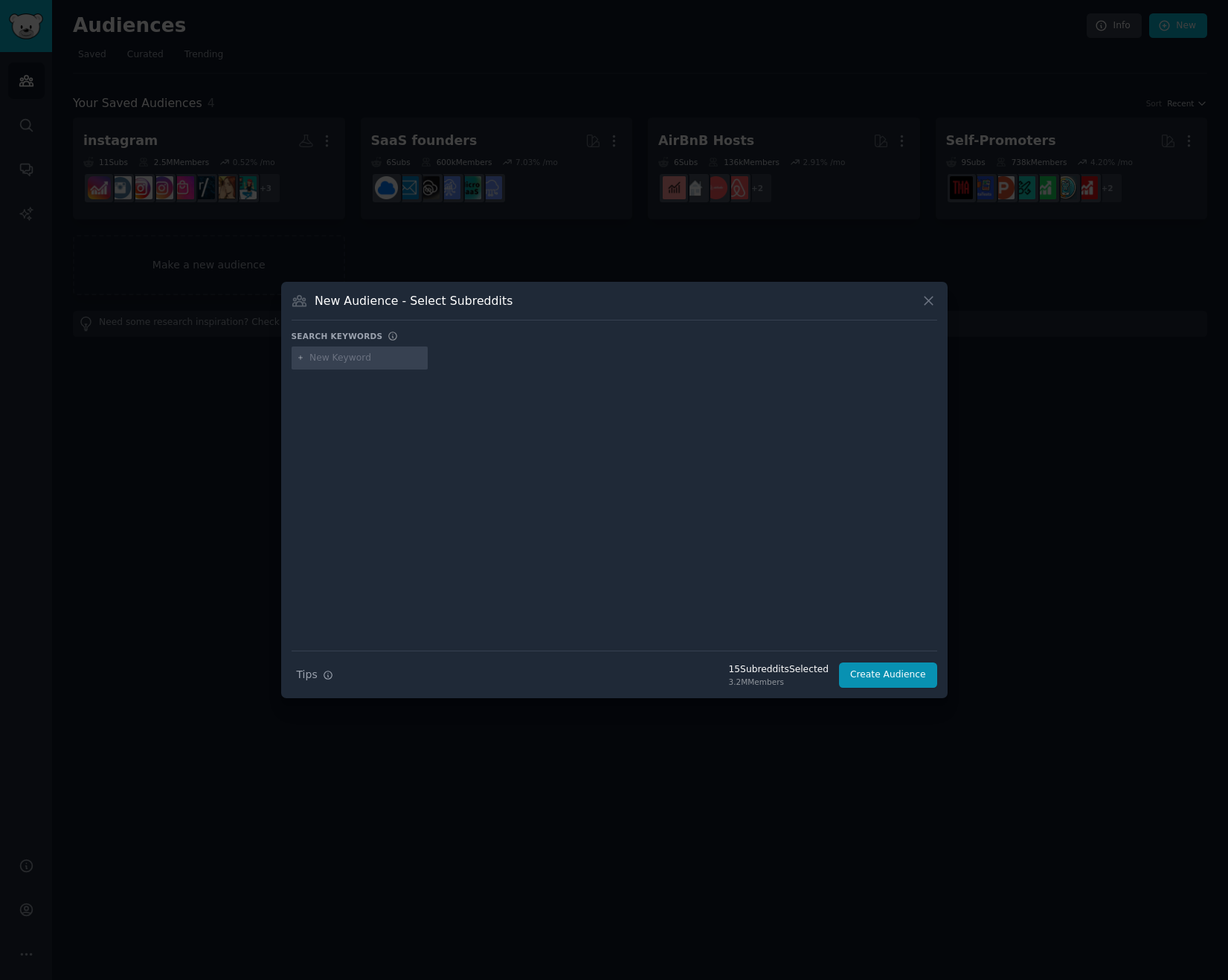
click at [354, 359] on input "text" at bounding box center [366, 358] width 113 height 14
type input "marketing automation"
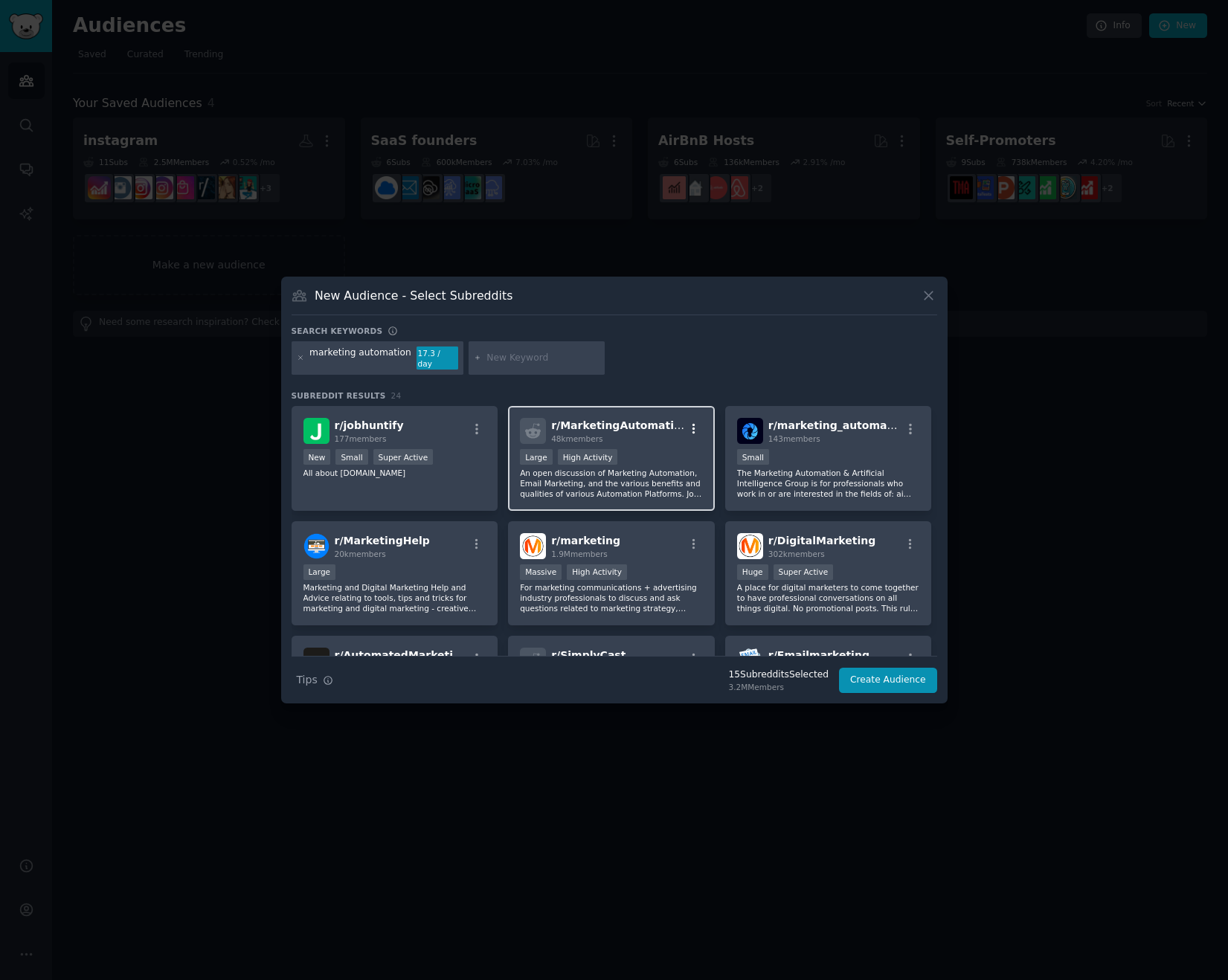
click at [692, 422] on icon "button" at bounding box center [694, 429] width 14 height 14
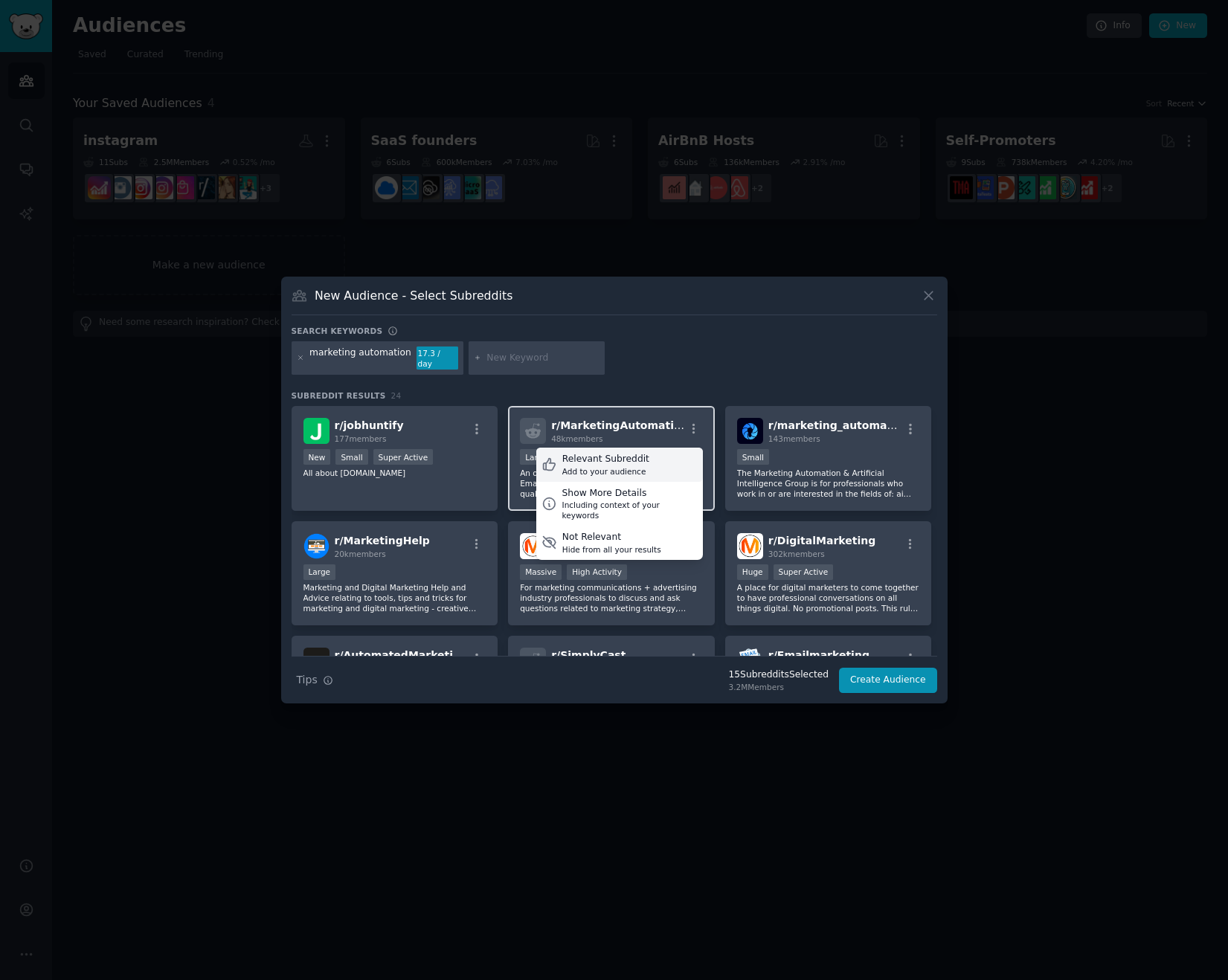
click at [653, 458] on div "Relevant Subreddit Add to your audience" at bounding box center [619, 464] width 167 height 34
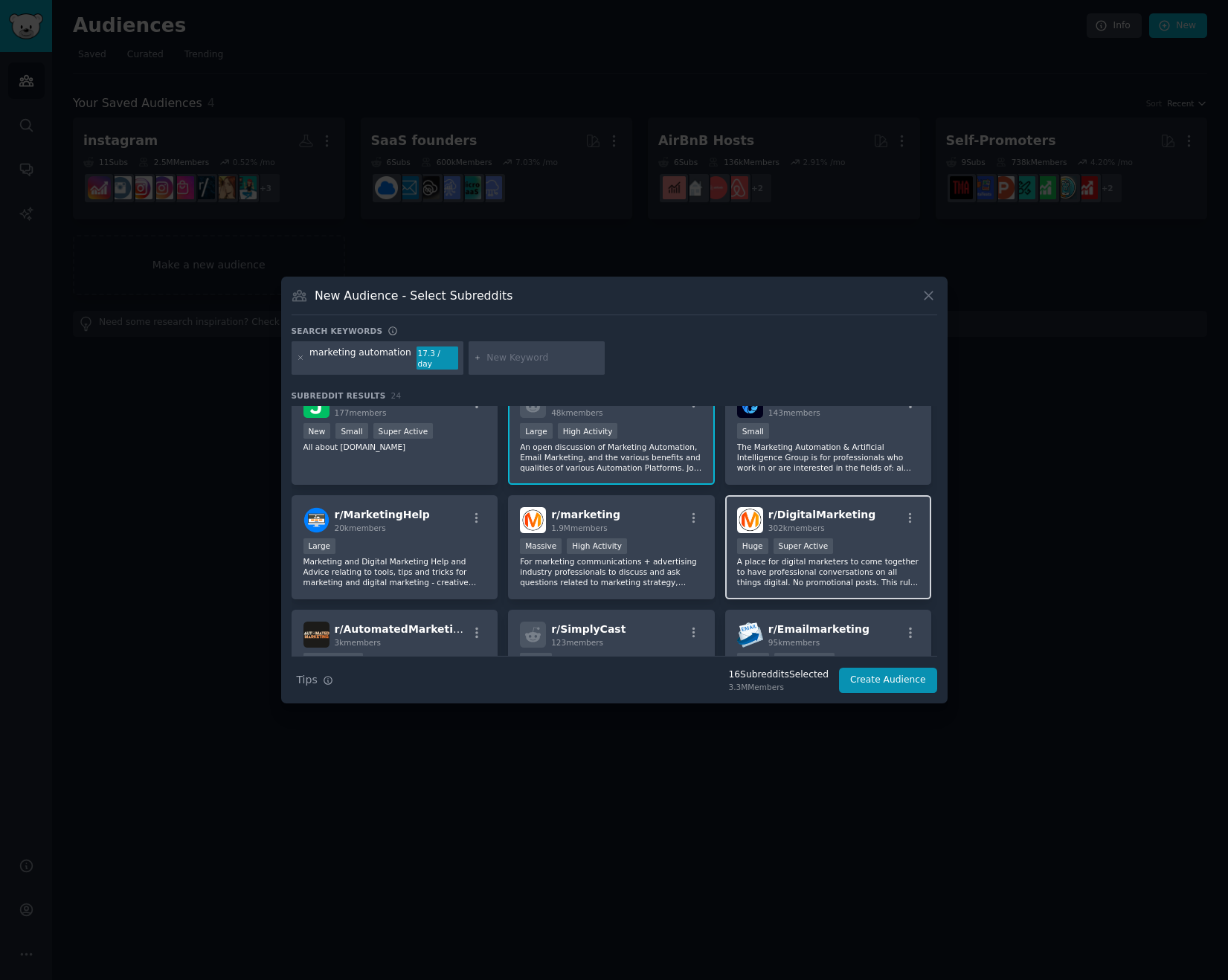
scroll to position [45, 0]
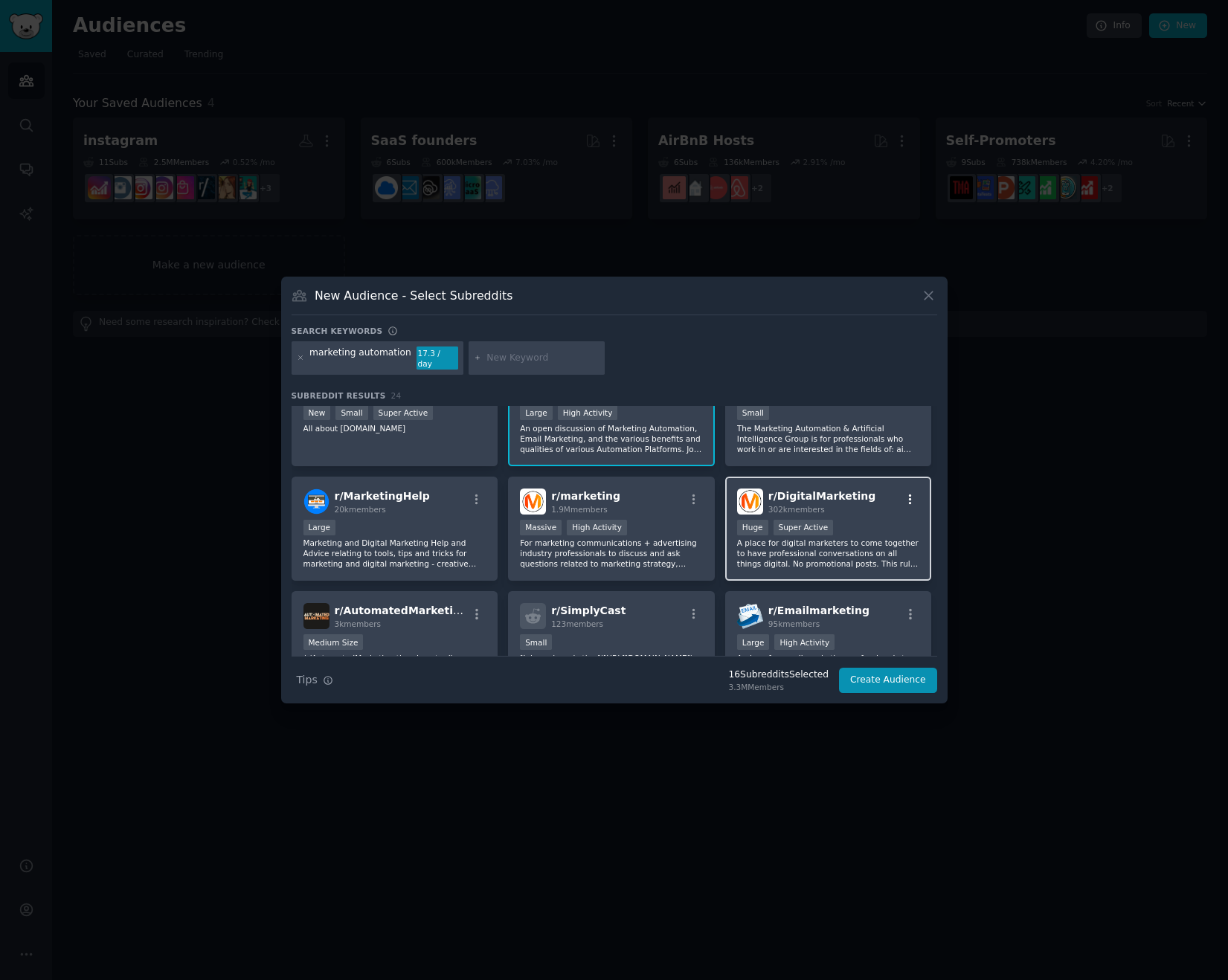
click at [907, 493] on icon "button" at bounding box center [910, 500] width 14 height 14
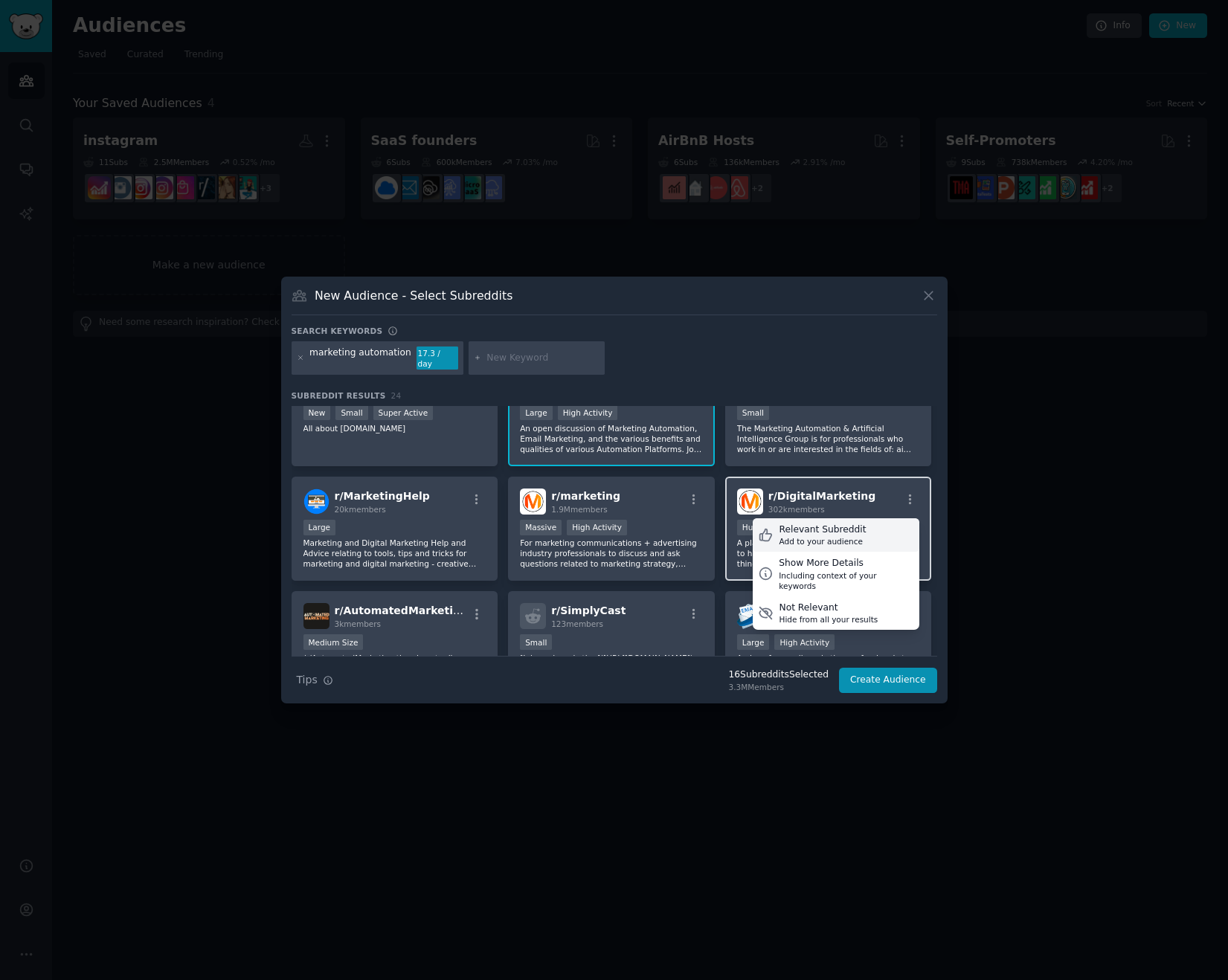
click at [815, 524] on div "Relevant Subreddit" at bounding box center [822, 530] width 87 height 14
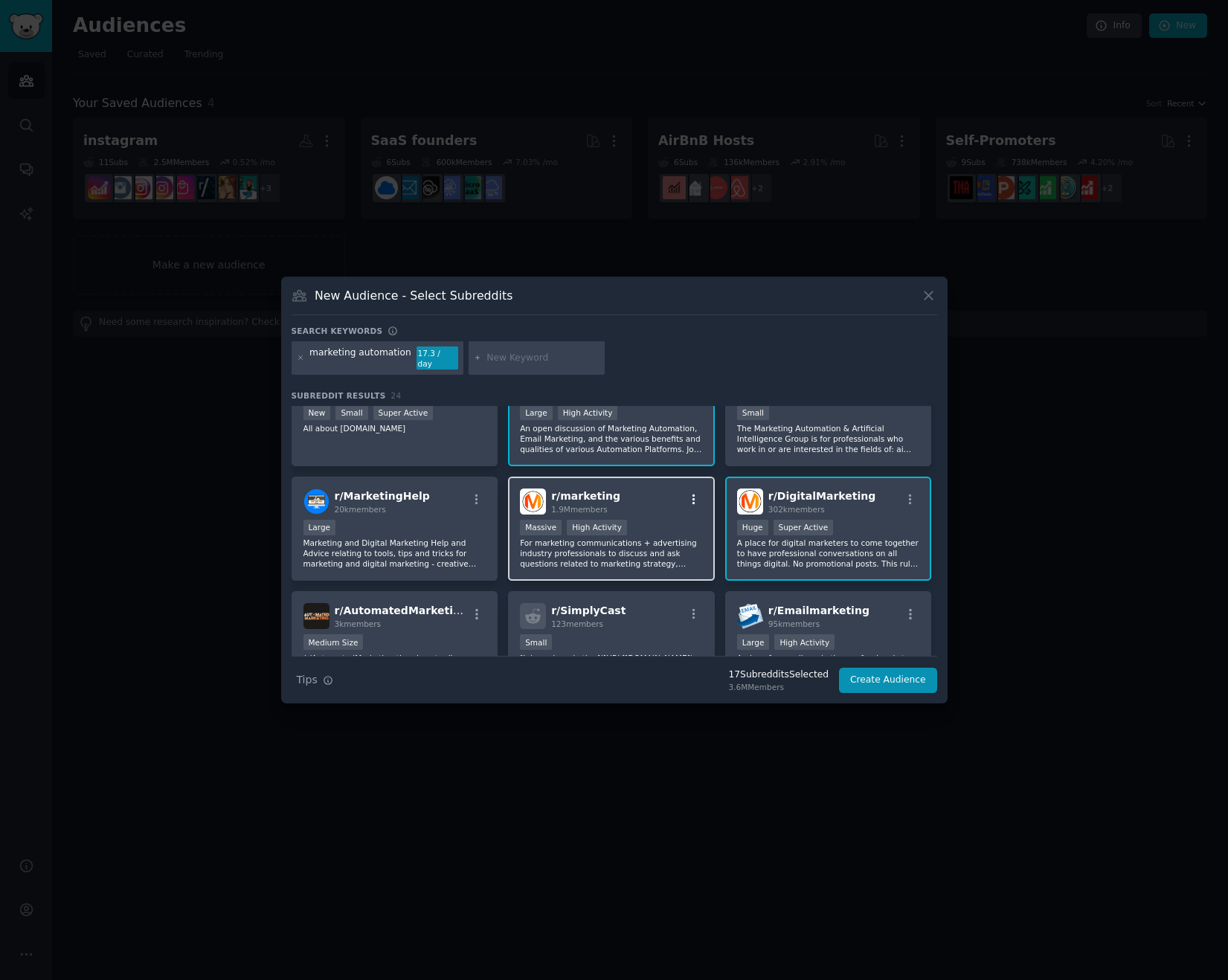
click at [689, 493] on icon "button" at bounding box center [694, 500] width 14 height 14
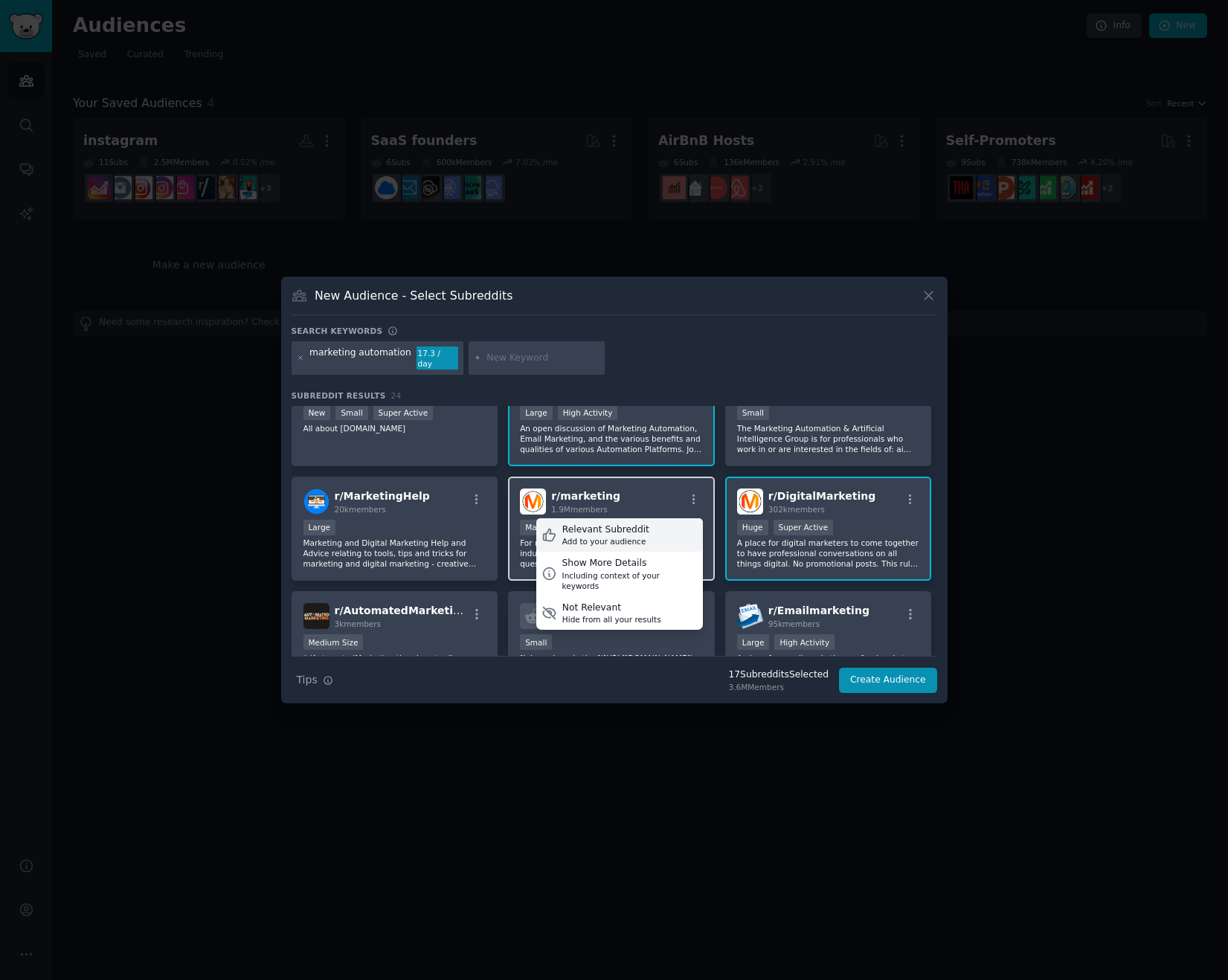
click at [622, 524] on div "Relevant Subreddit" at bounding box center [606, 530] width 87 height 14
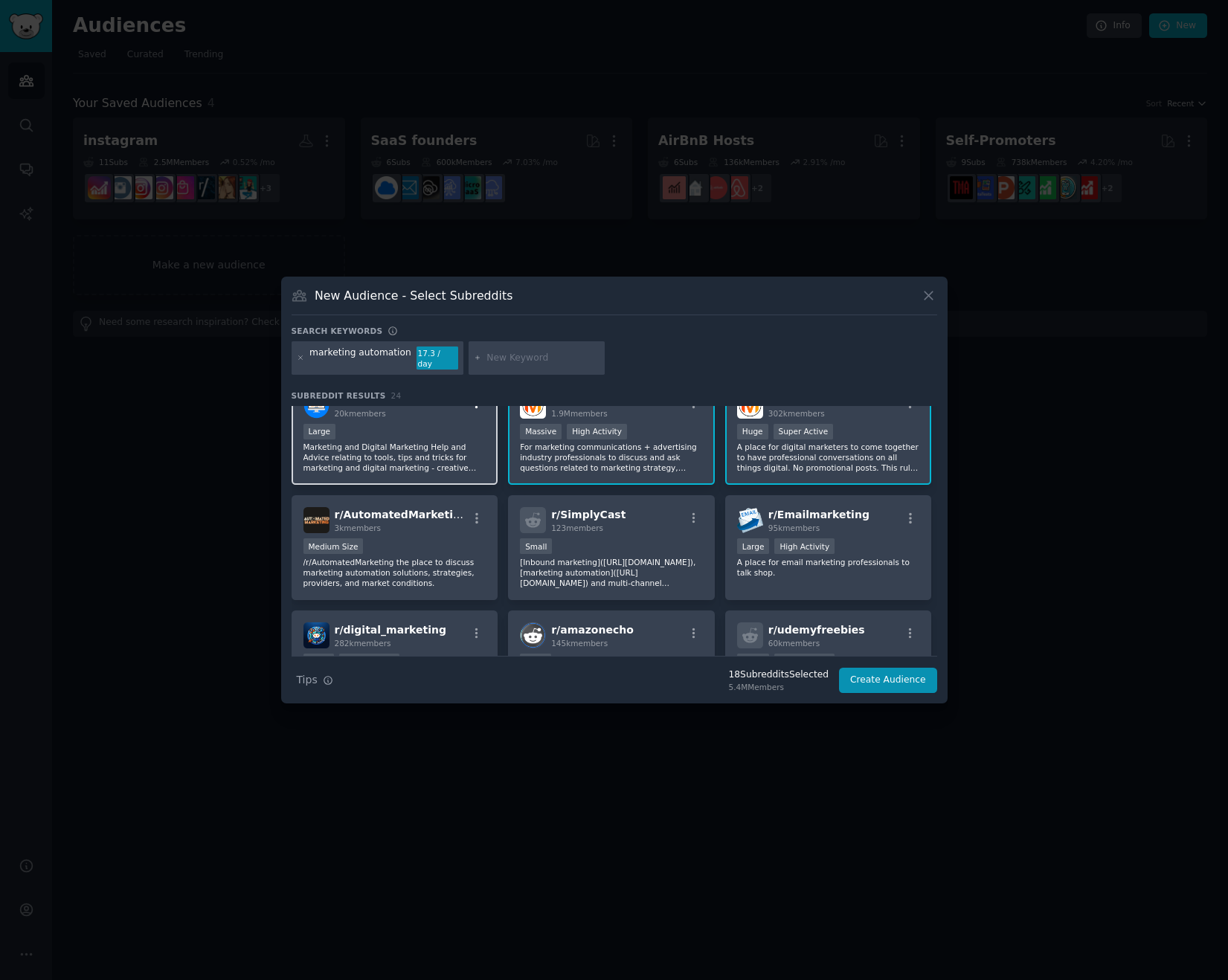
scroll to position [143, 0]
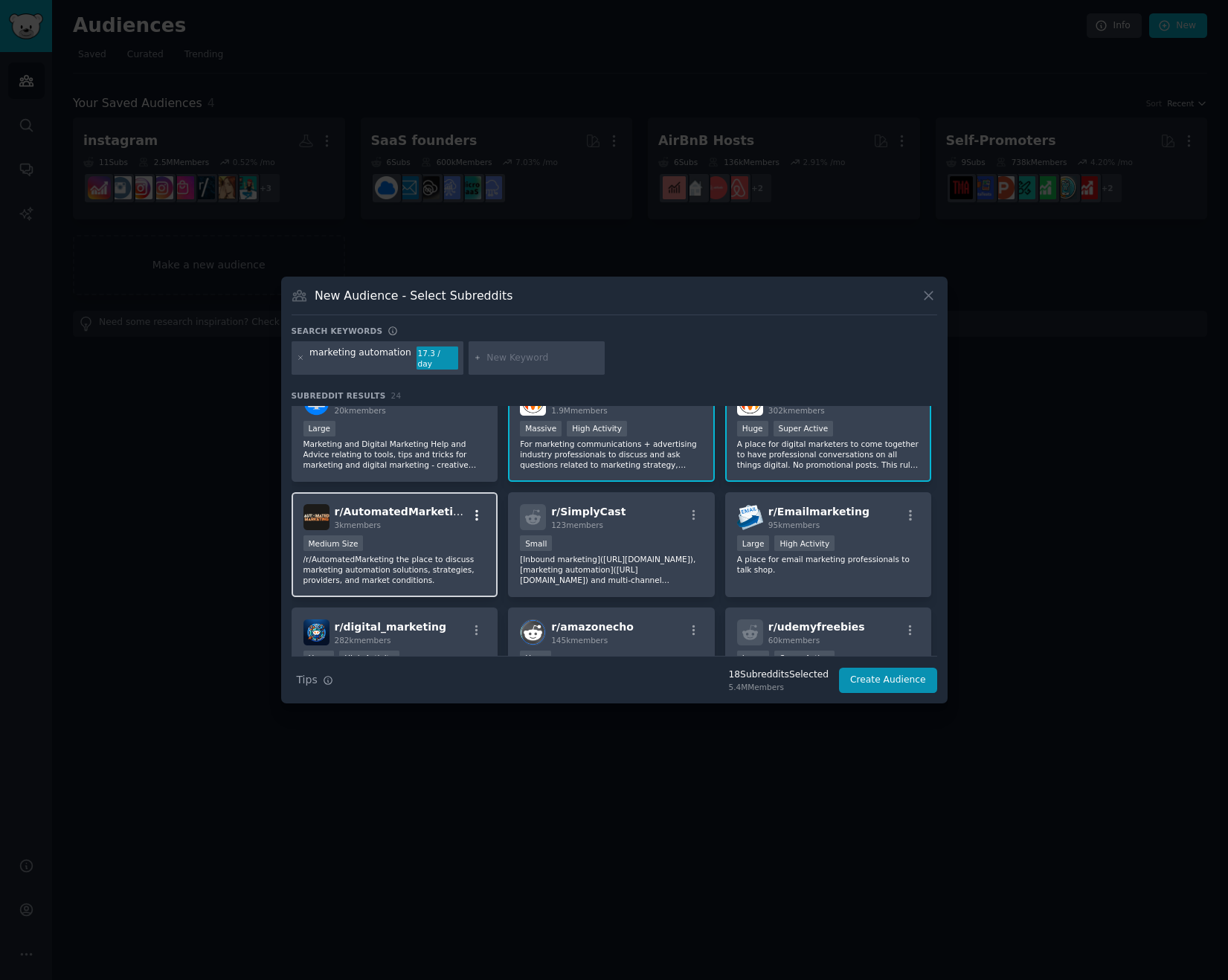
click at [474, 508] on icon "button" at bounding box center [477, 515] width 14 height 14
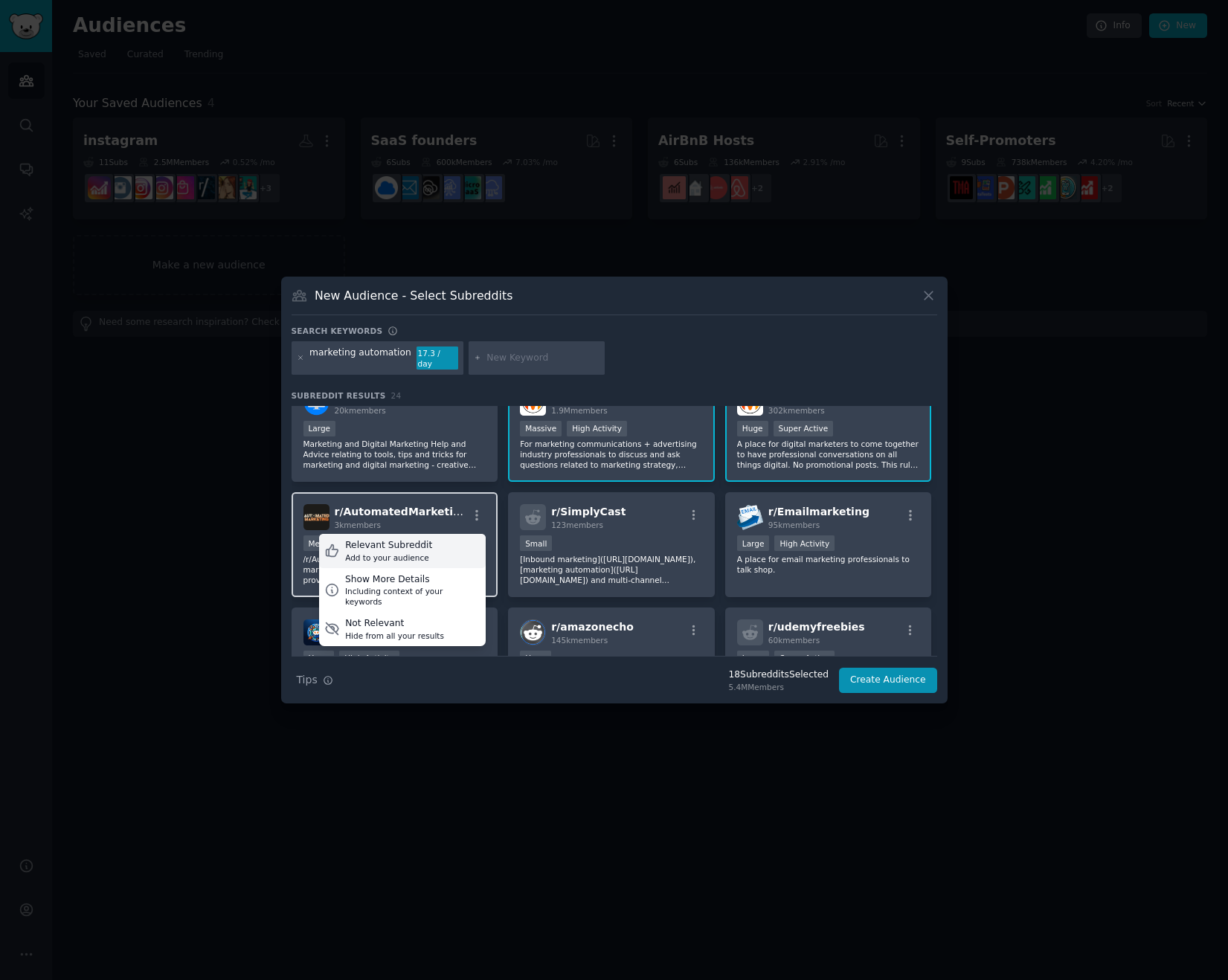
click at [425, 544] on div "Relevant Subreddit Add to your audience" at bounding box center [402, 550] width 167 height 34
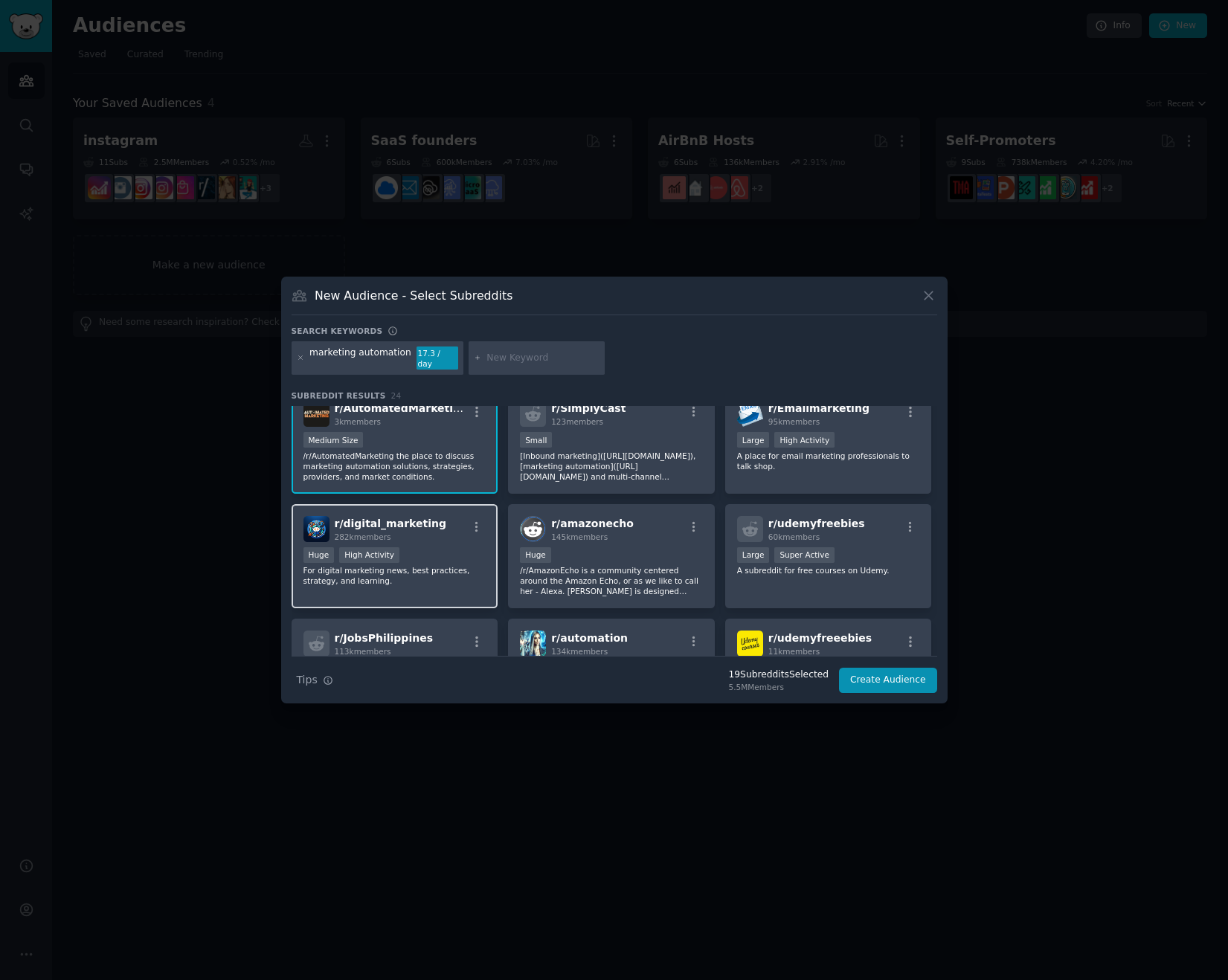
scroll to position [259, 0]
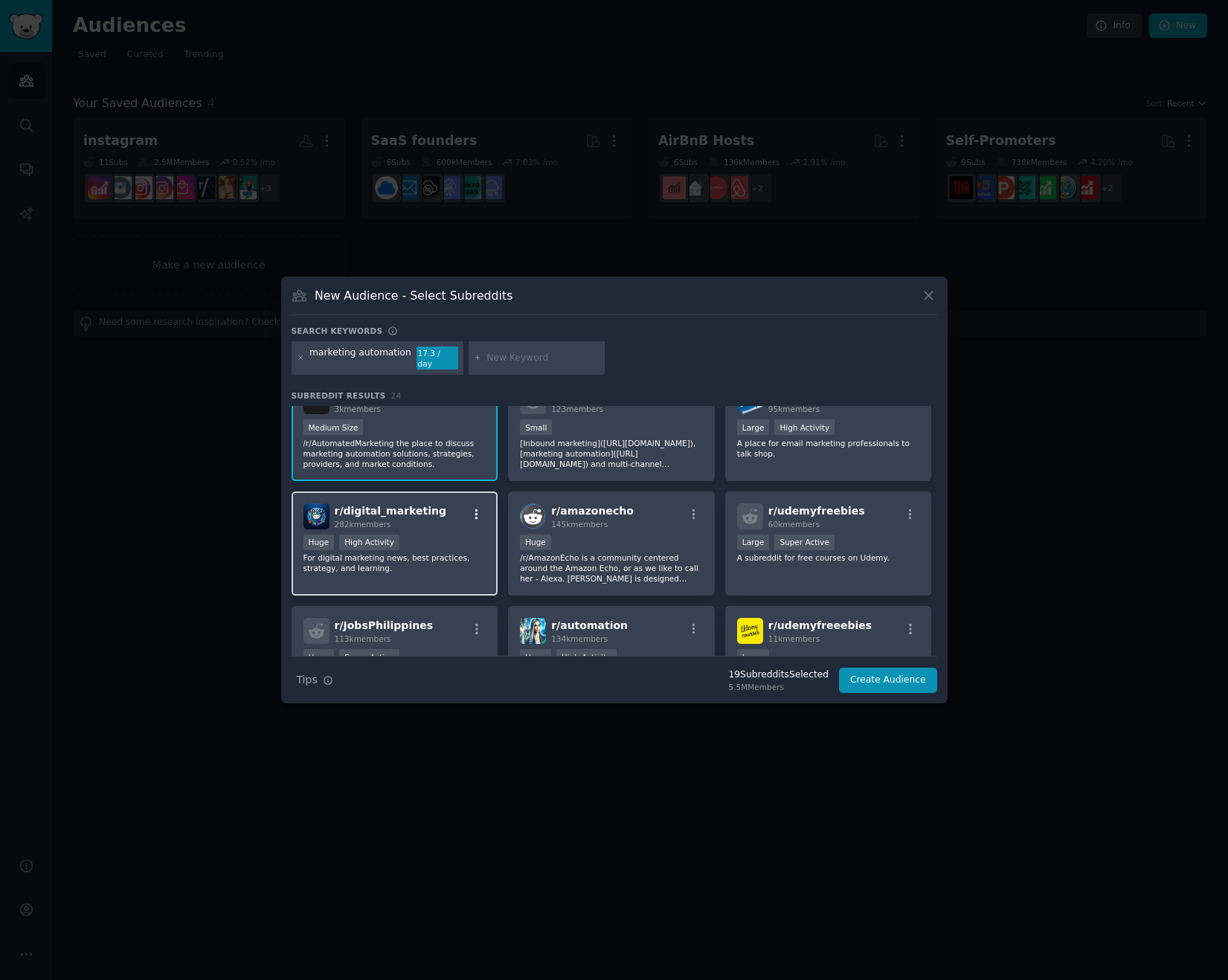
click at [473, 508] on icon "button" at bounding box center [477, 514] width 14 height 14
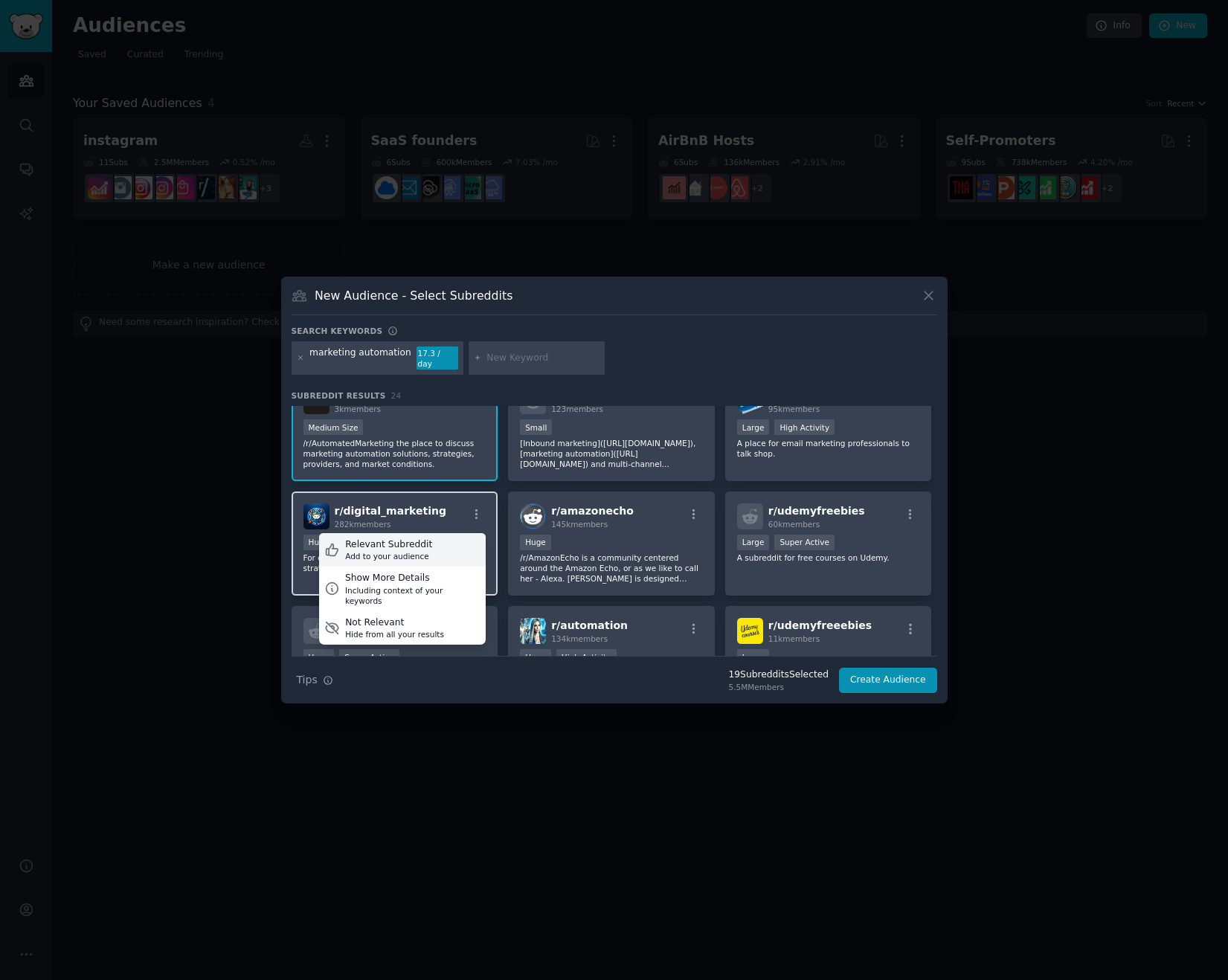
click at [430, 540] on div "Relevant Subreddit Add to your audience" at bounding box center [402, 550] width 167 height 34
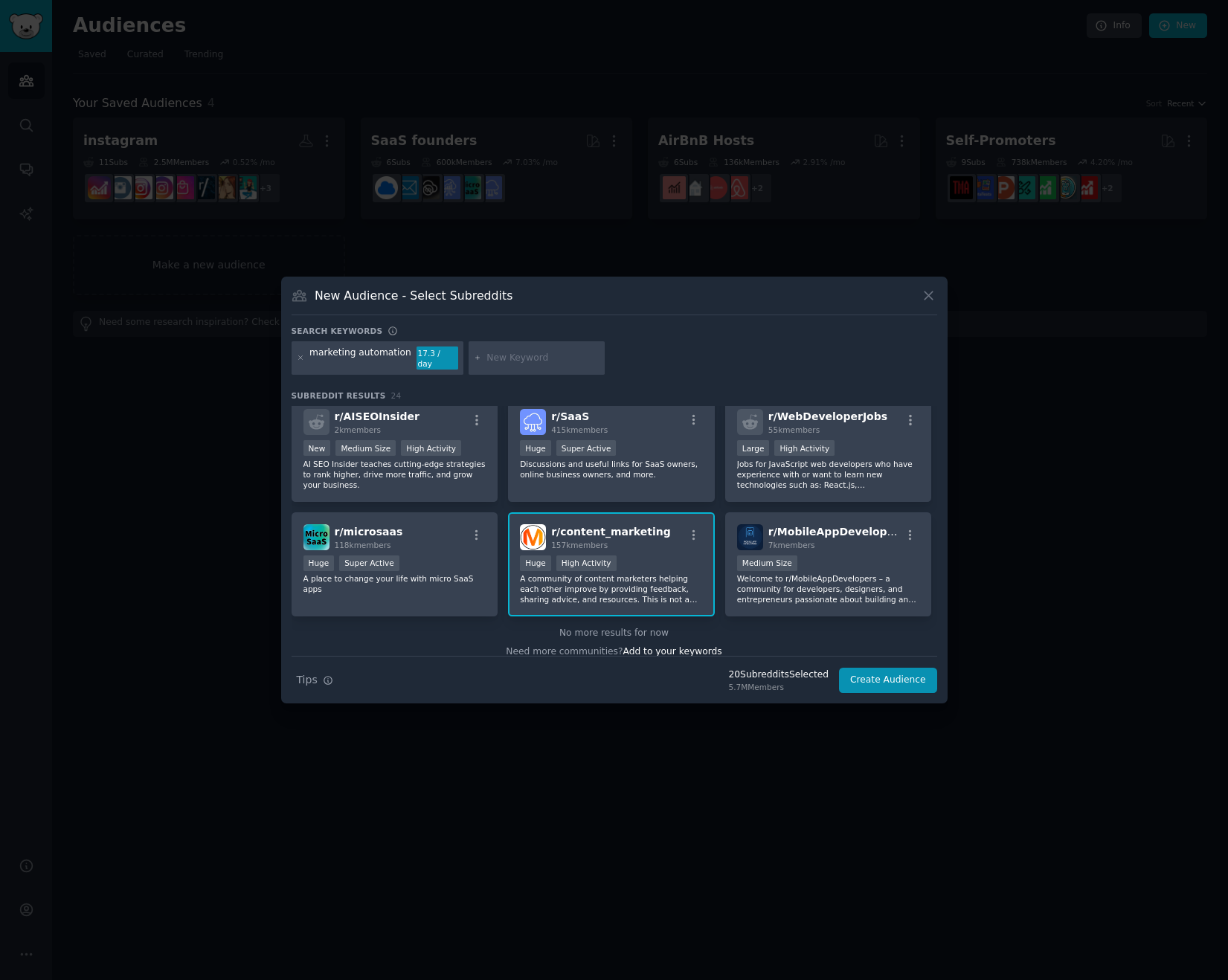
scroll to position [711, 0]
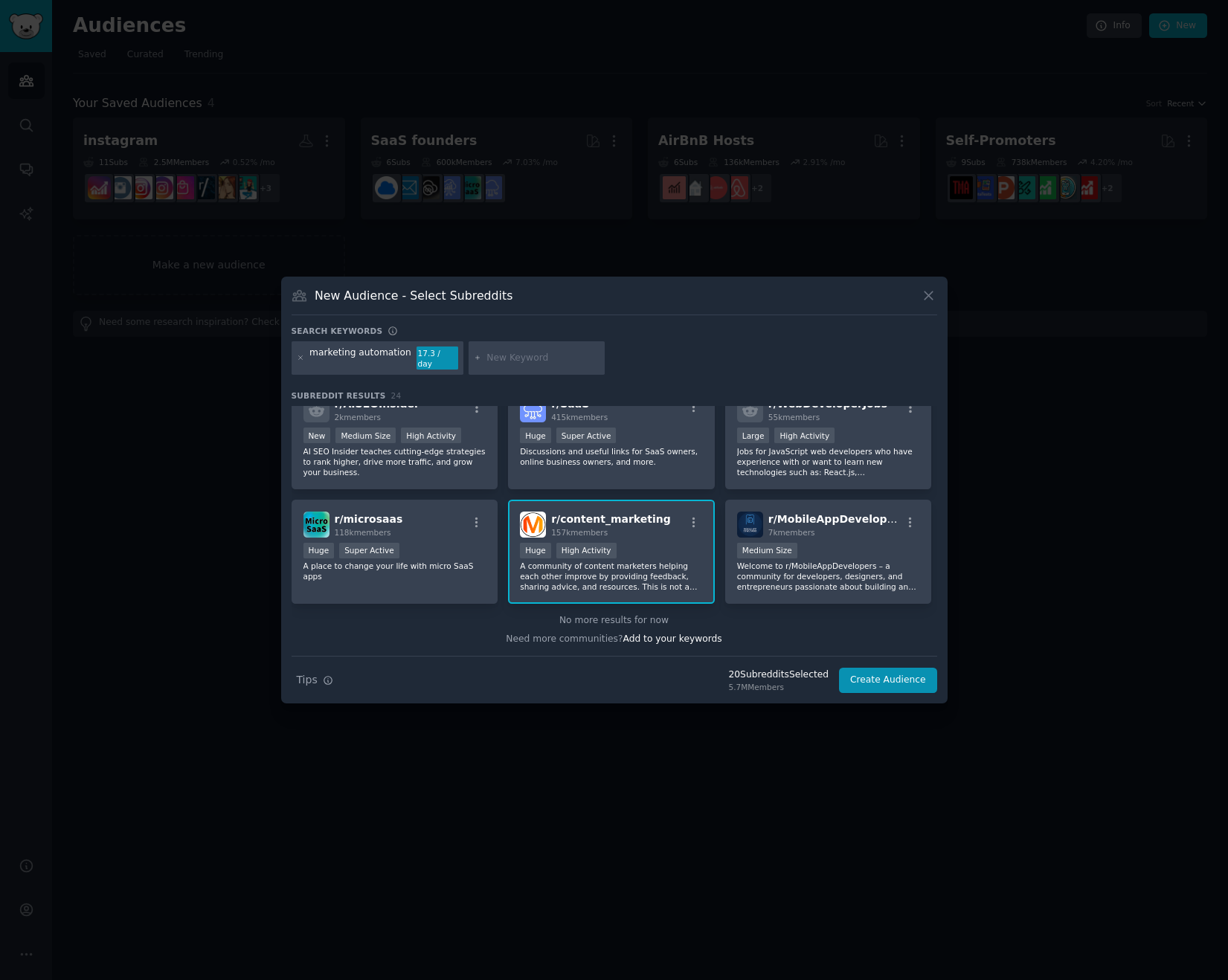
click at [486, 358] on input "text" at bounding box center [543, 358] width 113 height 14
type input "social media schedule"
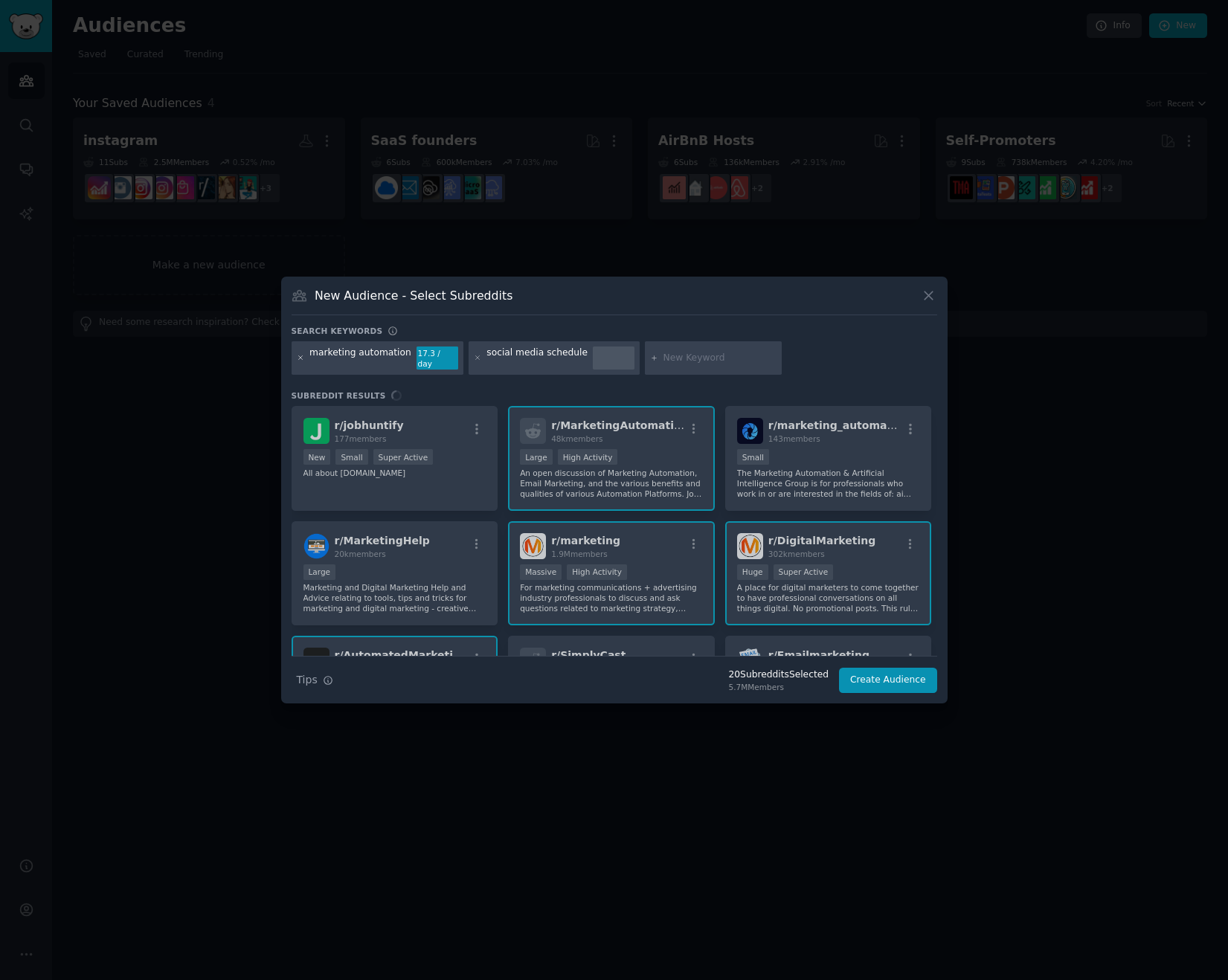
click at [300, 356] on icon at bounding box center [300, 357] width 8 height 8
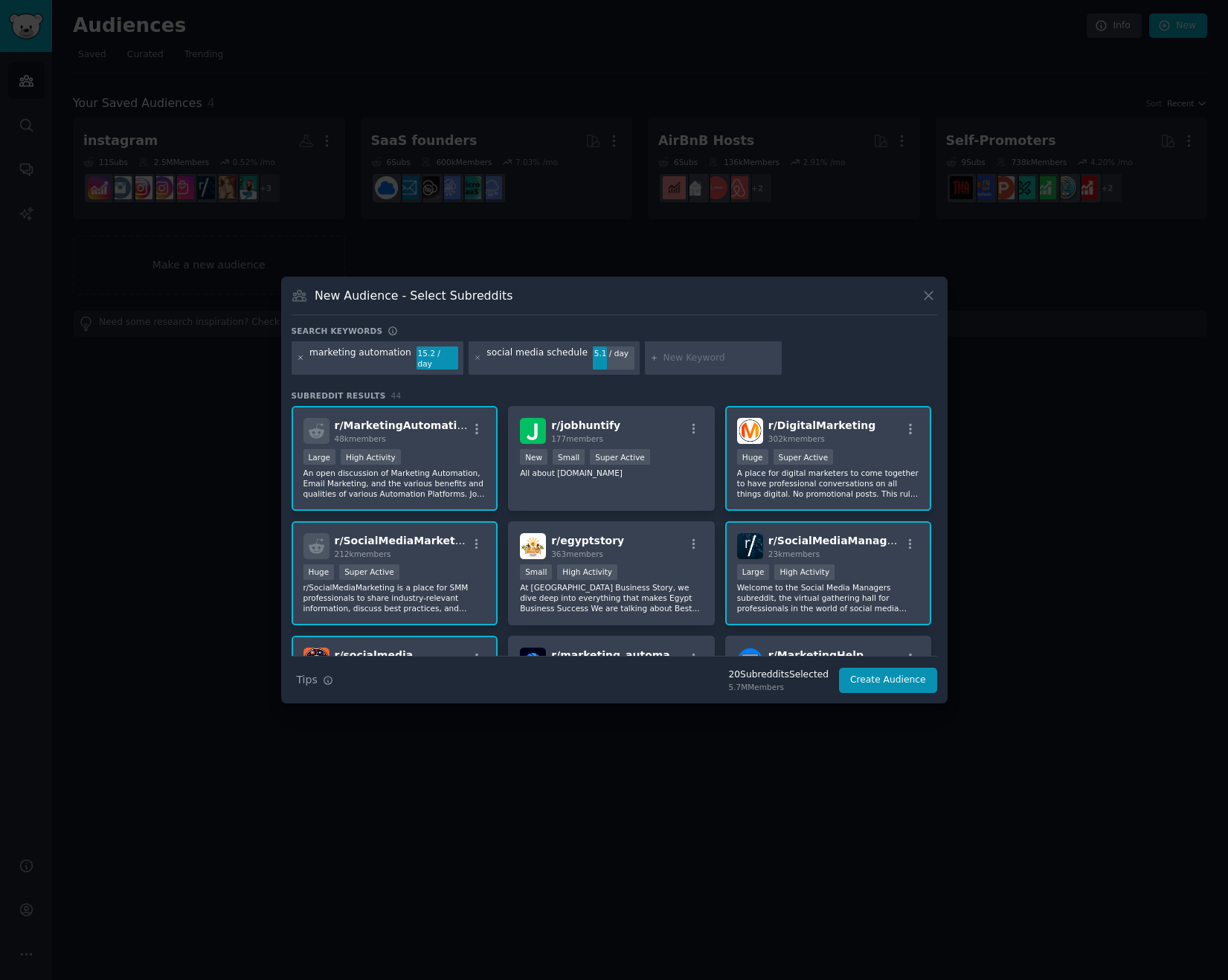
click at [300, 355] on icon at bounding box center [300, 357] width 8 height 8
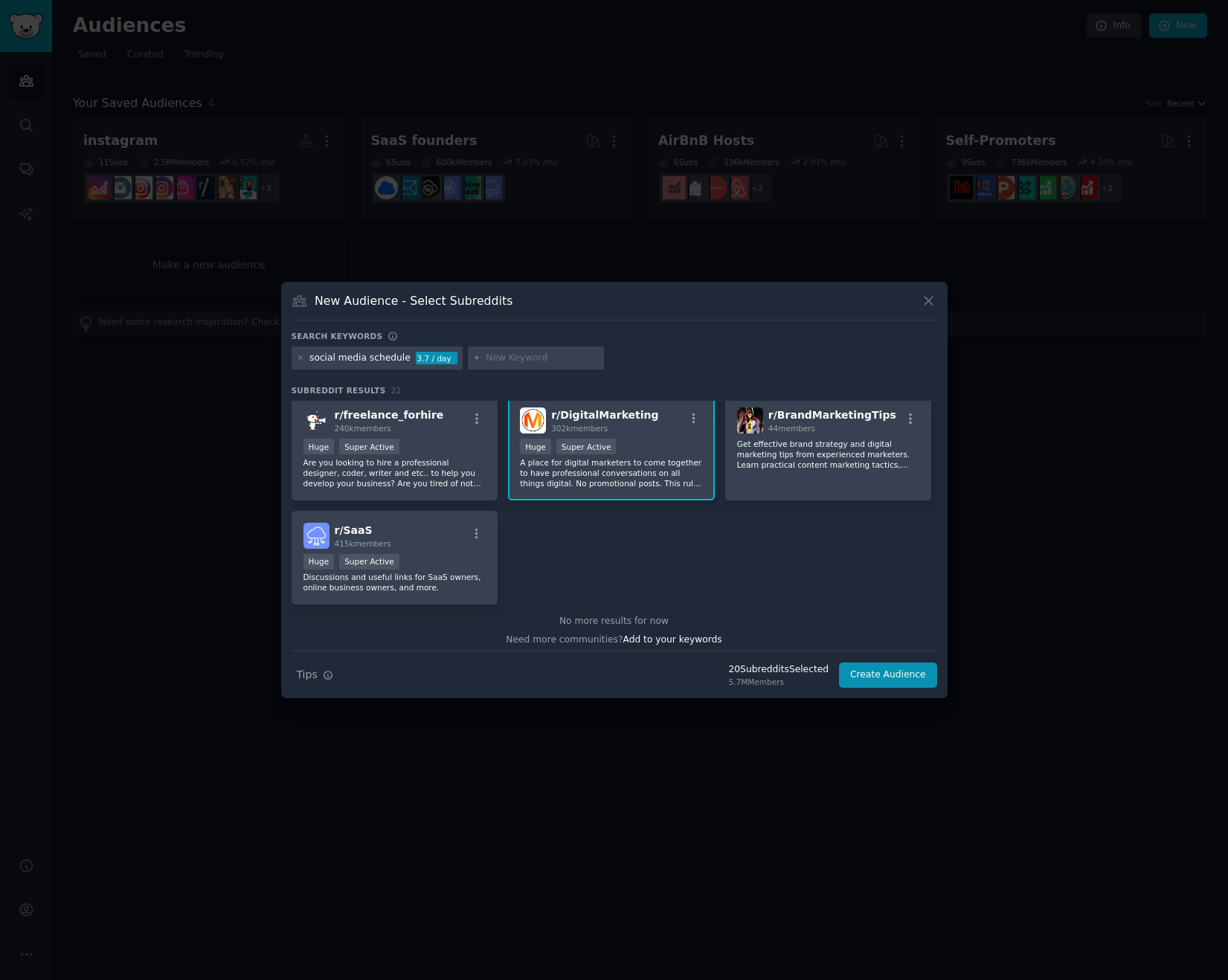
scroll to position [690, 0]
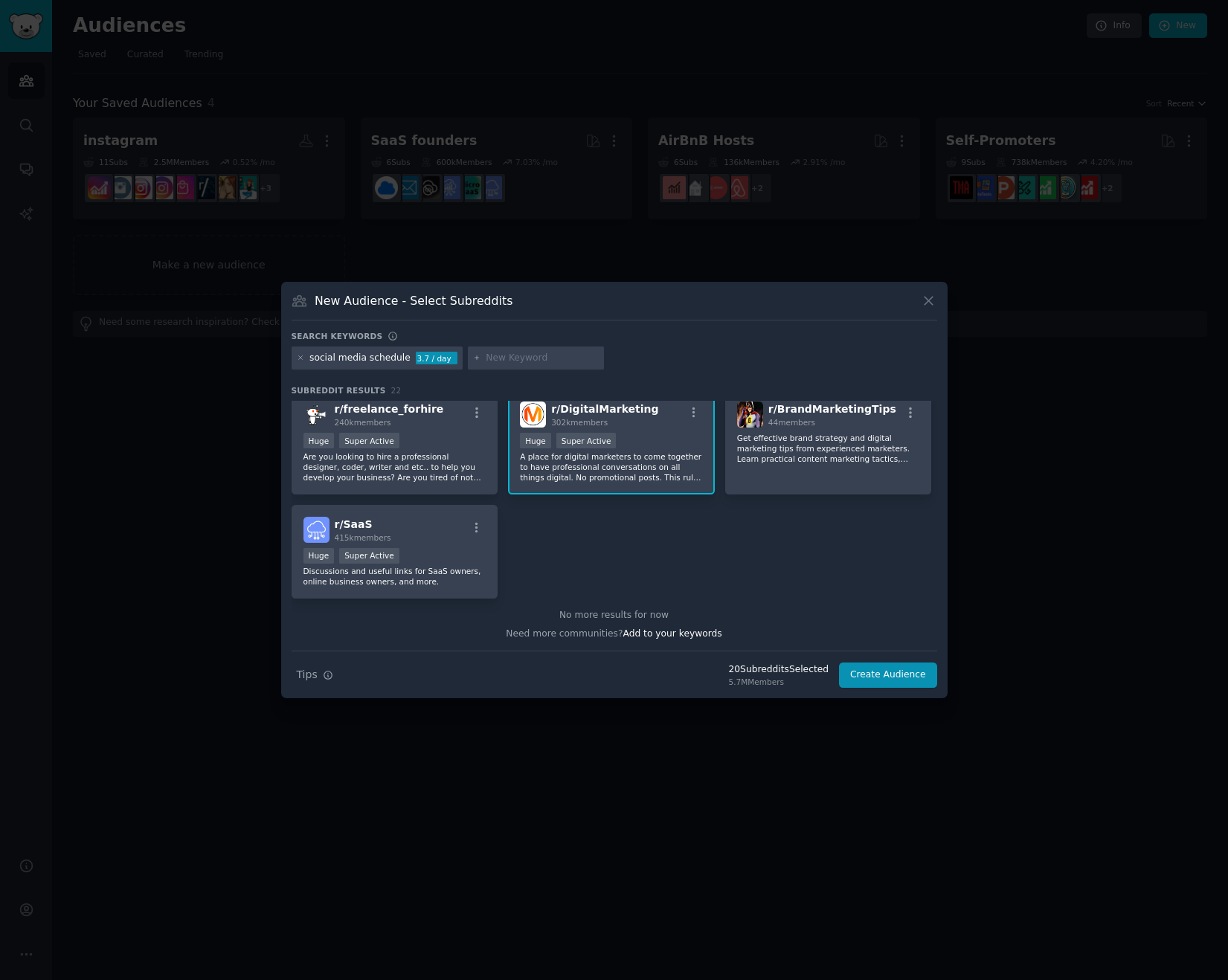
click at [505, 355] on input "text" at bounding box center [542, 358] width 113 height 14
type input "b"
type input "b2b blog"
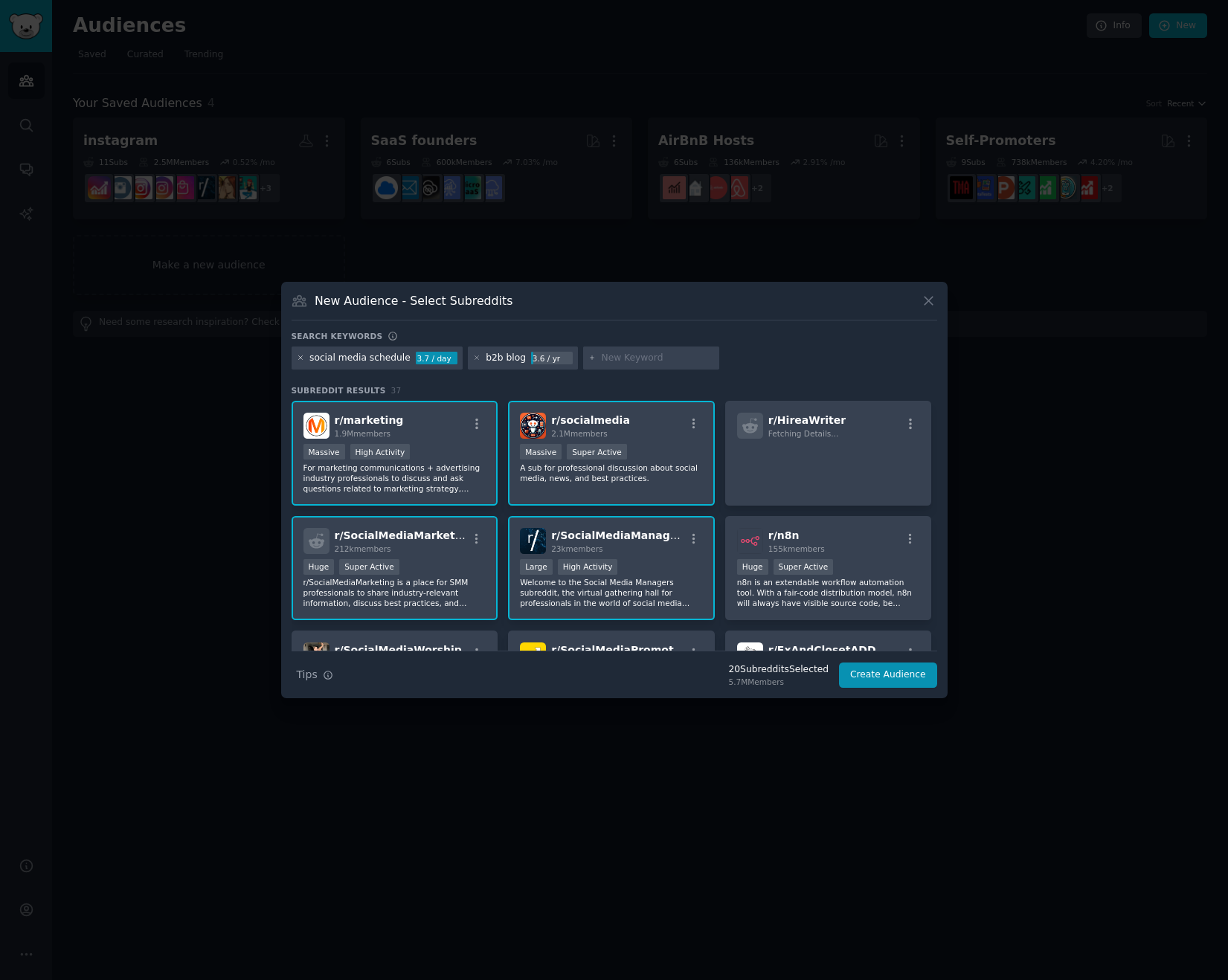
click at [300, 357] on icon at bounding box center [300, 357] width 8 height 8
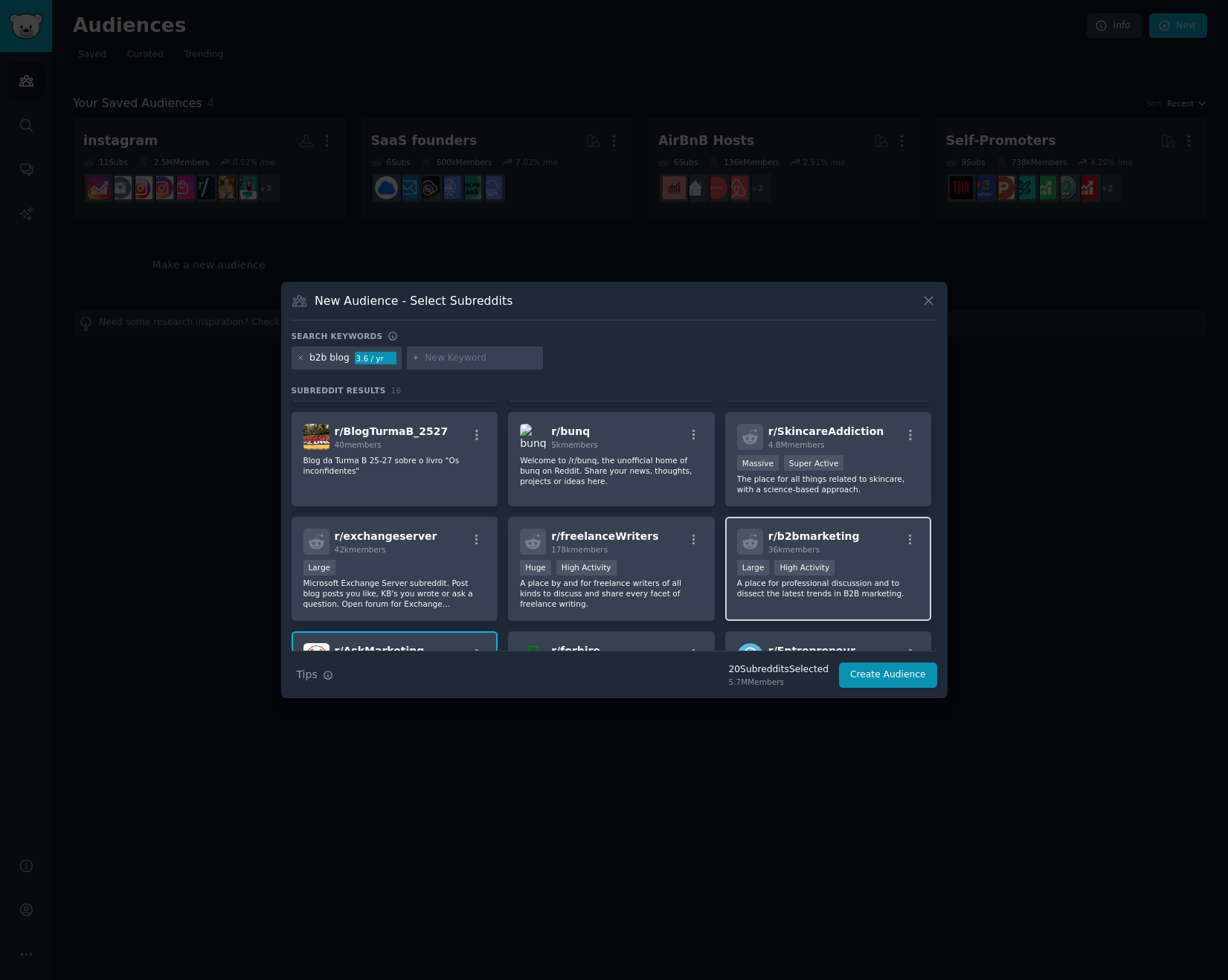
scroll to position [251, 0]
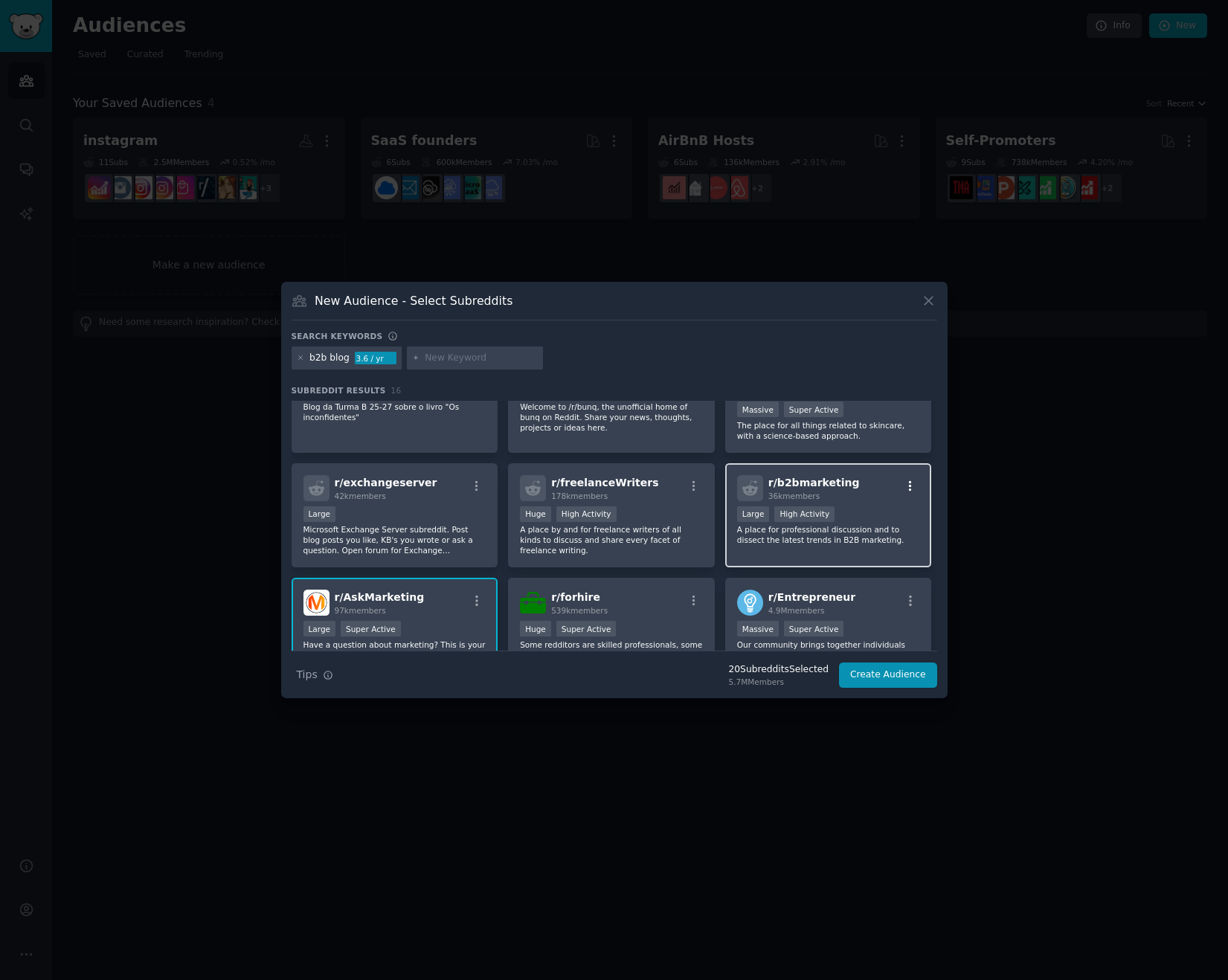
click at [904, 483] on icon "button" at bounding box center [910, 486] width 14 height 14
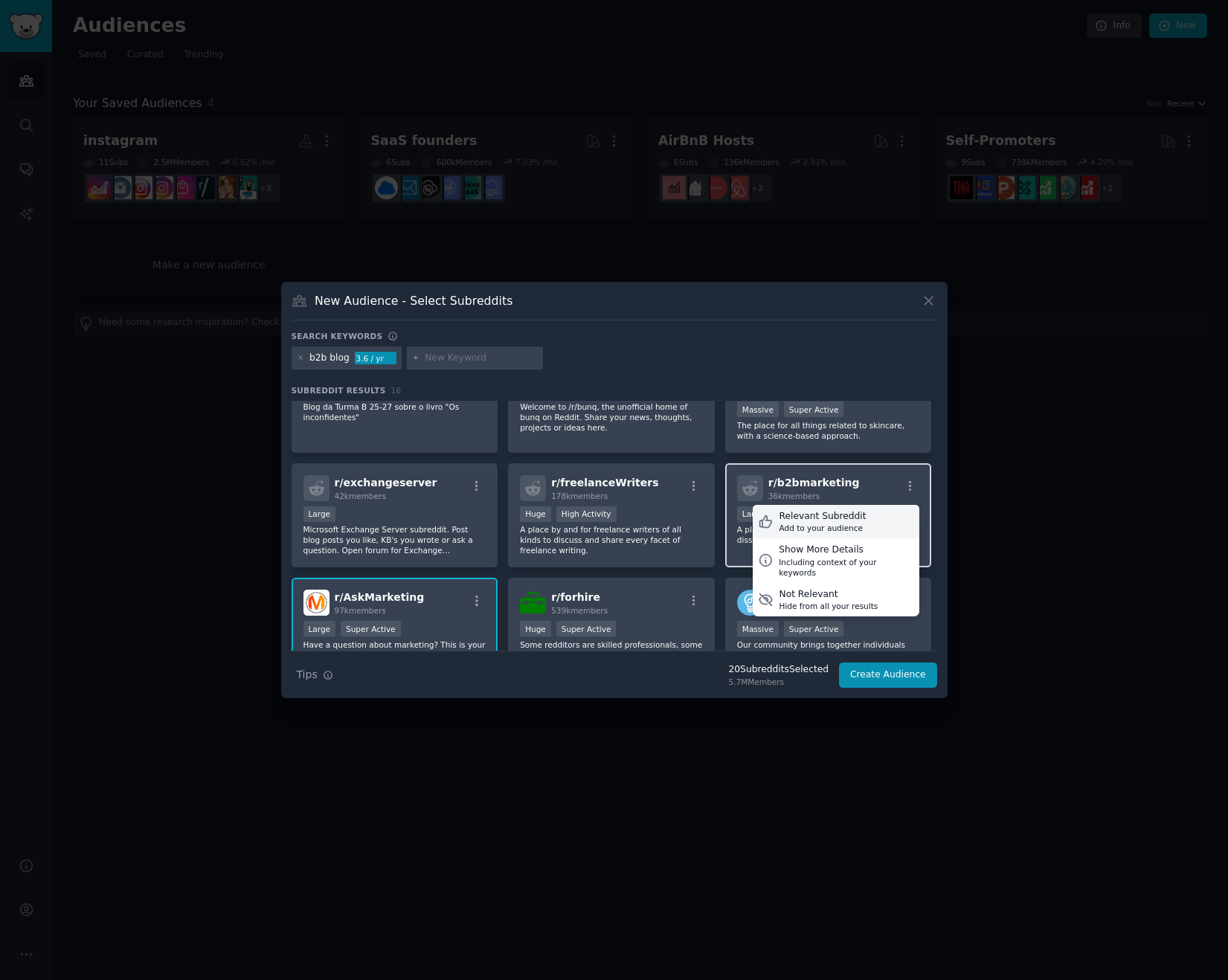
click at [816, 517] on div "Relevant Subreddit" at bounding box center [822, 517] width 87 height 14
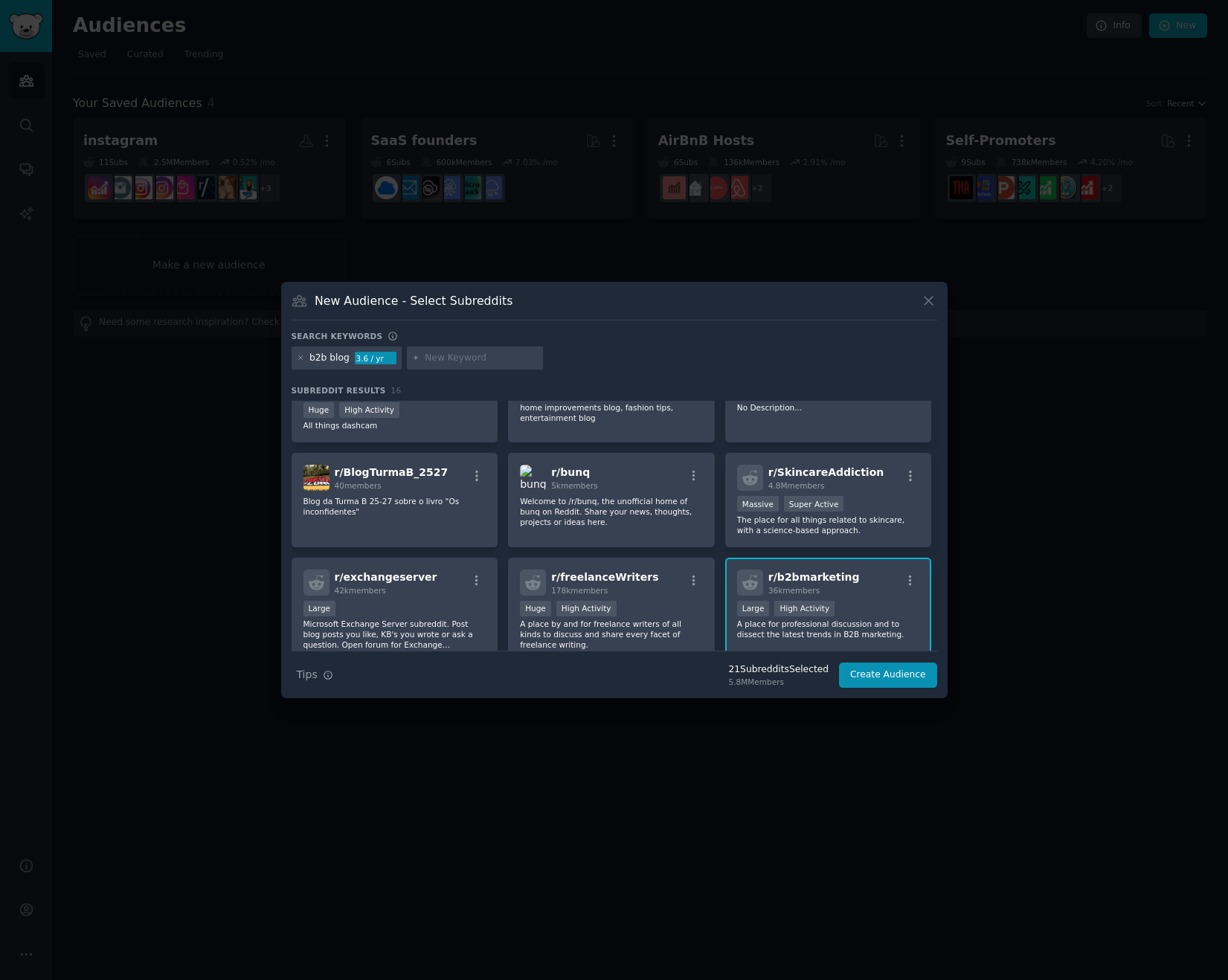
scroll to position [0, 0]
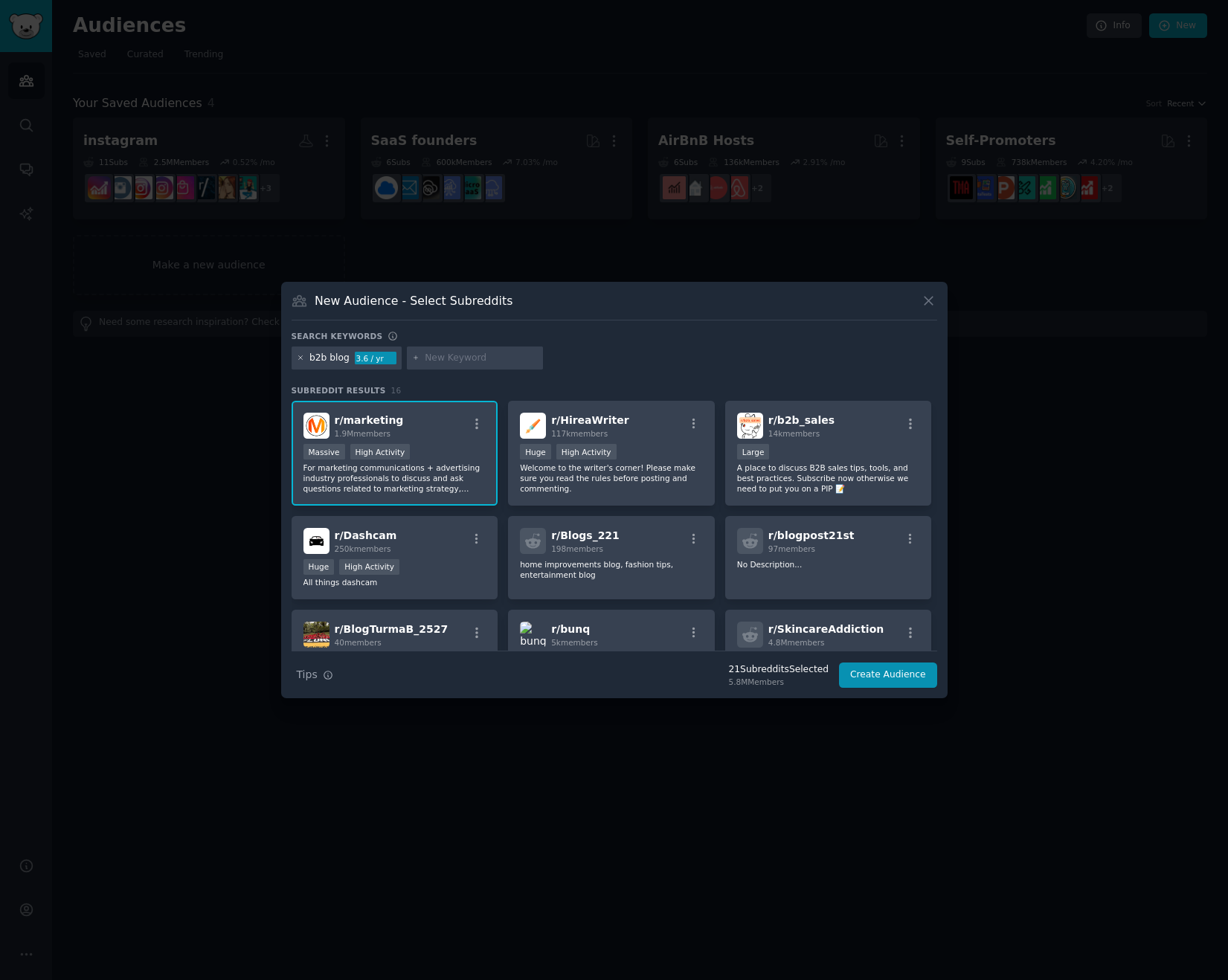
click at [299, 361] on icon at bounding box center [300, 357] width 8 height 8
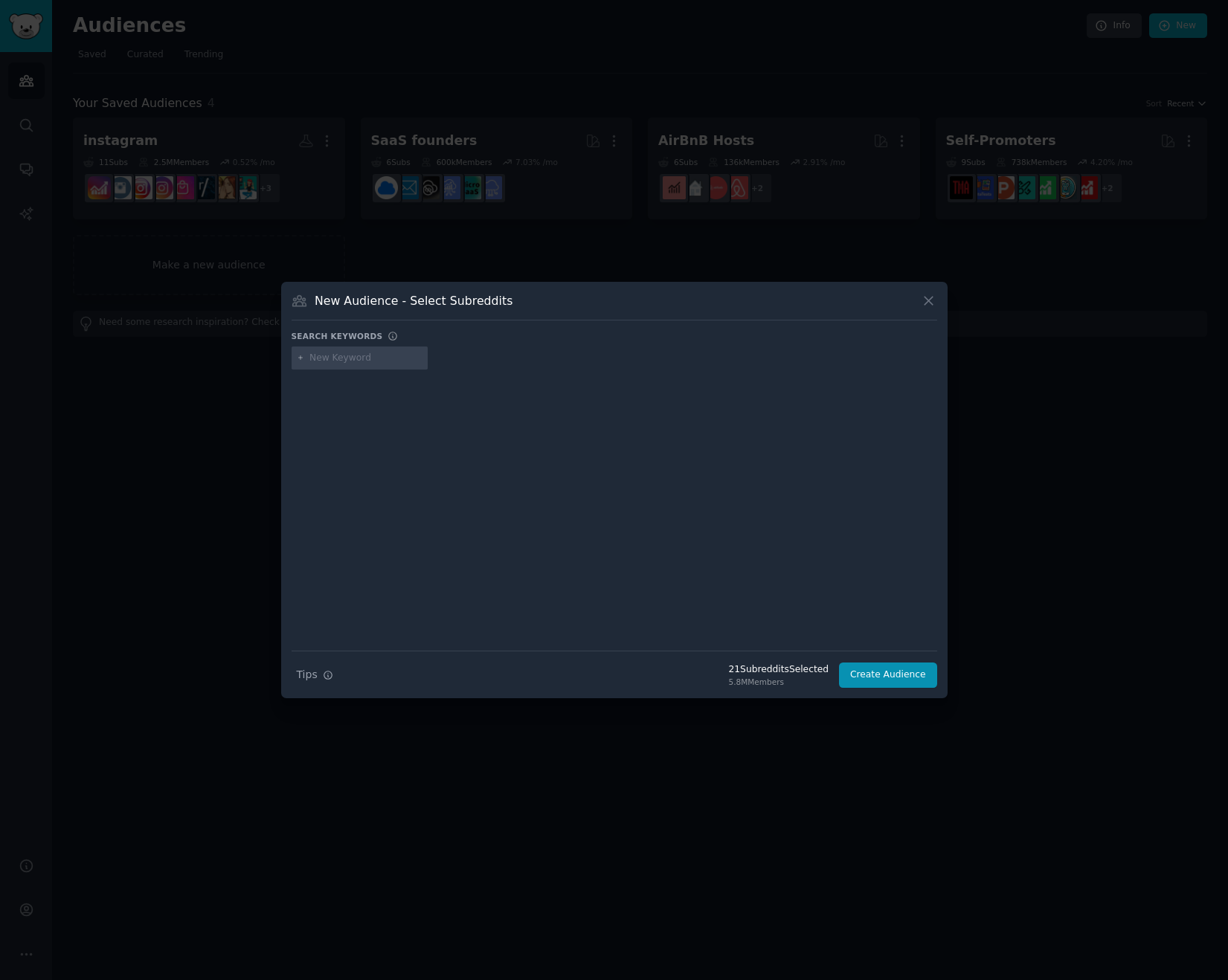
click at [326, 360] on input "text" at bounding box center [366, 358] width 113 height 14
type input "blogging"
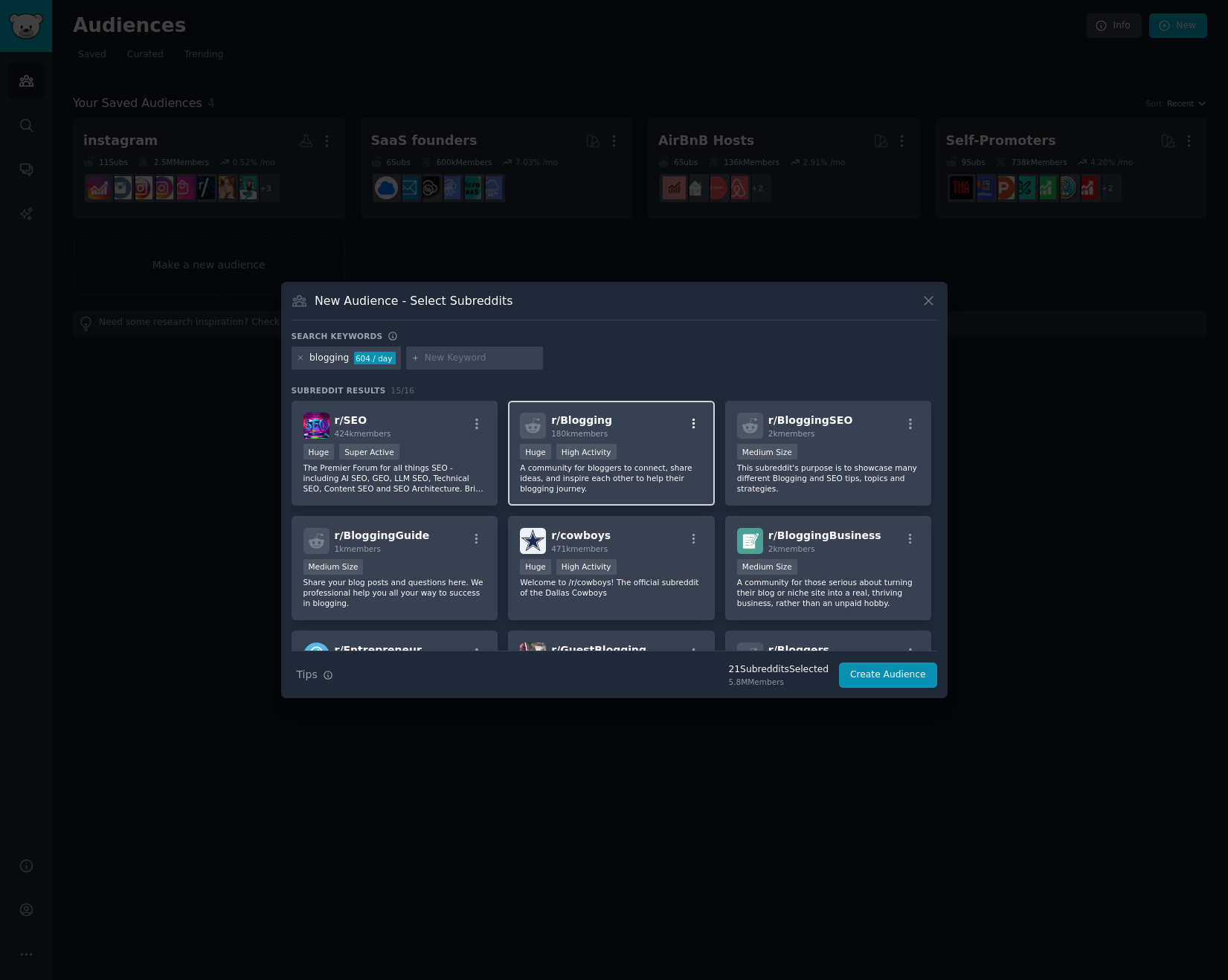
click at [692, 420] on icon "button" at bounding box center [694, 424] width 14 height 14
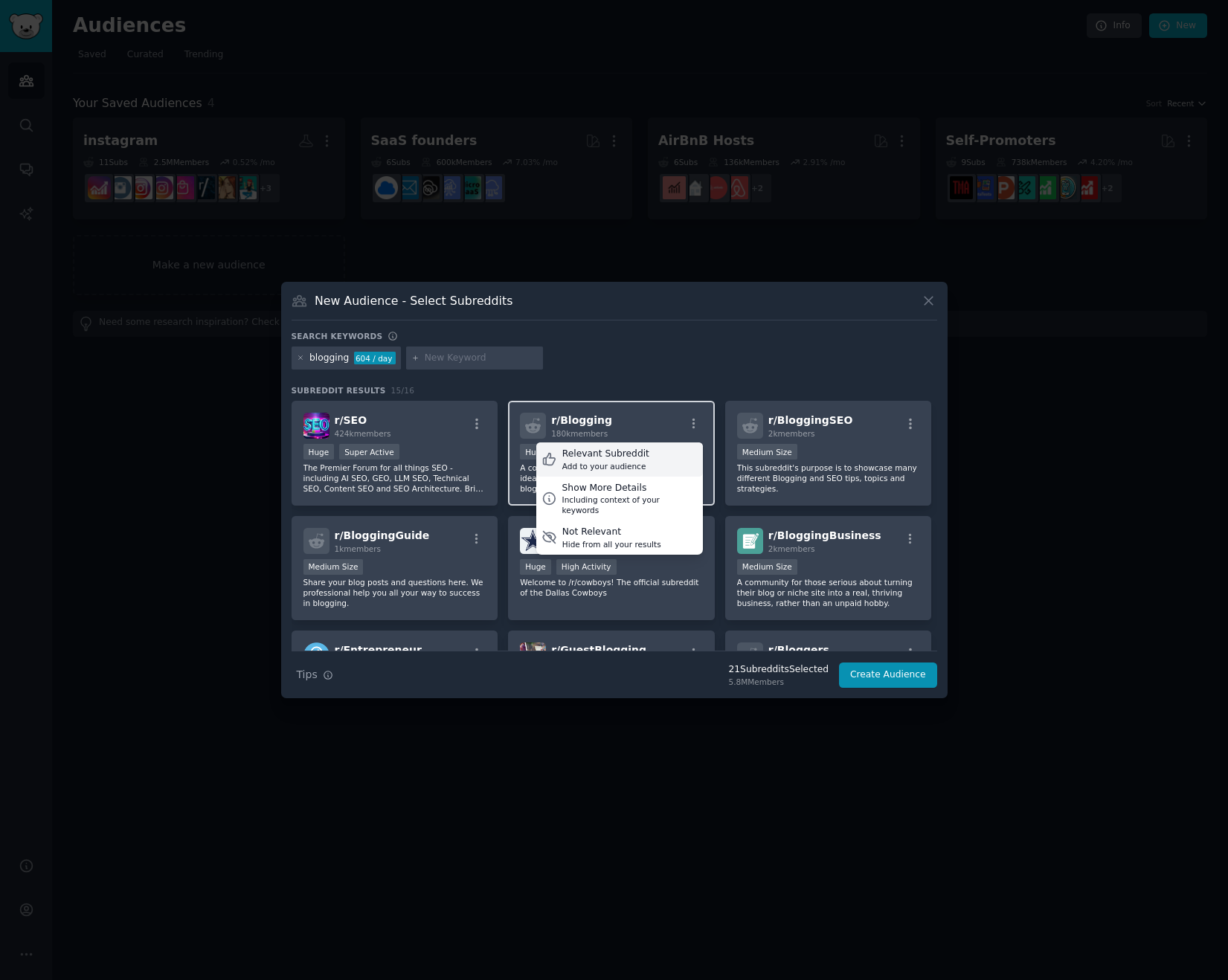
click at [672, 463] on div "Relevant Subreddit Add to your audience" at bounding box center [619, 459] width 167 height 34
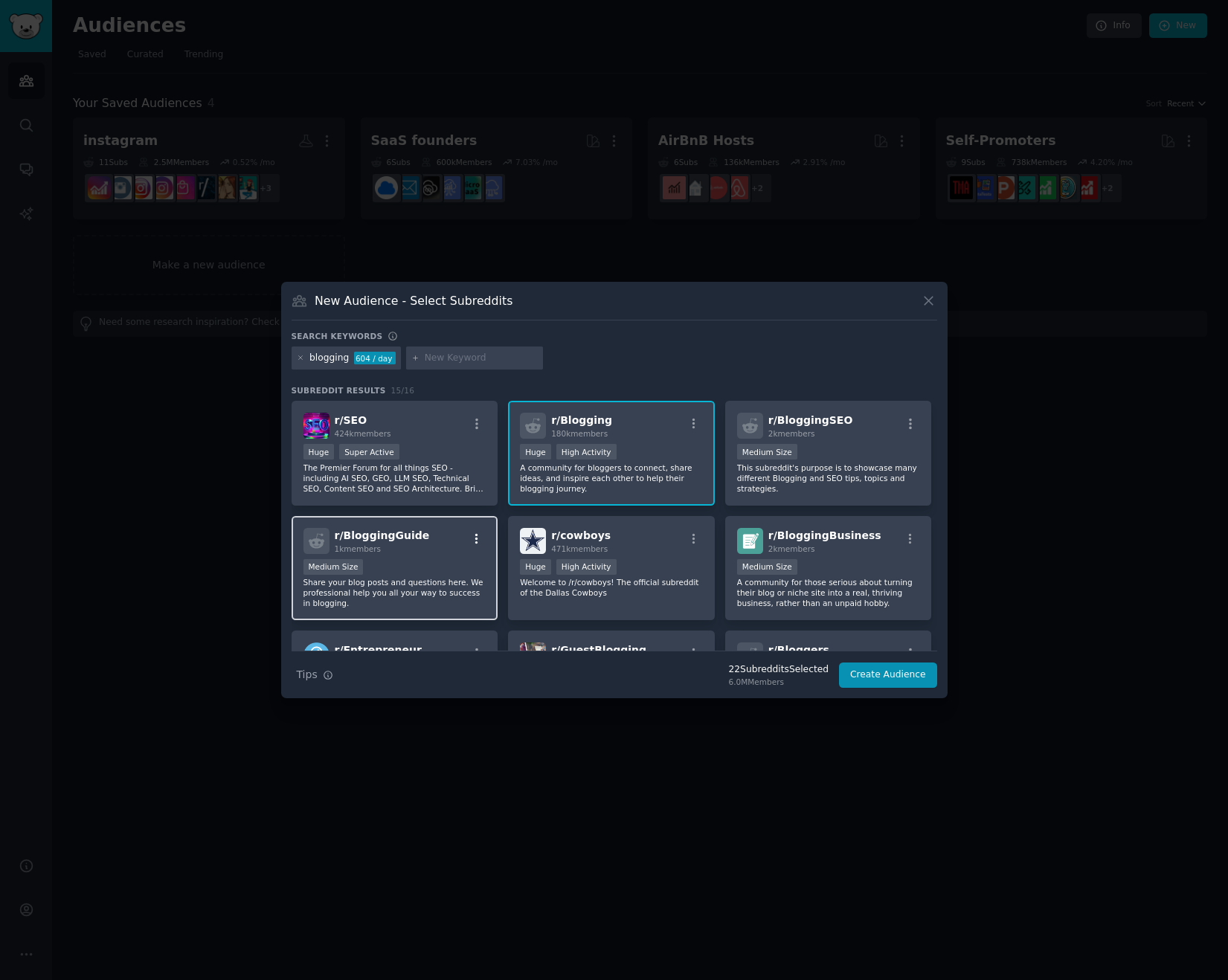
click at [479, 536] on icon "button" at bounding box center [477, 540] width 14 height 14
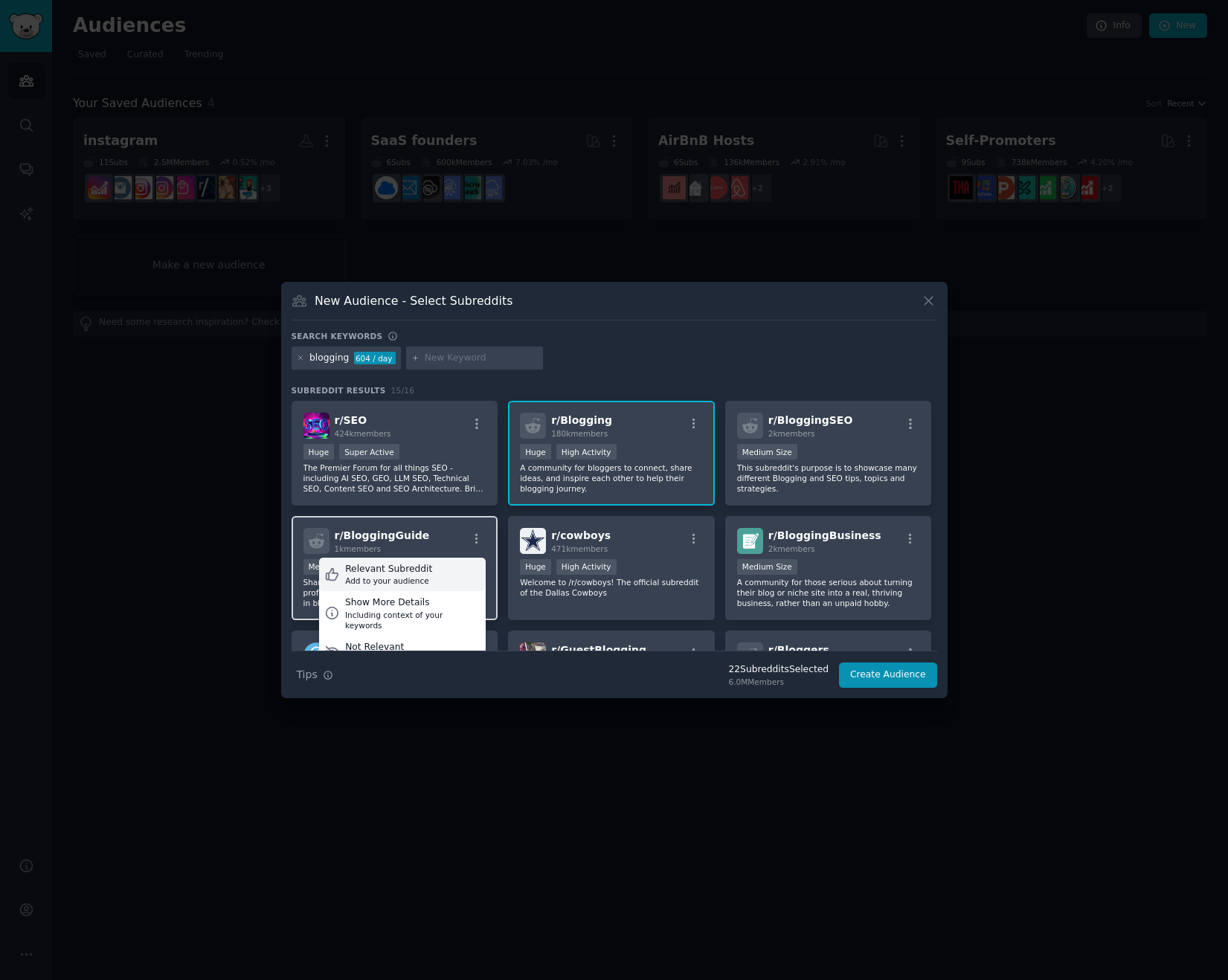
click at [464, 569] on div "Relevant Subreddit Add to your audience" at bounding box center [402, 575] width 167 height 34
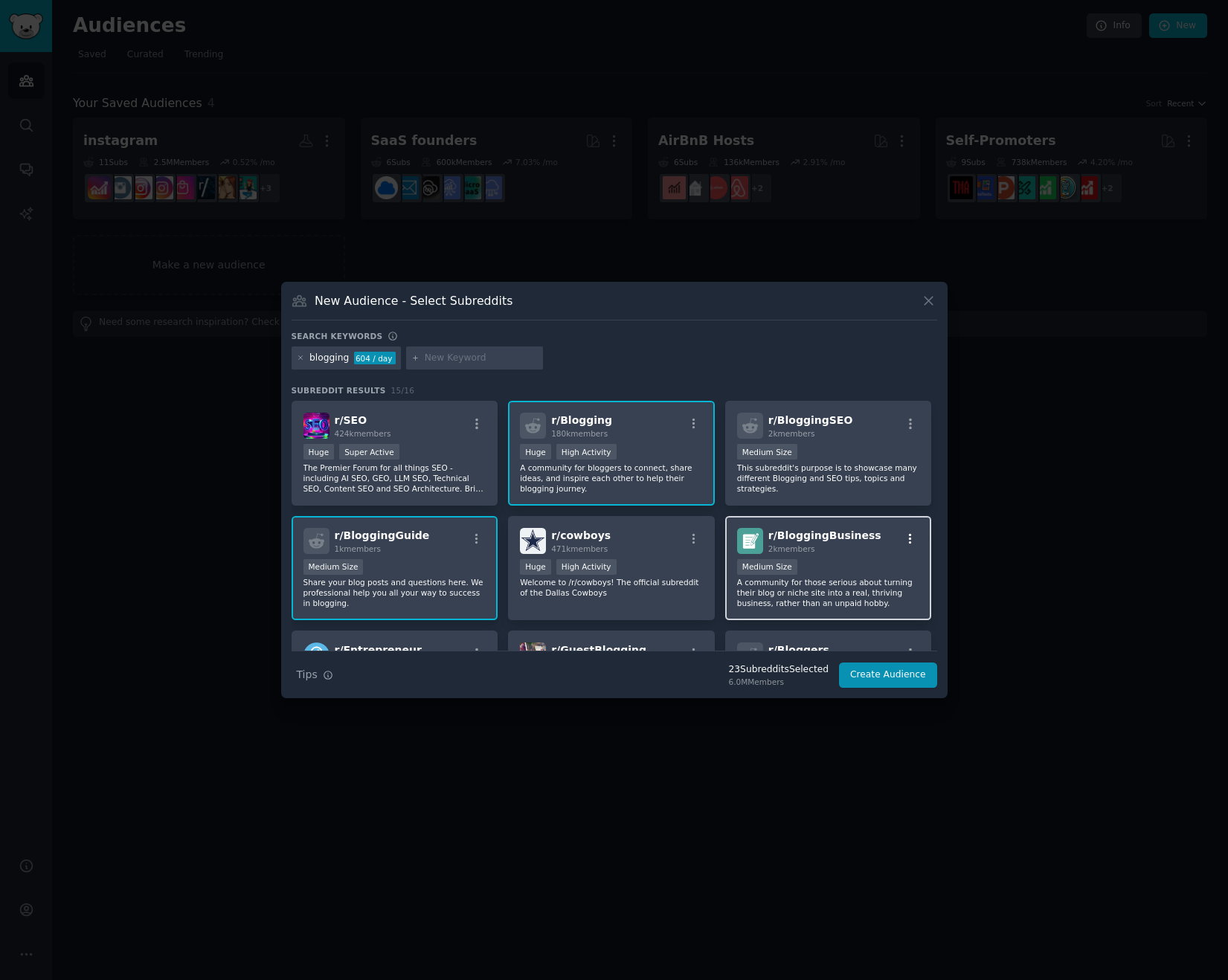
click at [909, 539] on icon "button" at bounding box center [910, 539] width 3 height 11
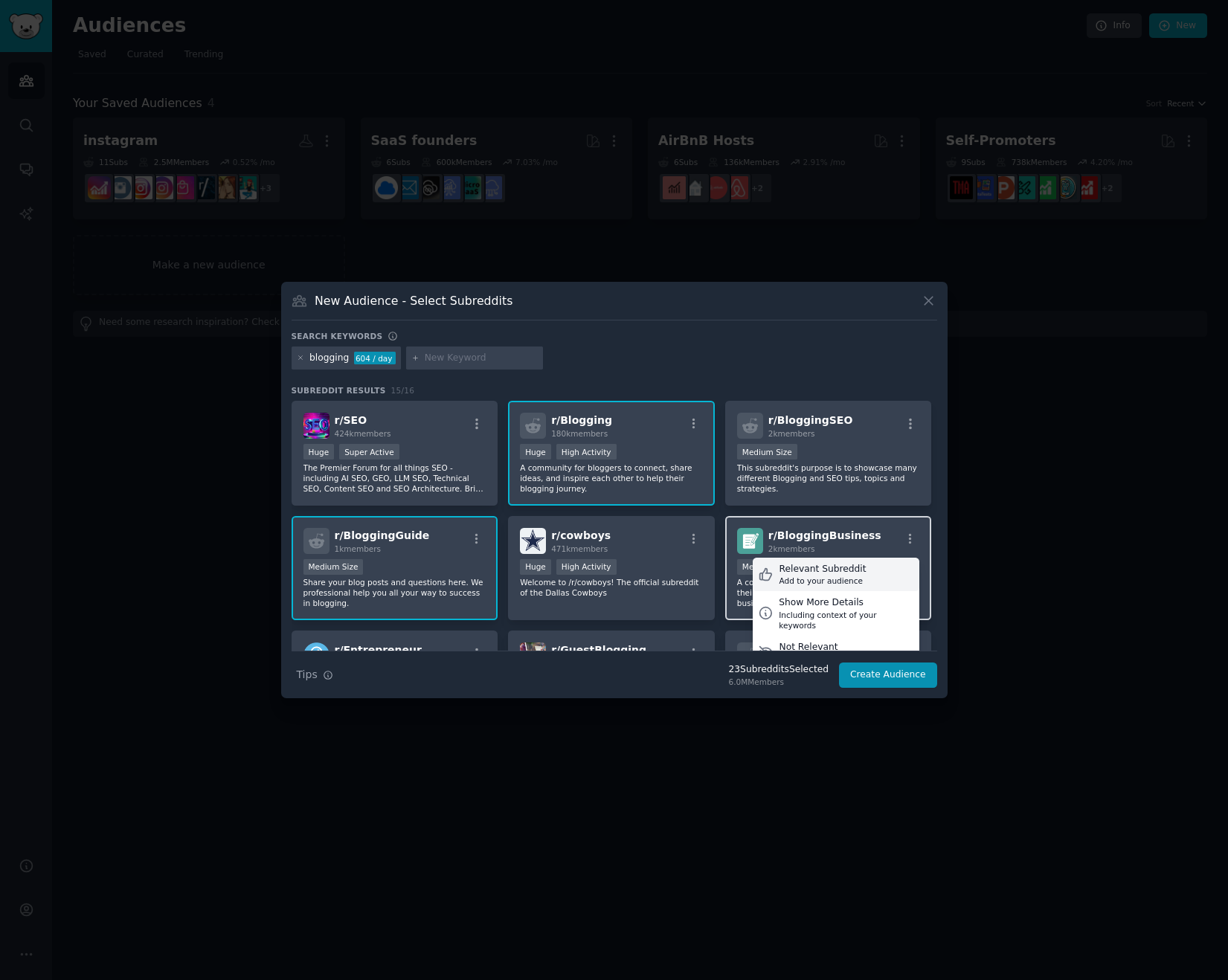
click at [859, 564] on div "Relevant Subreddit Add to your audience" at bounding box center [835, 575] width 167 height 34
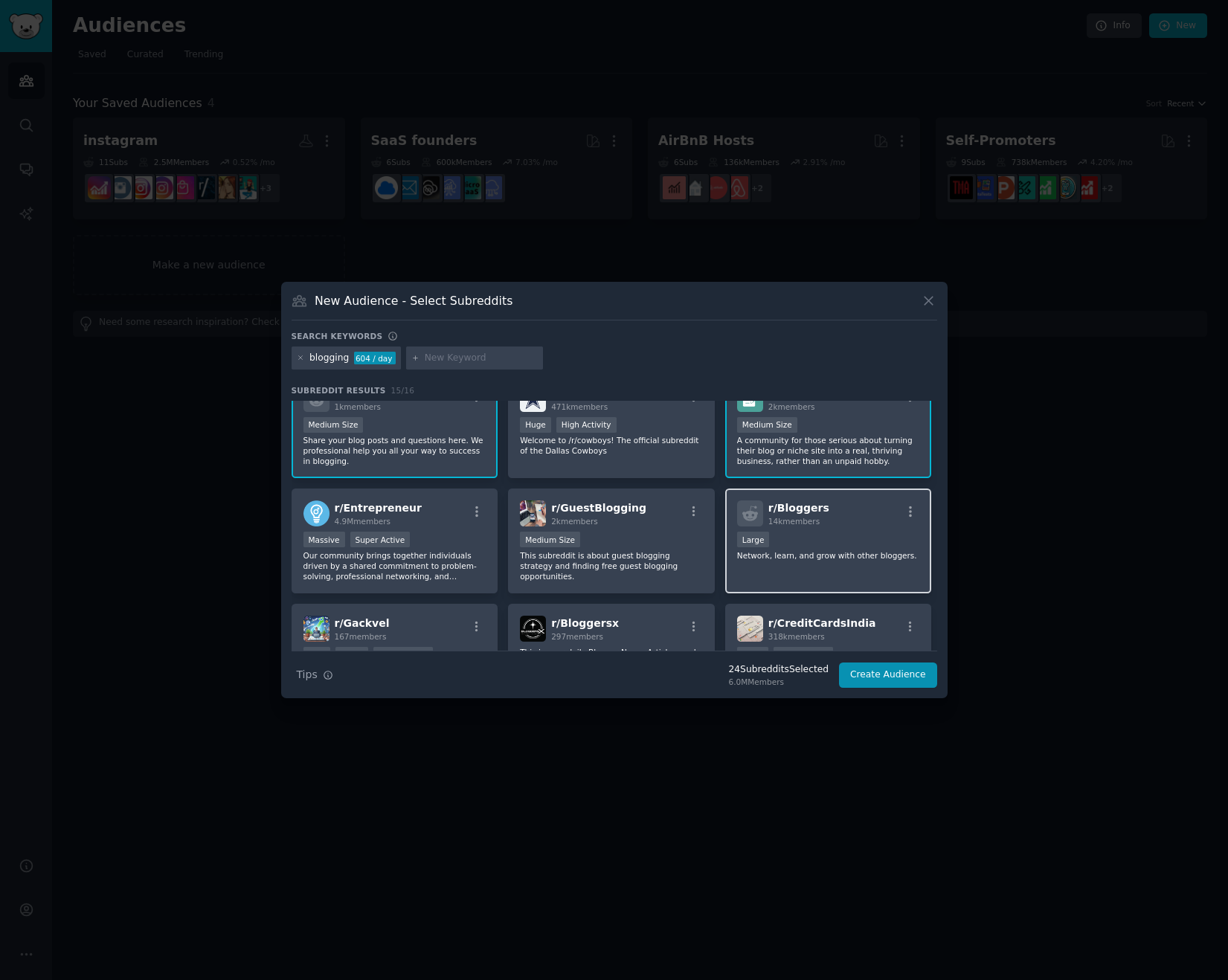
scroll to position [145, 0]
click at [909, 505] on icon "button" at bounding box center [910, 508] width 3 height 11
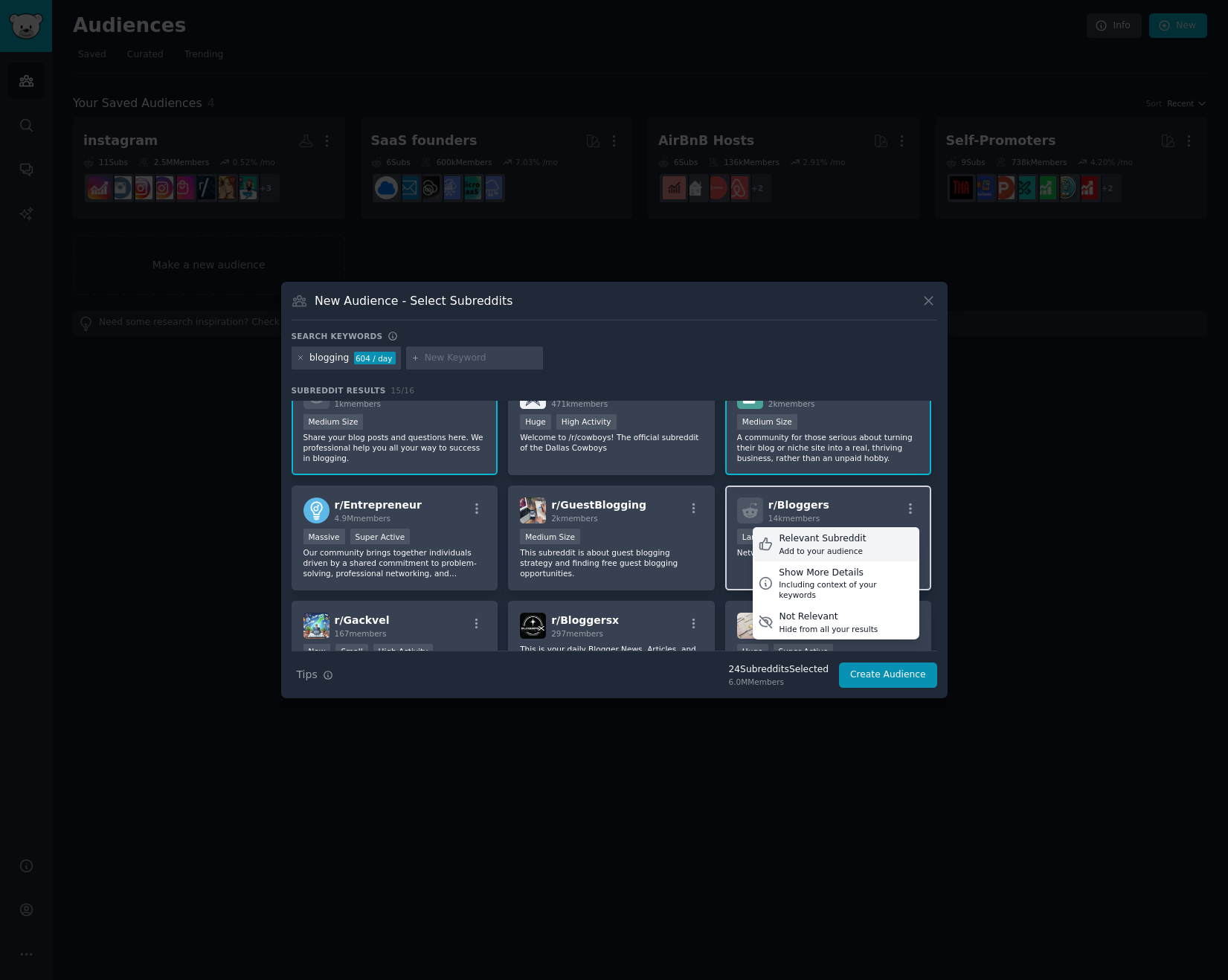
click at [835, 535] on div "Relevant Subreddit" at bounding box center [822, 540] width 87 height 14
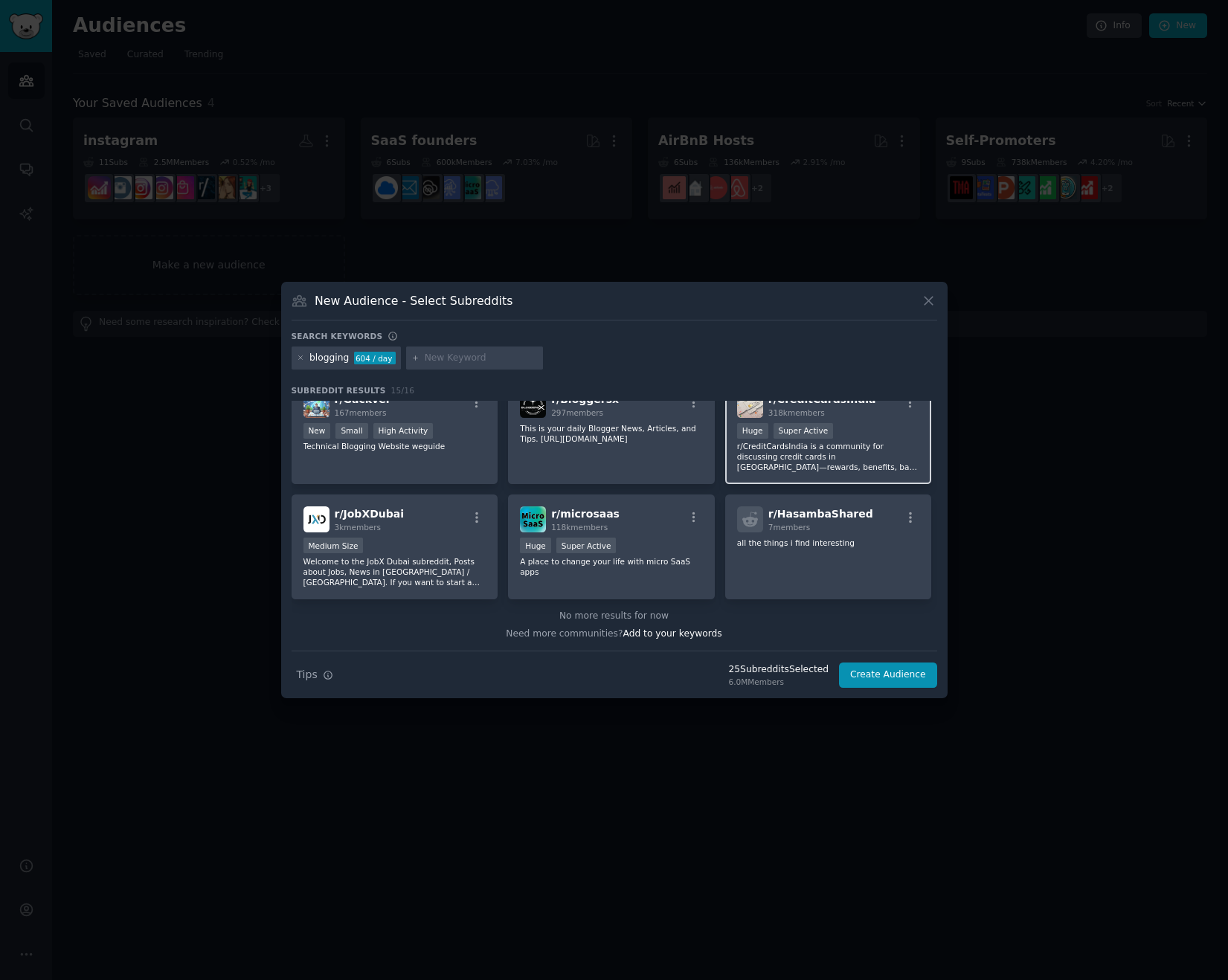
scroll to position [367, 0]
click at [439, 358] on input "text" at bounding box center [481, 358] width 113 height 14
click at [301, 354] on icon at bounding box center [300, 357] width 8 height 8
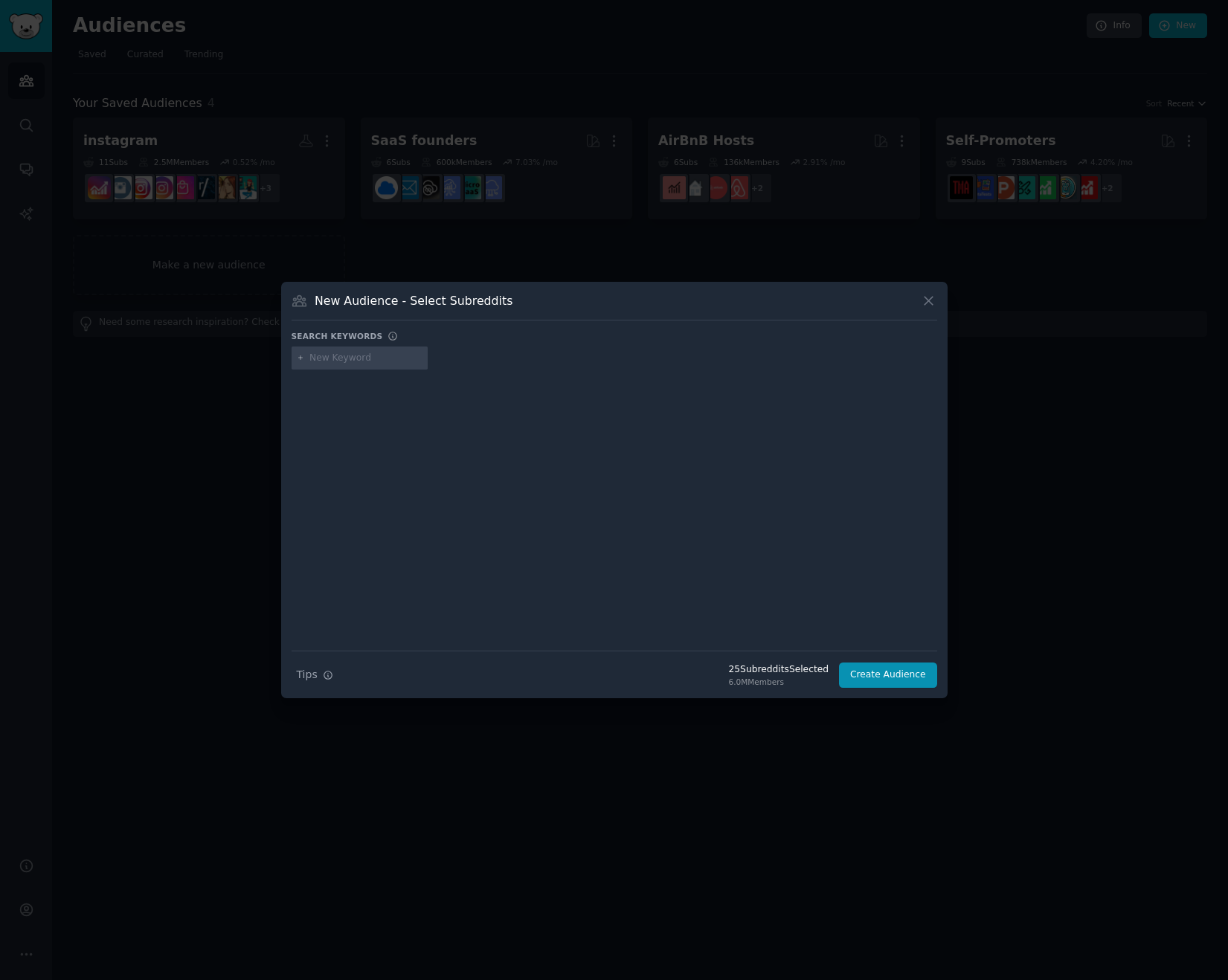
click at [365, 363] on input "text" at bounding box center [366, 358] width 113 height 14
type input "business blog"
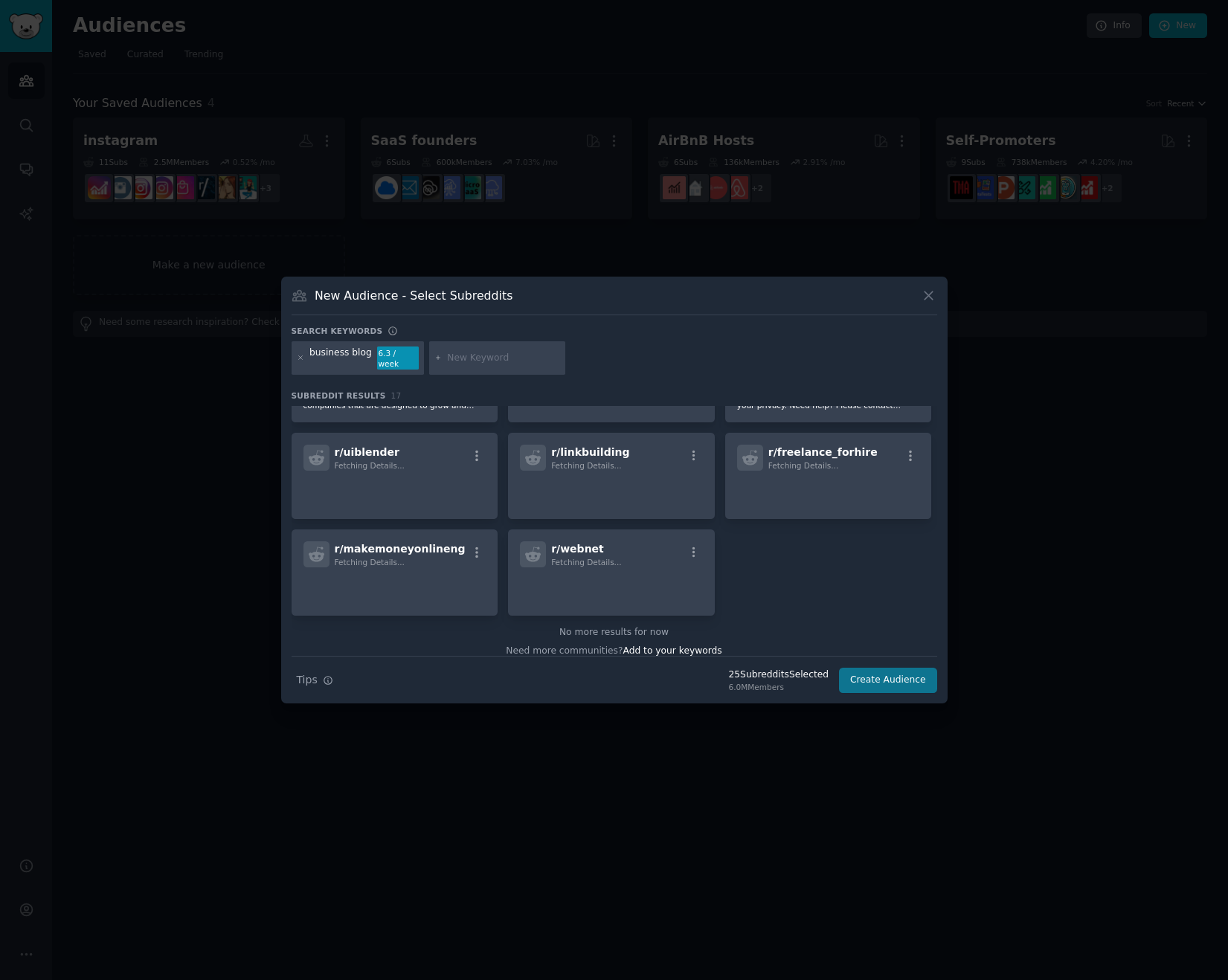
scroll to position [442, 0]
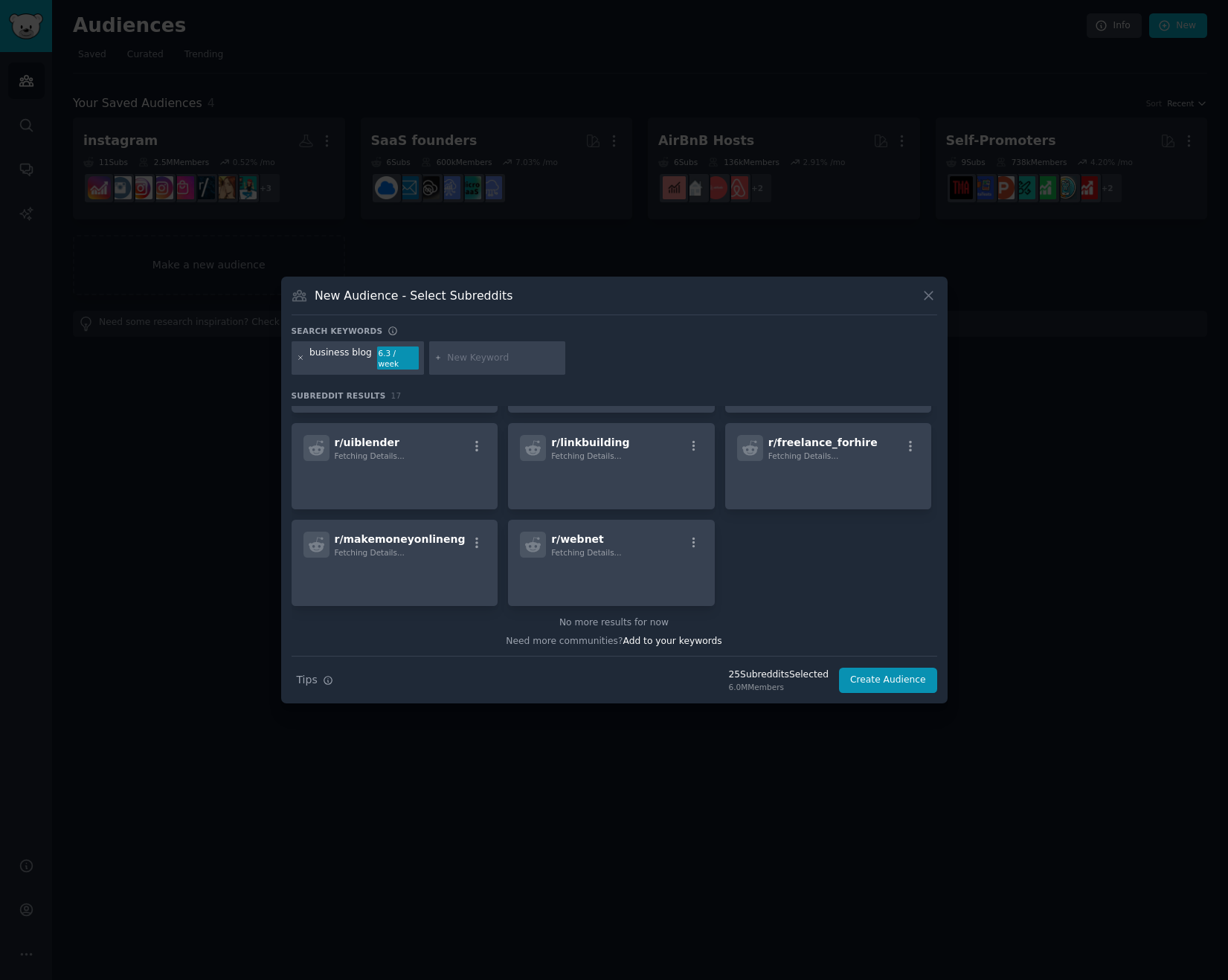
click at [303, 358] on icon at bounding box center [300, 357] width 8 height 8
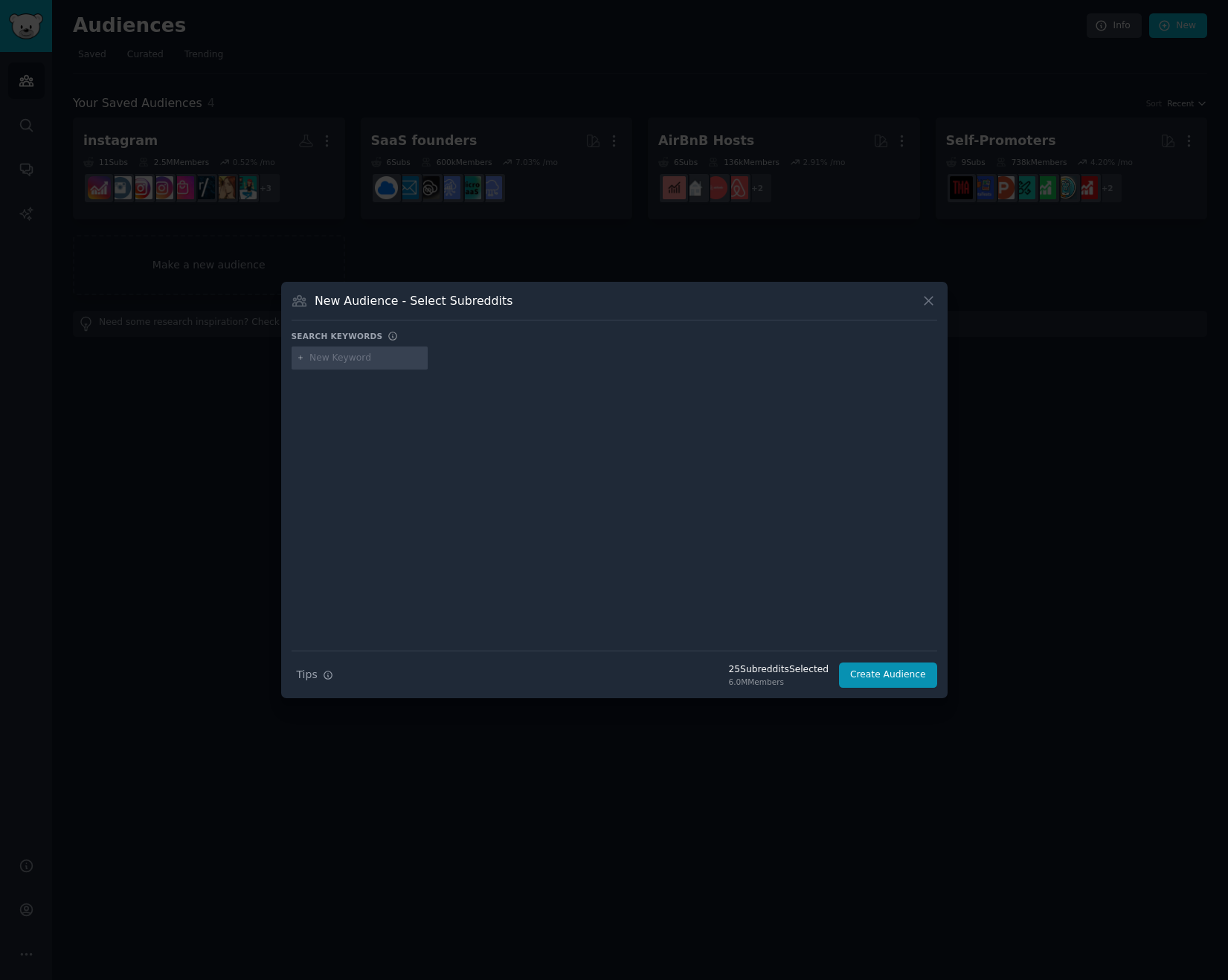
click at [338, 360] on input "text" at bounding box center [366, 358] width 113 height 14
type input "content audit"
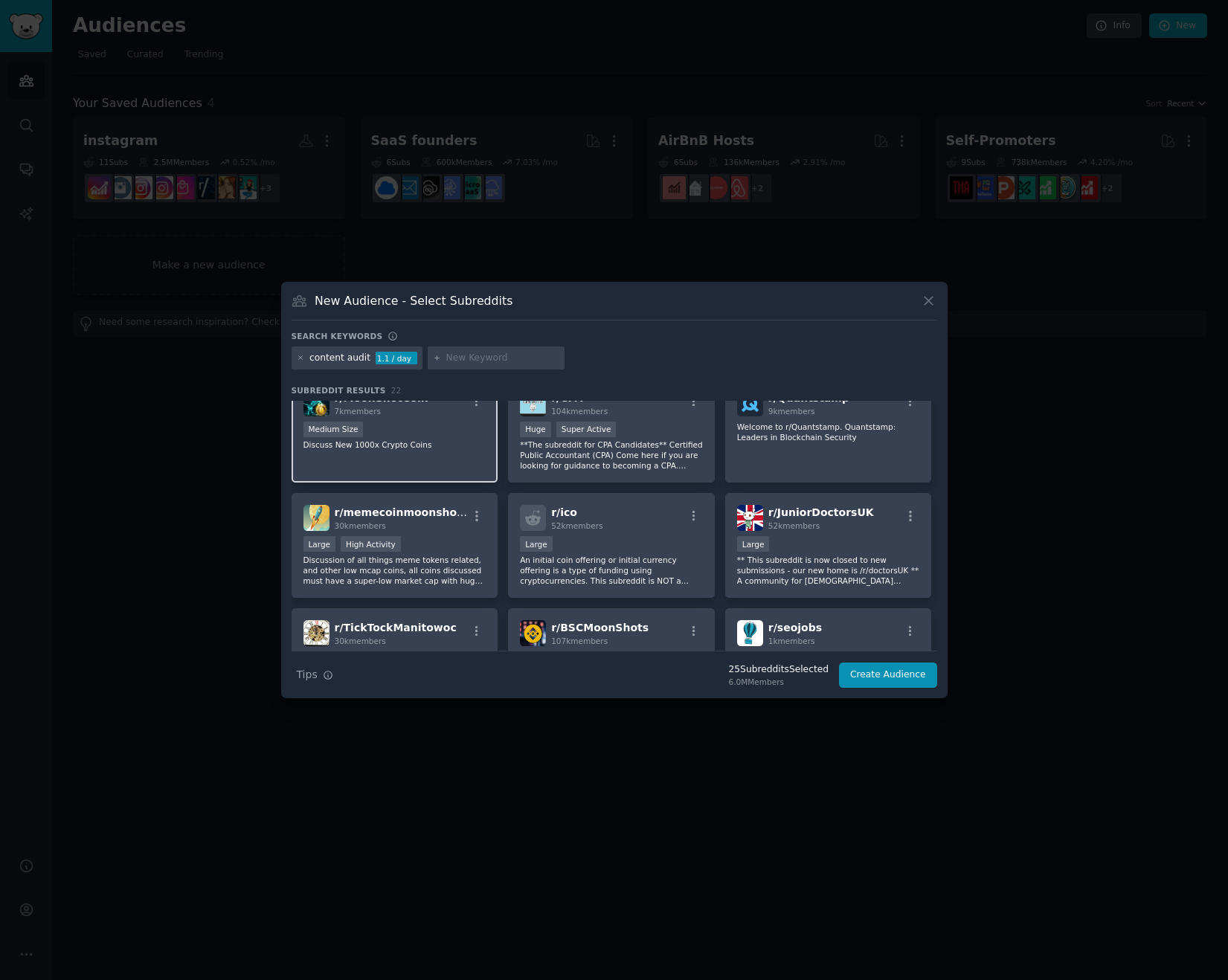
scroll to position [150, 0]
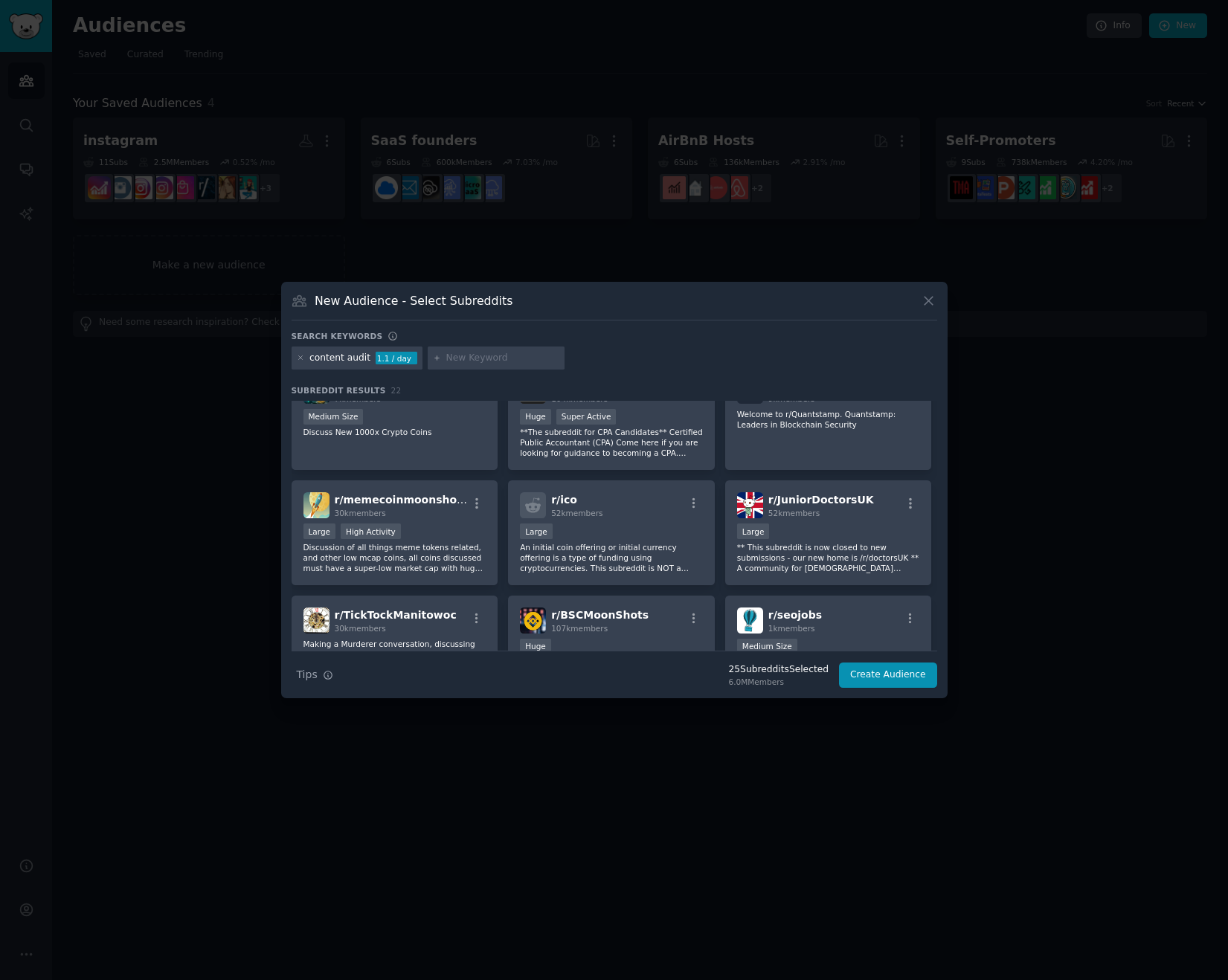
click at [457, 356] on input "text" at bounding box center [502, 358] width 113 height 14
click at [303, 359] on icon at bounding box center [300, 357] width 8 height 8
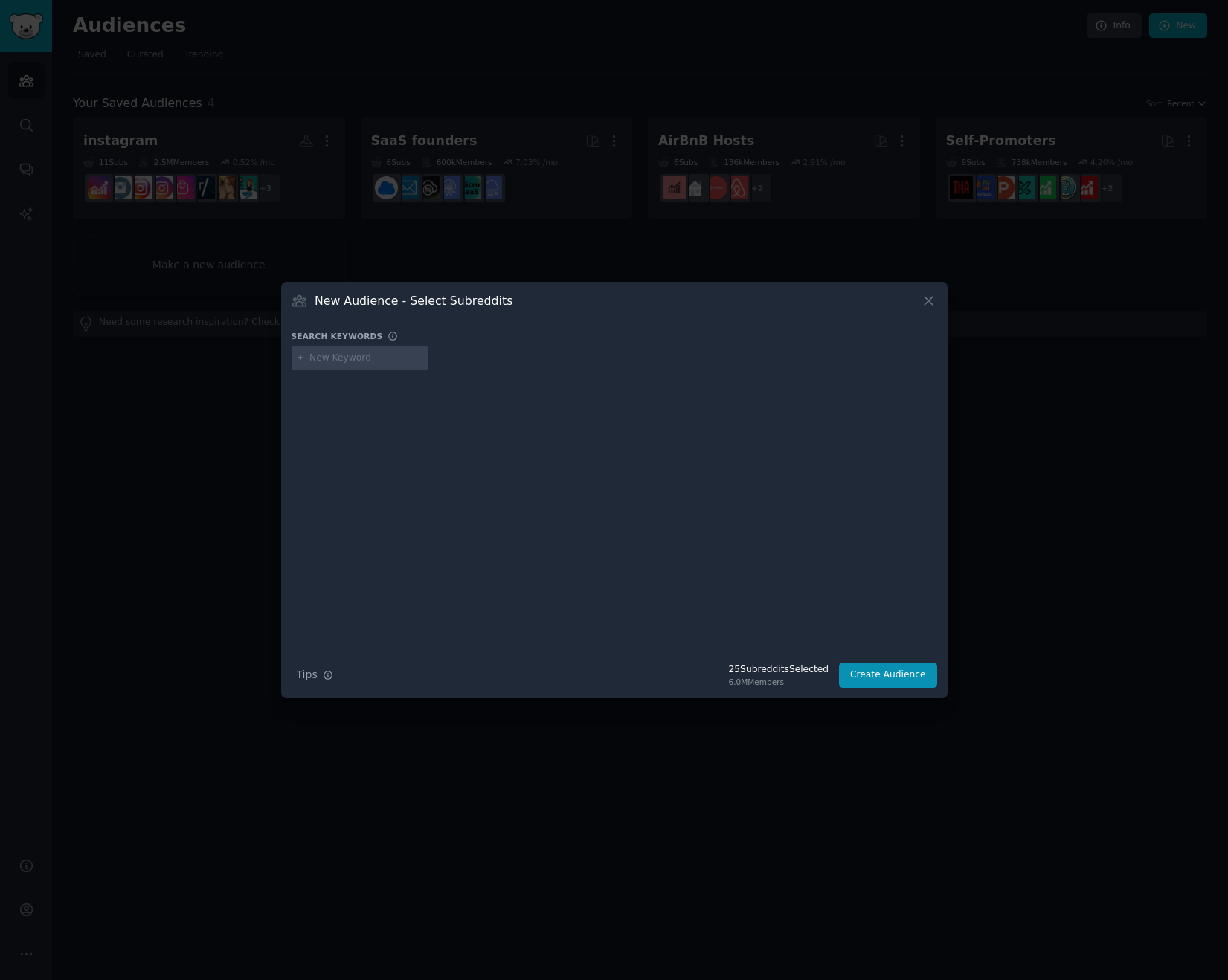
click at [355, 359] on input "text" at bounding box center [366, 358] width 113 height 14
type input "business content"
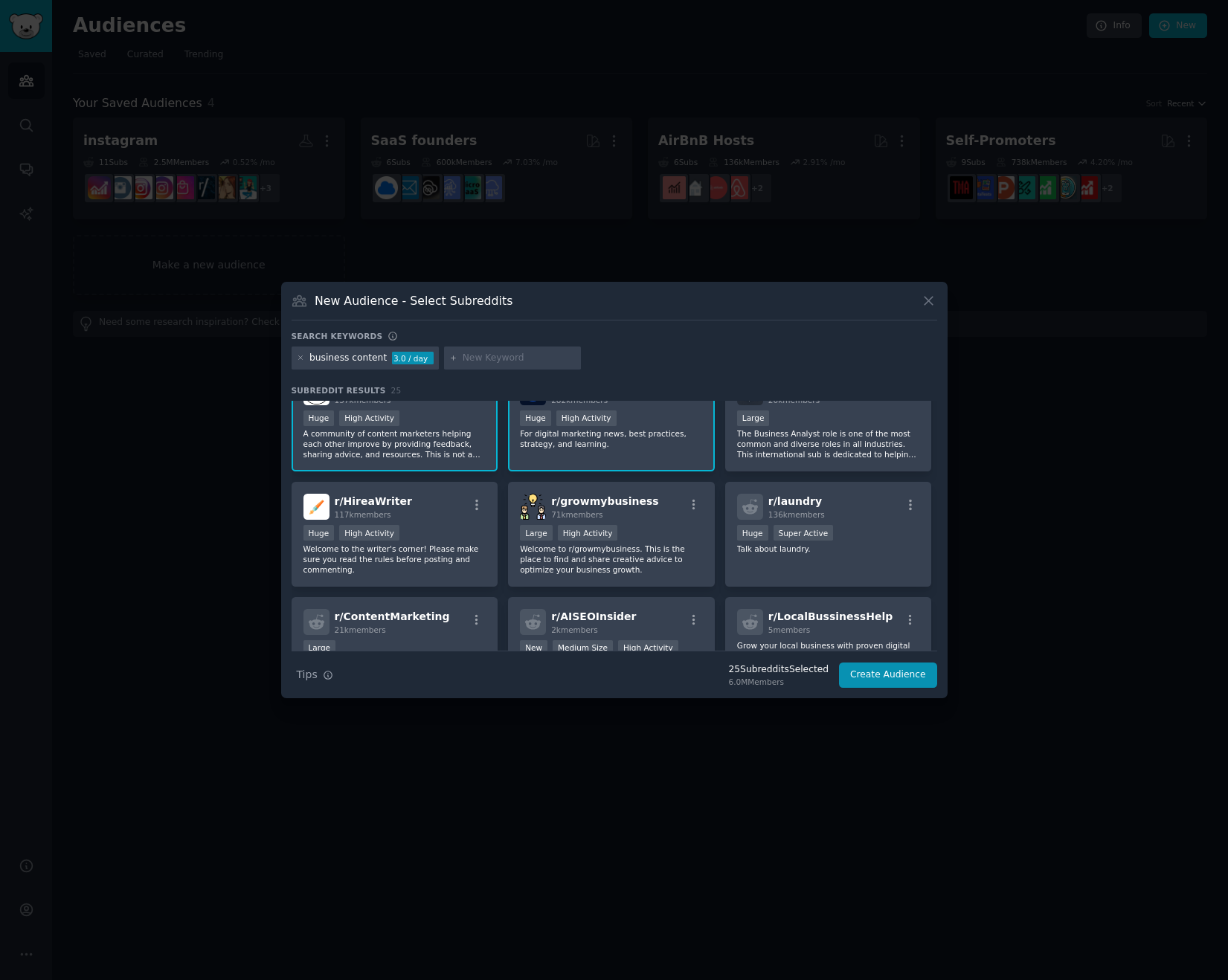
scroll to position [152, 0]
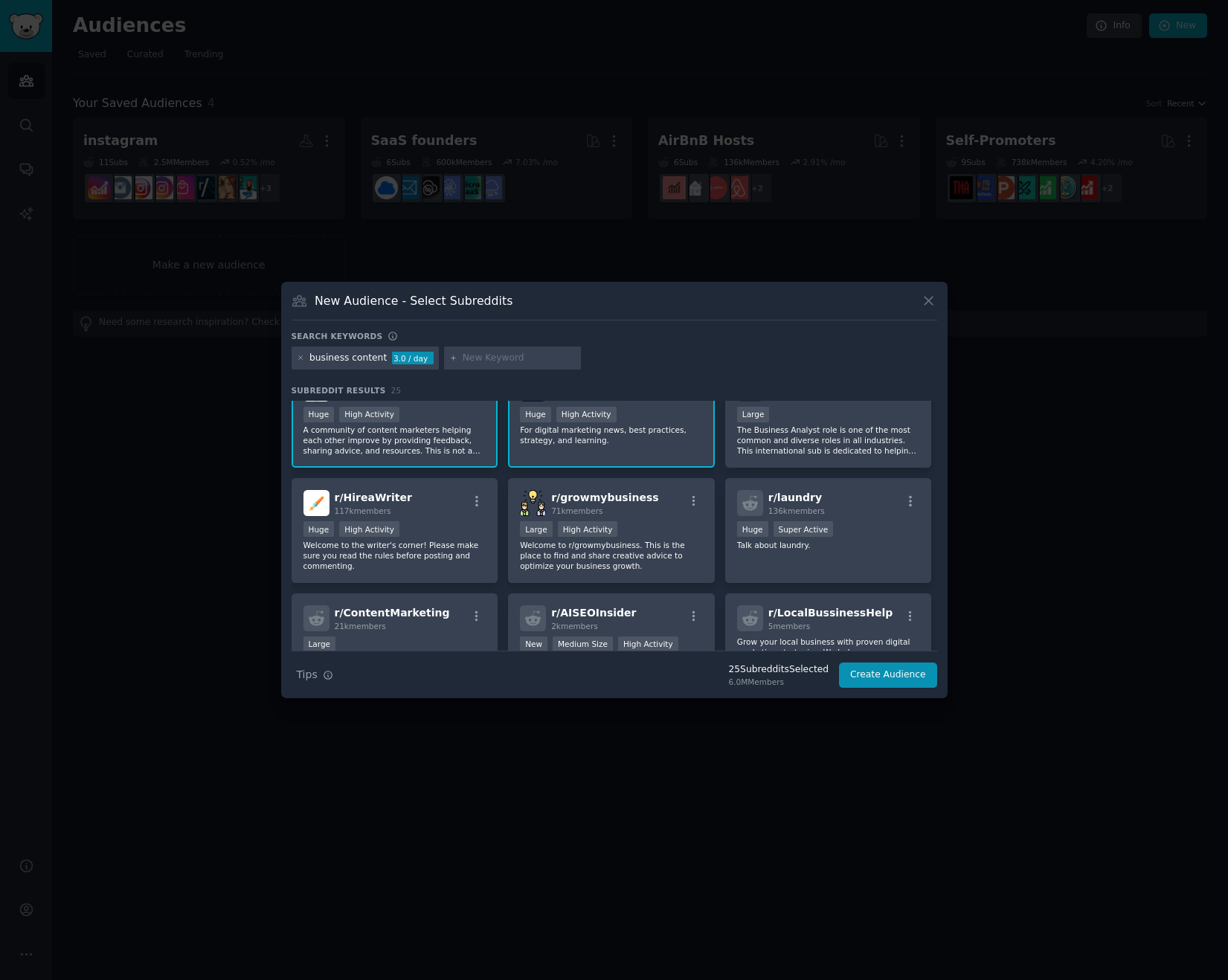
click at [352, 357] on div "business content" at bounding box center [348, 358] width 77 height 14
click at [495, 360] on input "text" at bounding box center [519, 358] width 113 height 14
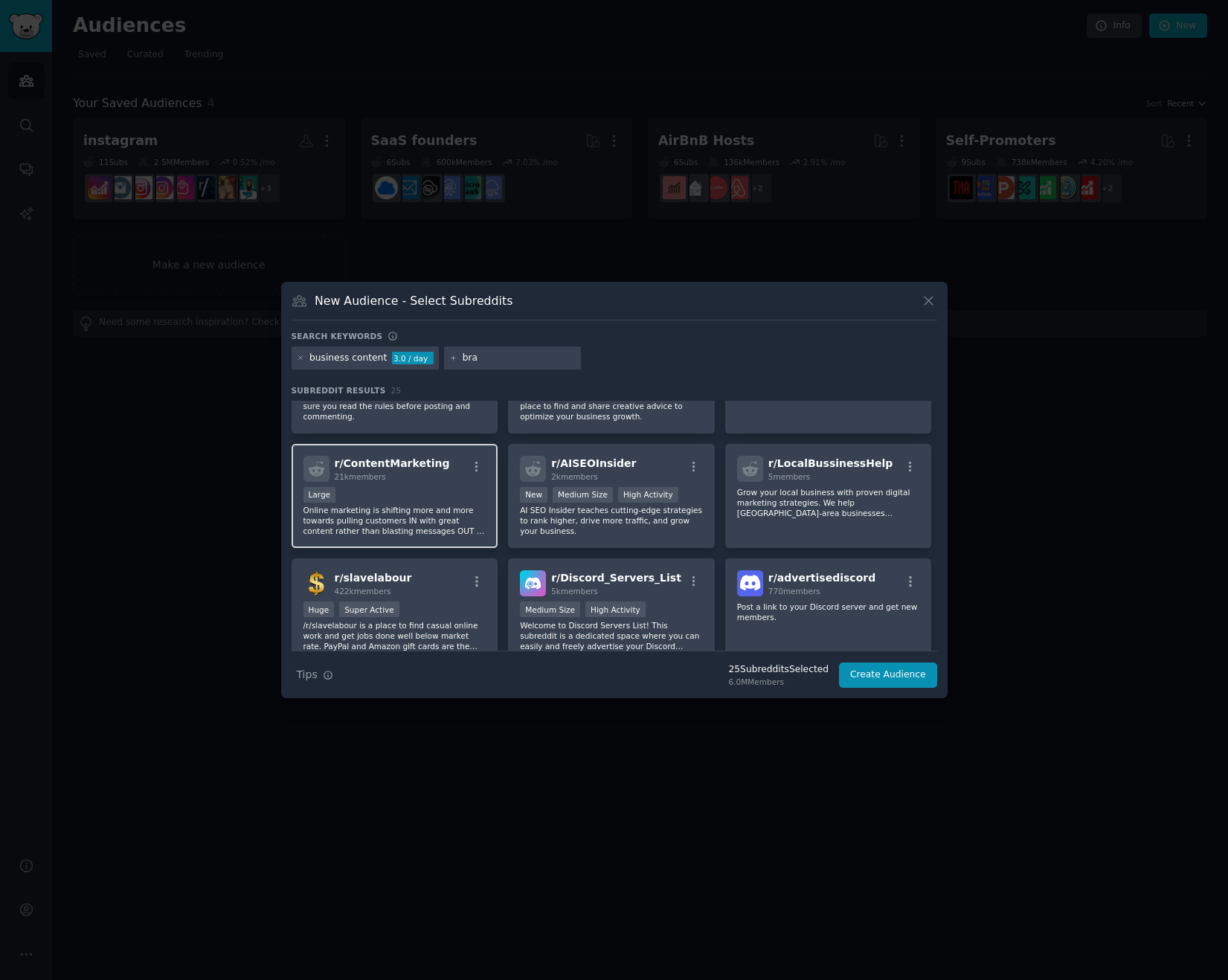
scroll to position [297, 0]
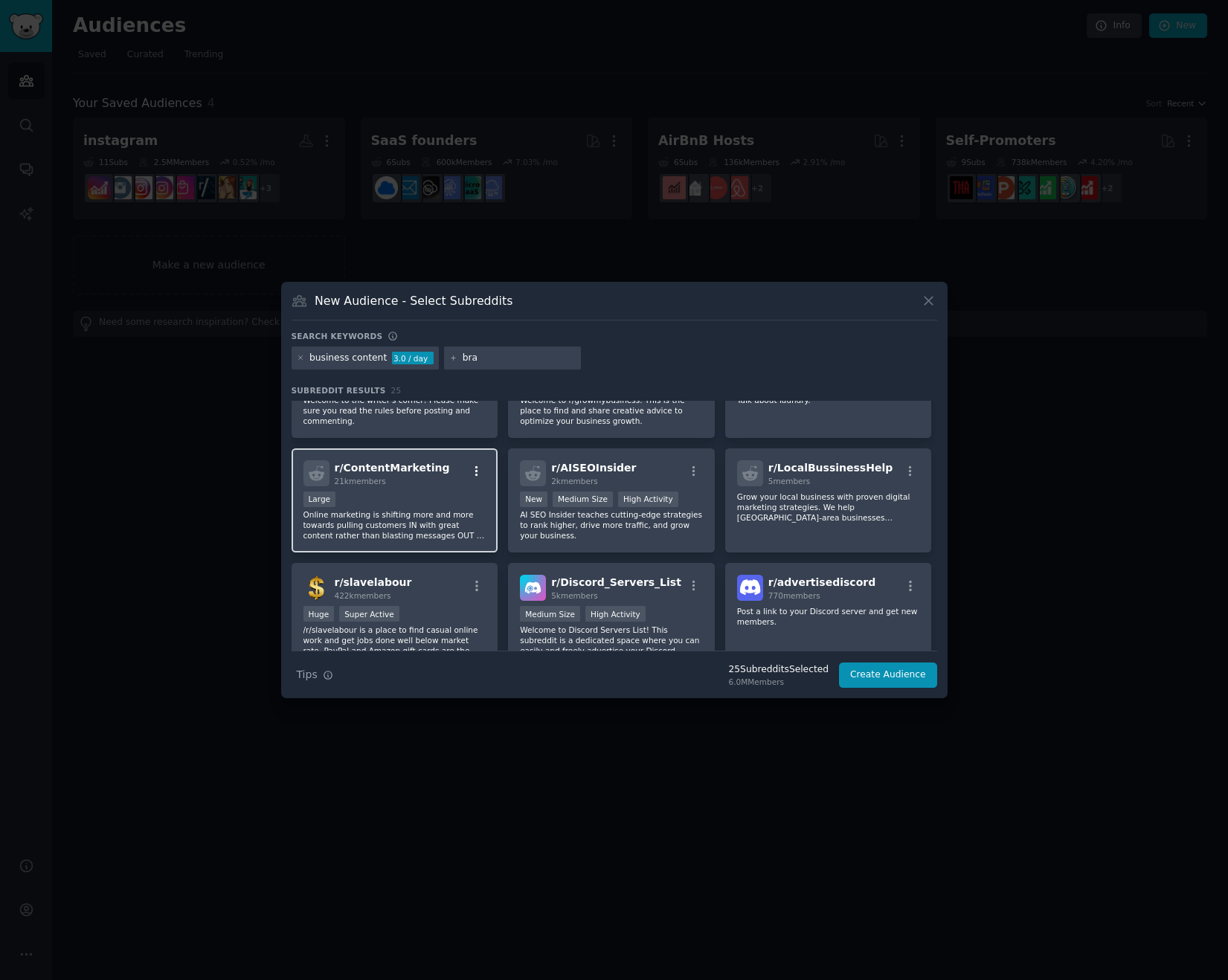
click at [475, 471] on icon "button" at bounding box center [476, 471] width 3 height 11
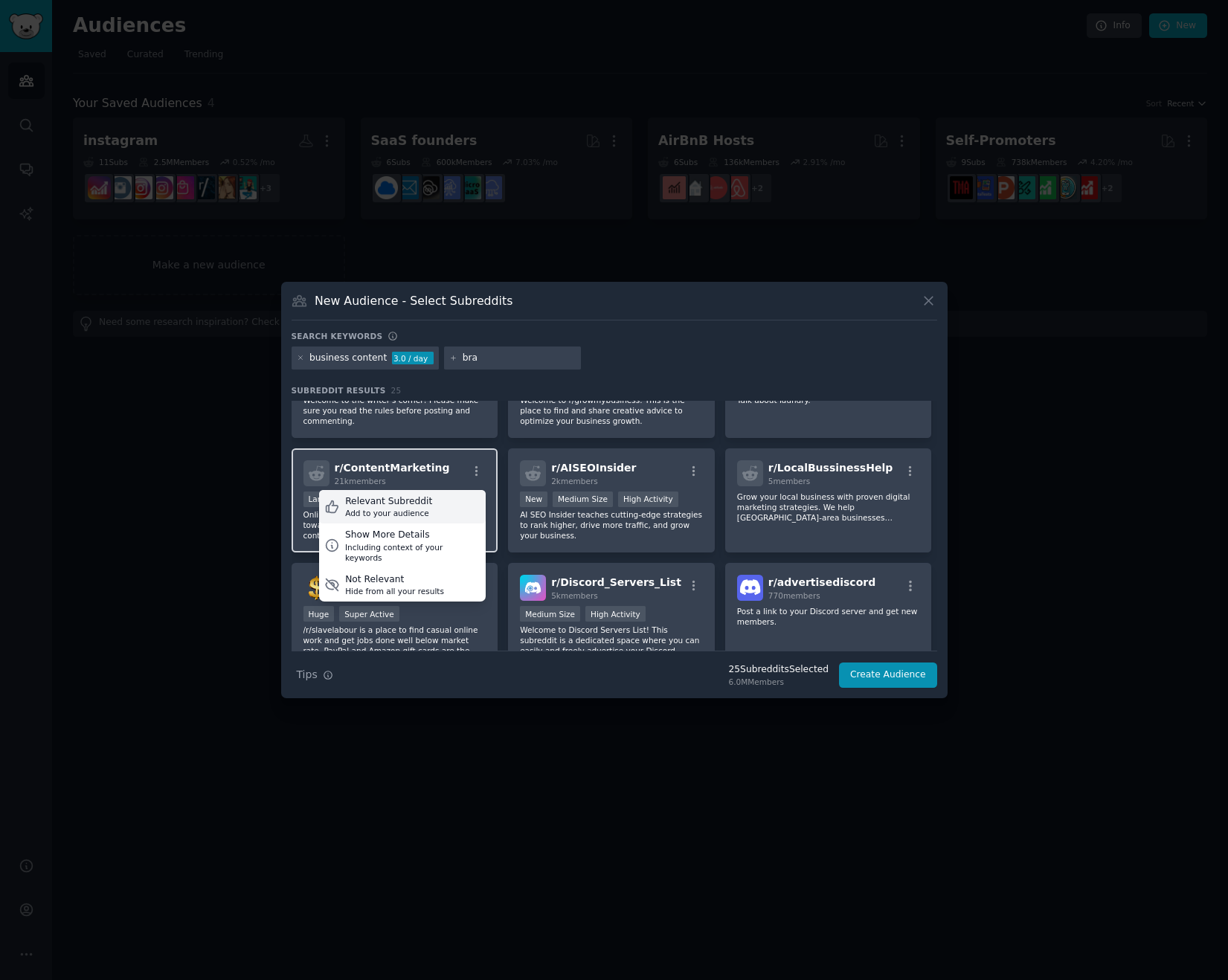
click at [422, 505] on div "Relevant Subreddit" at bounding box center [389, 502] width 87 height 14
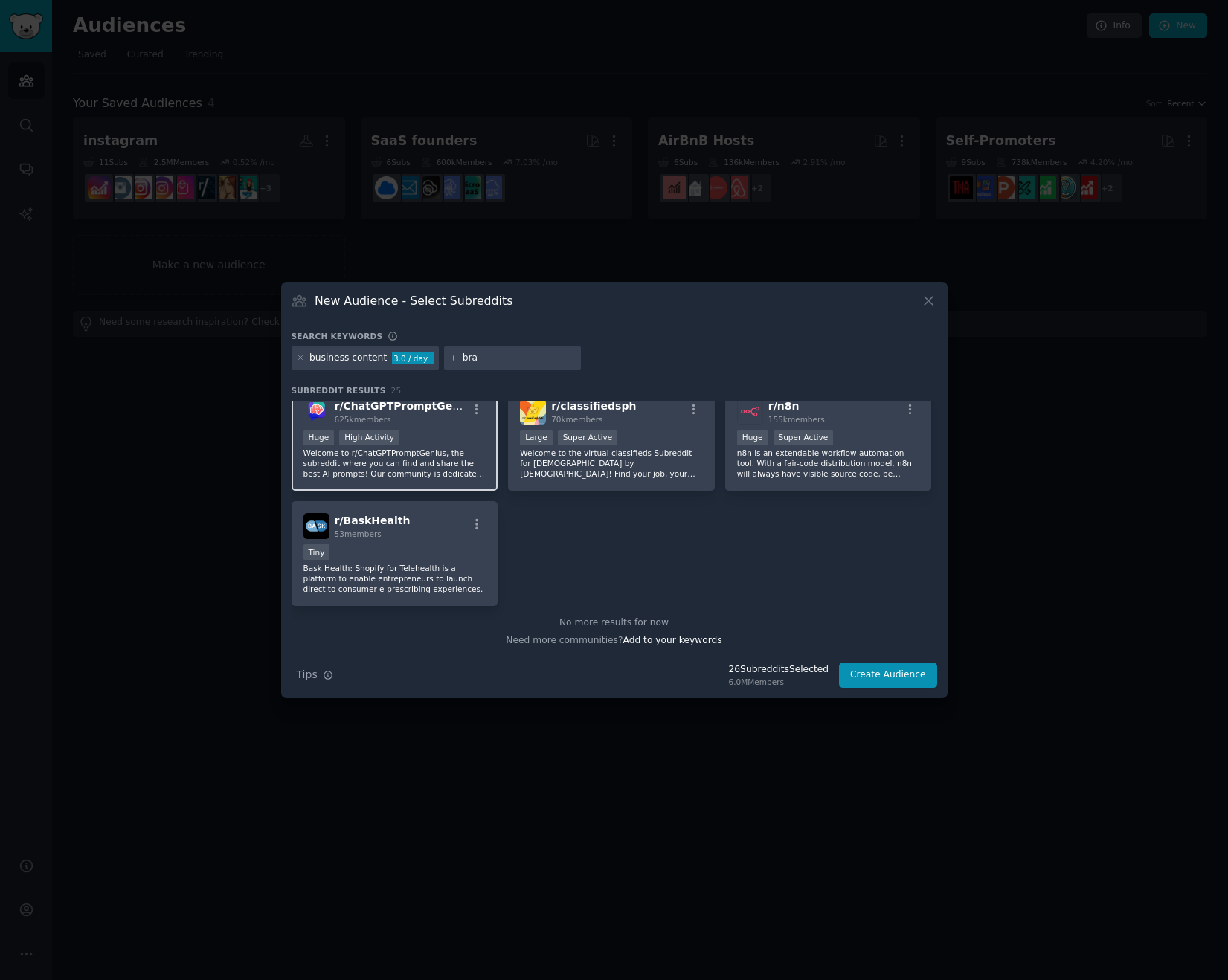
scroll to position [821, 0]
click at [301, 359] on icon at bounding box center [300, 357] width 4 height 4
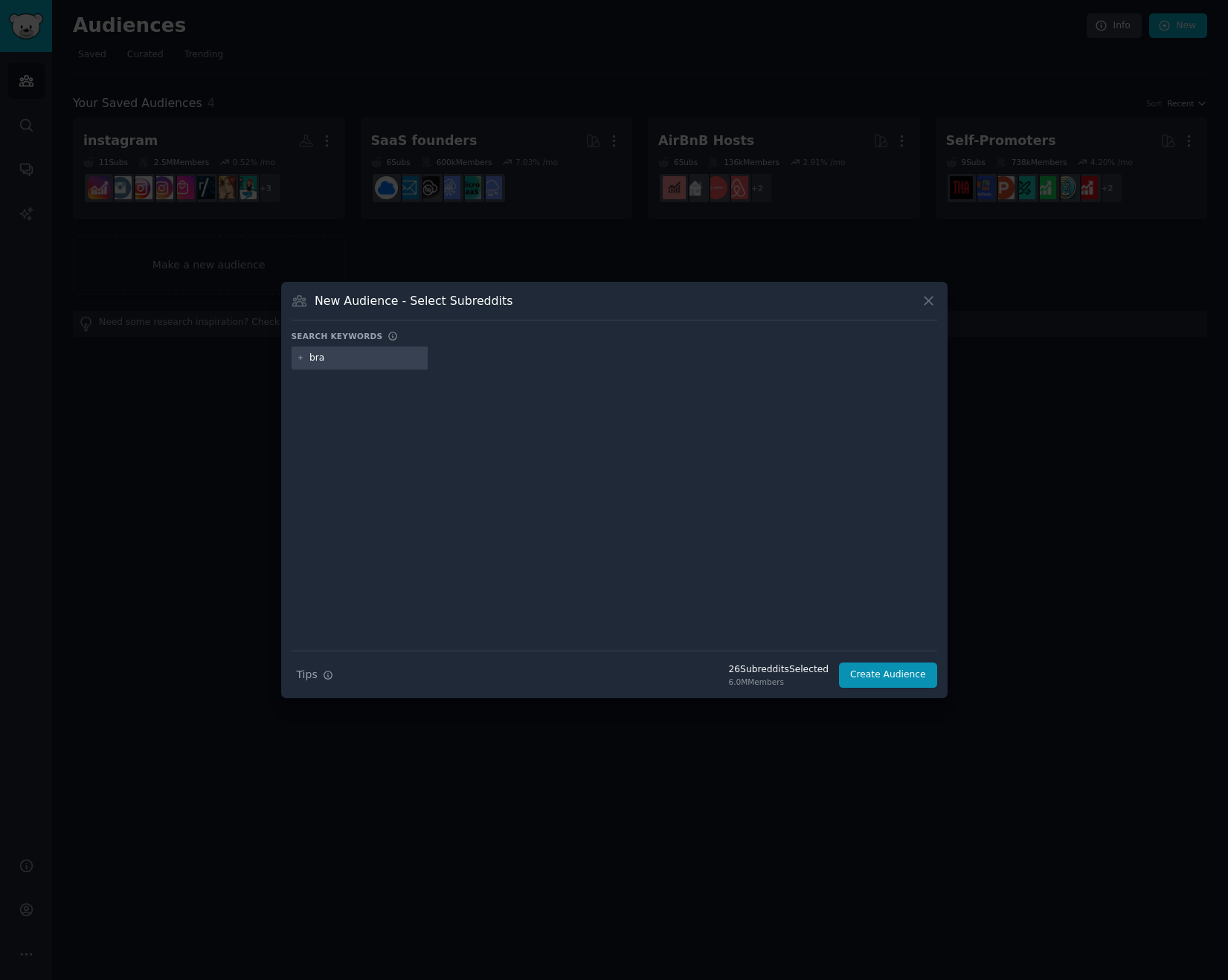
click at [355, 362] on input "bra" at bounding box center [366, 358] width 113 height 14
type input "brand content"
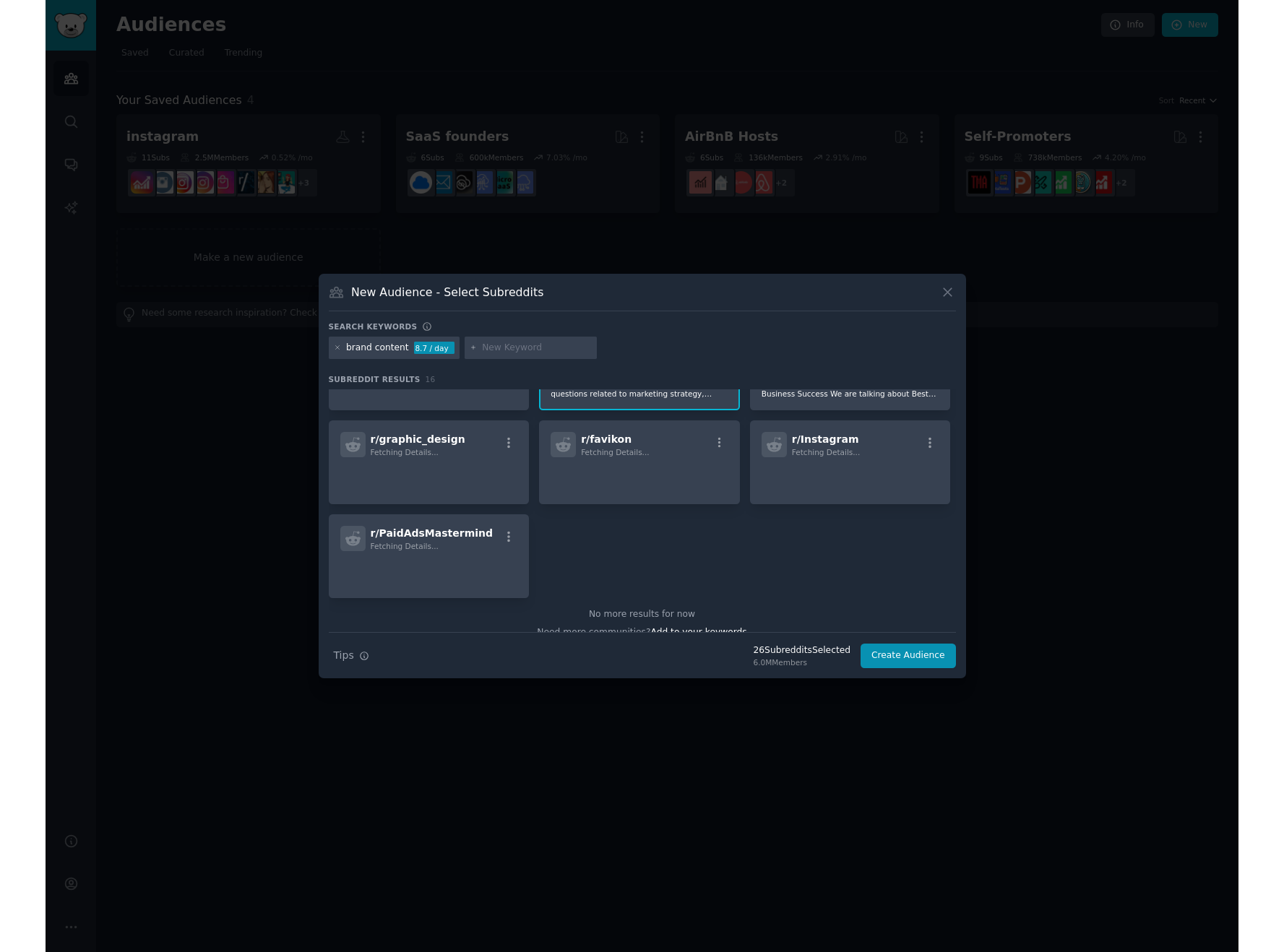
scroll to position [432, 0]
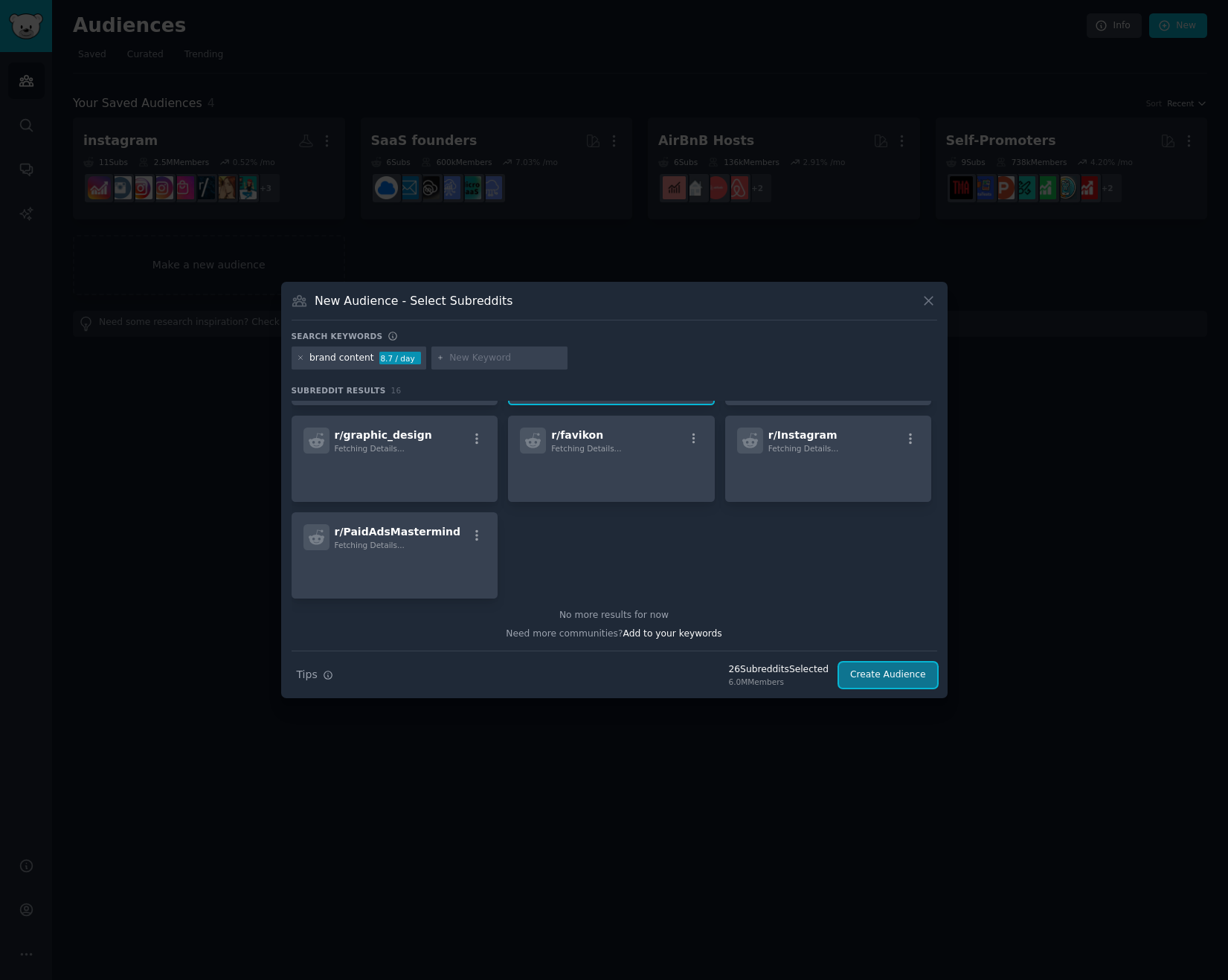
click at [872, 670] on button "Create Audience" at bounding box center [887, 674] width 98 height 25
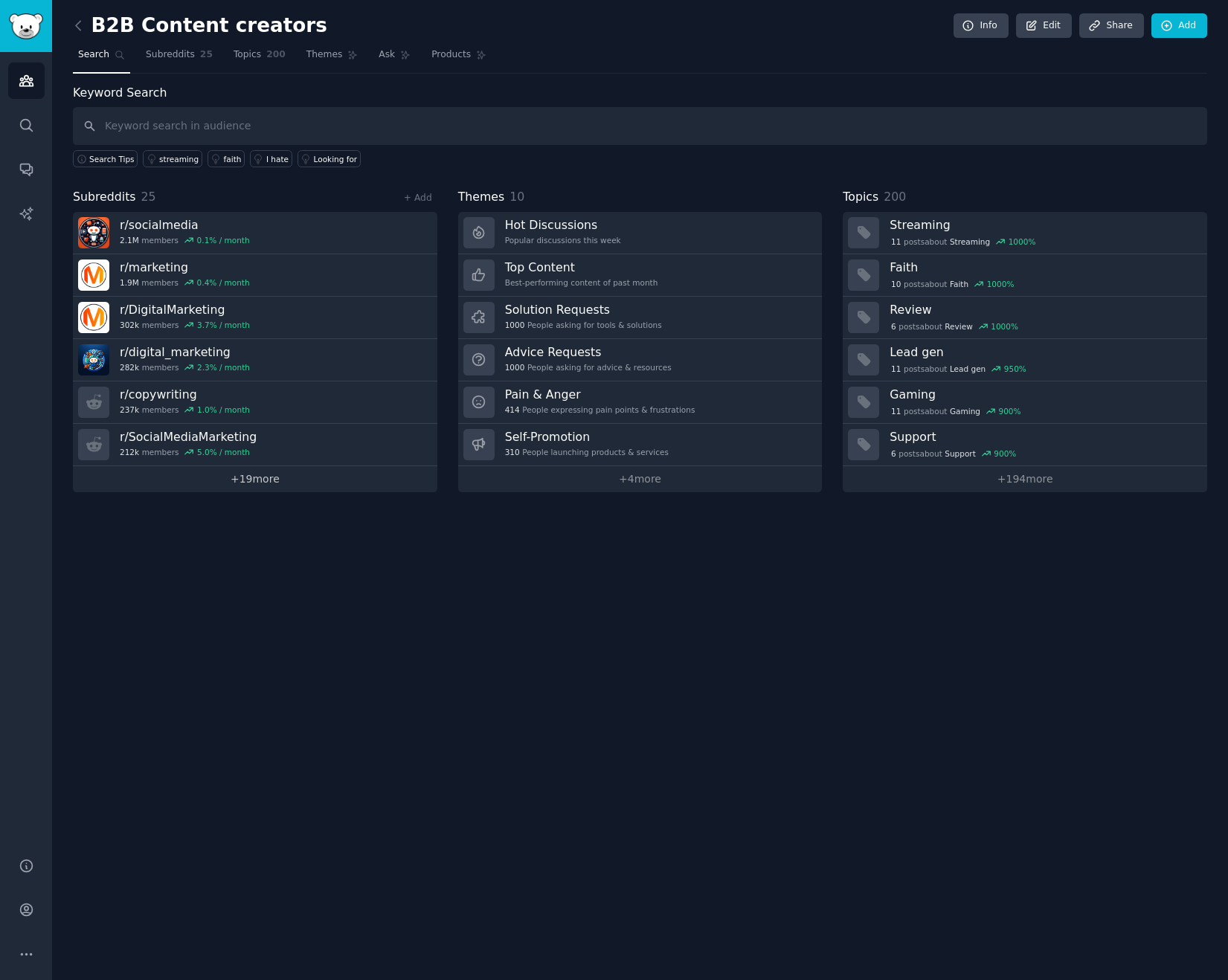
click at [242, 480] on link "+ 19 more" at bounding box center [255, 479] width 364 height 26
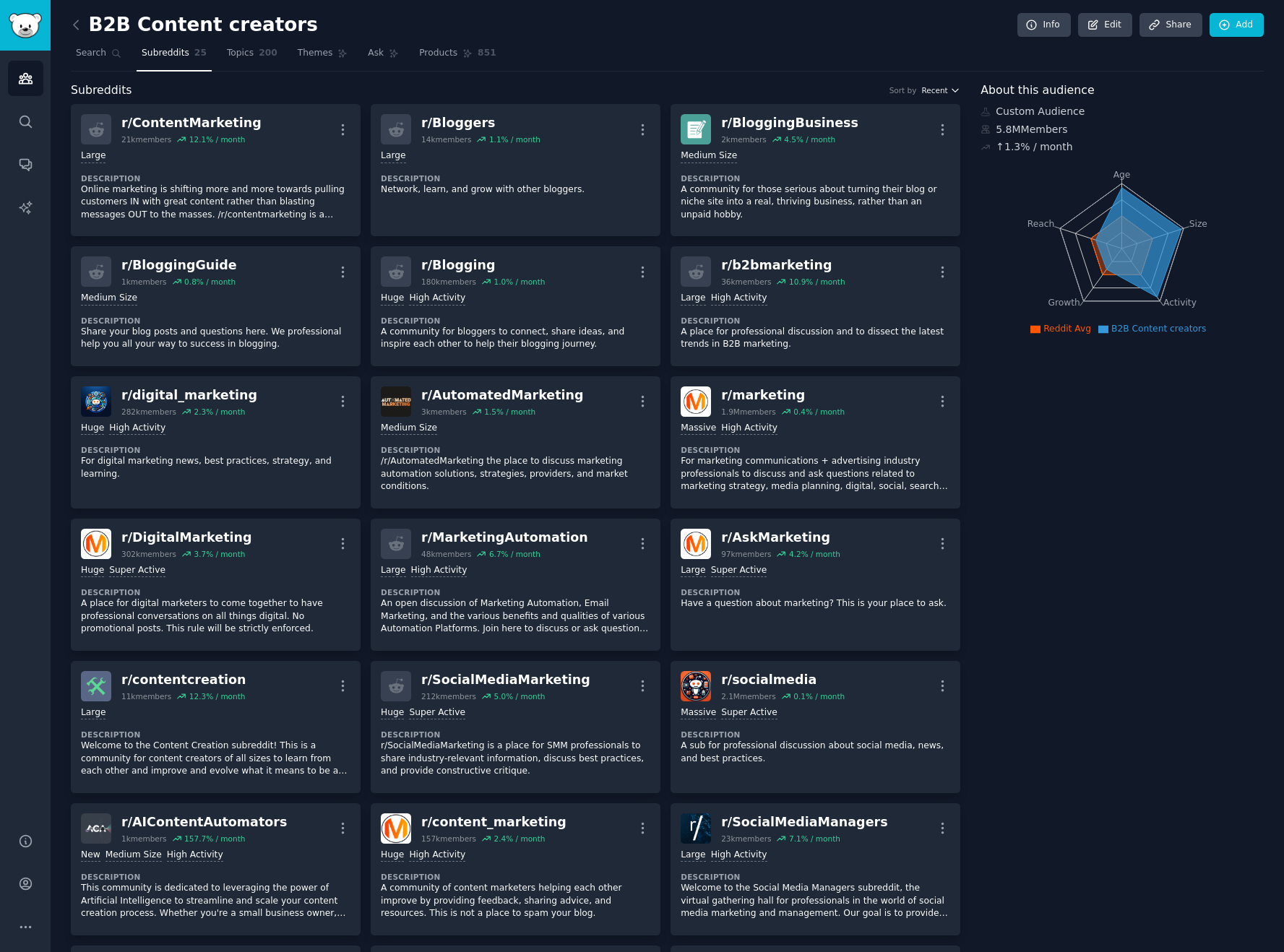
click at [952, 90] on icon "button" at bounding box center [955, 90] width 10 height 10
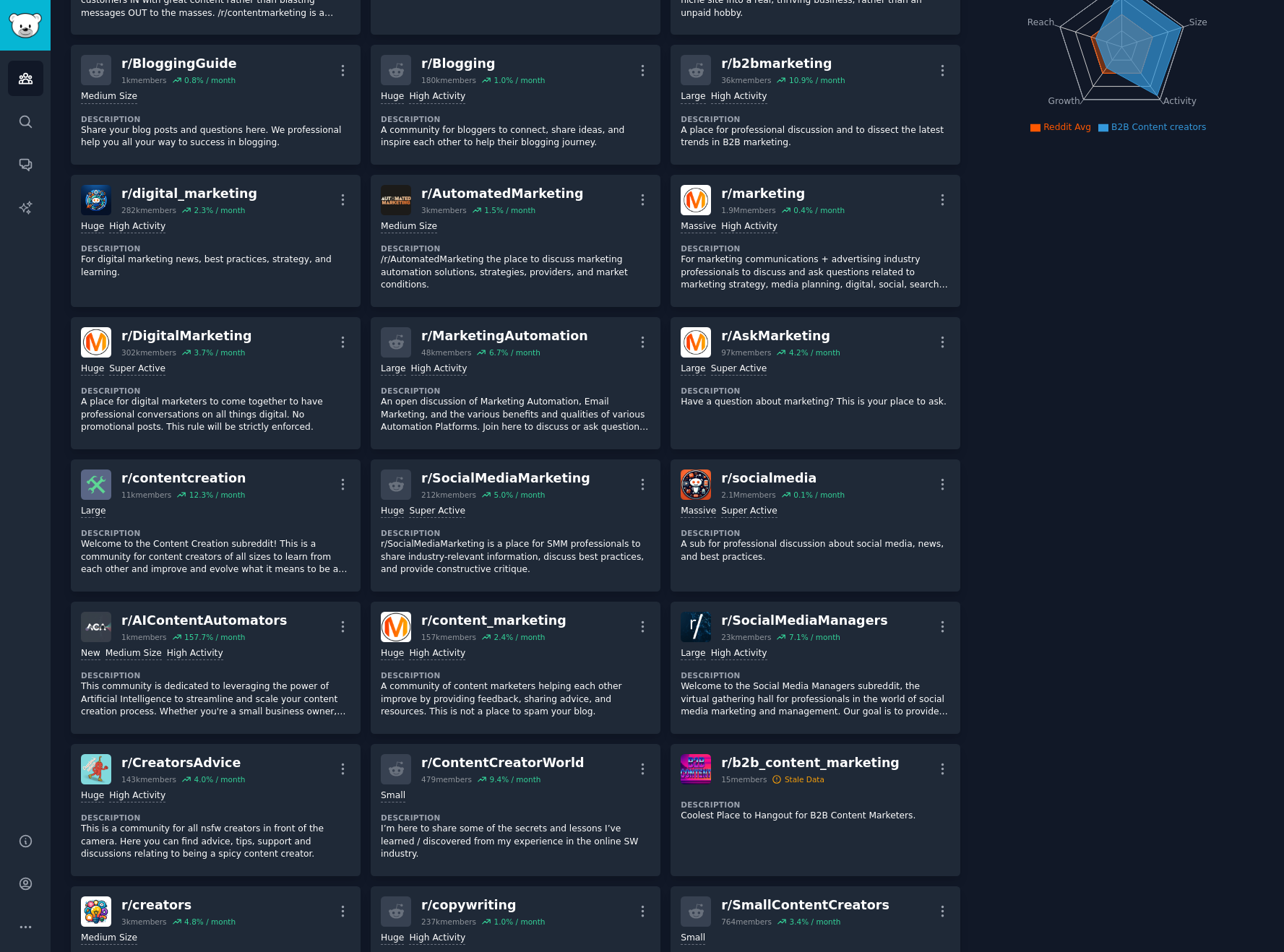
scroll to position [224, 0]
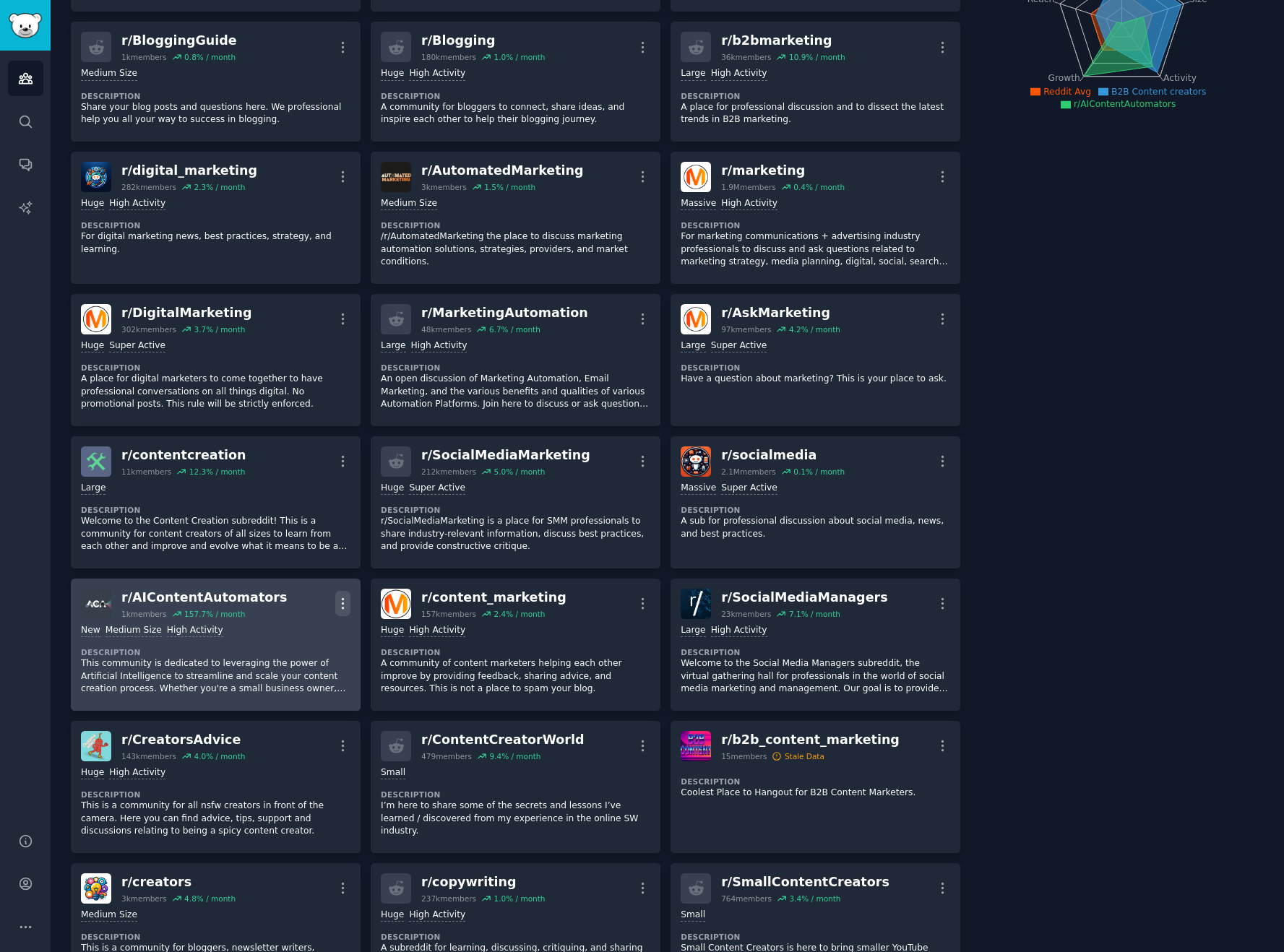
click at [340, 600] on icon "button" at bounding box center [343, 603] width 15 height 15
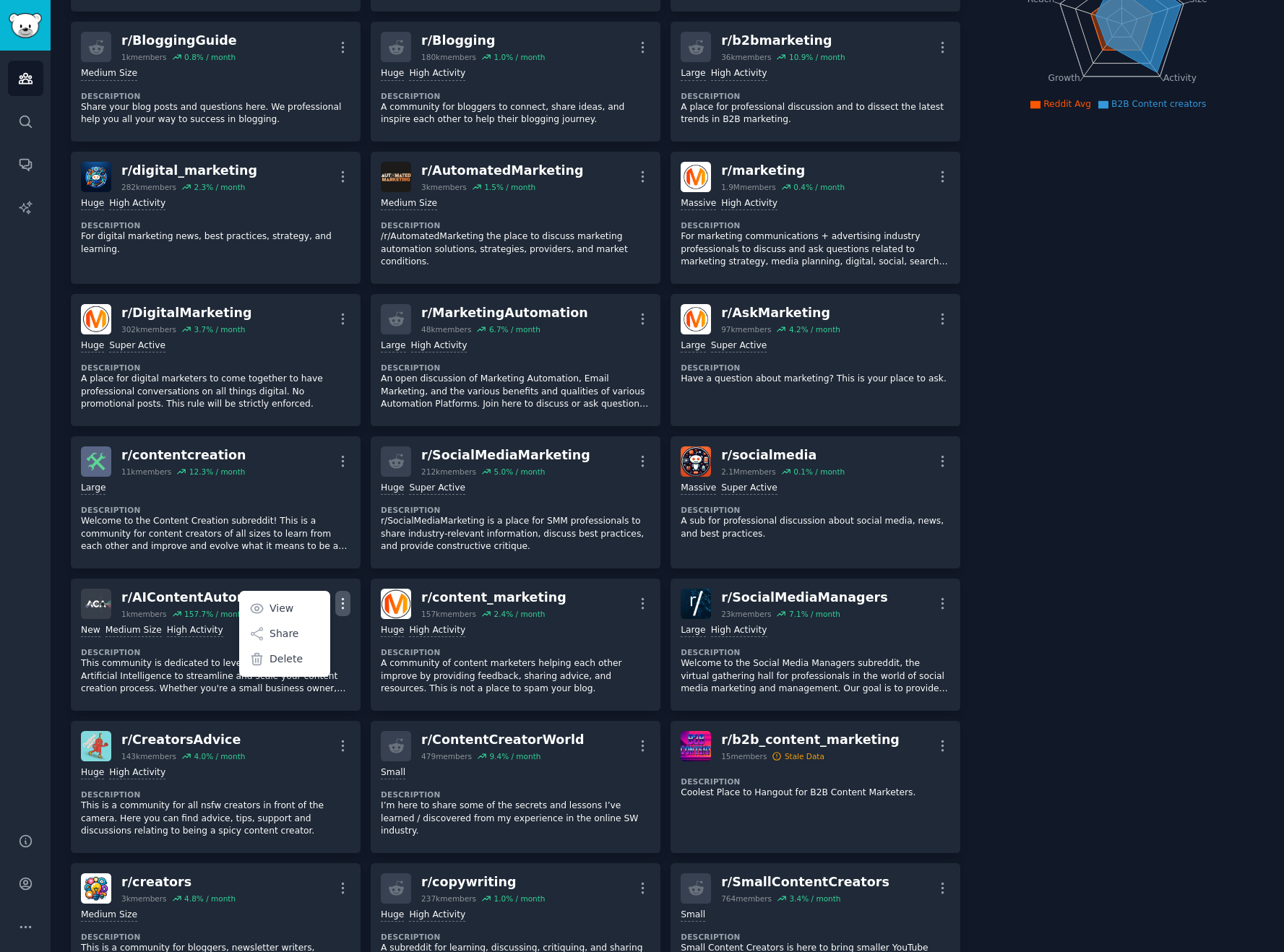
click at [23, 632] on div "Audiences Search Conversations AI Reports" at bounding box center [25, 432] width 50 height 765
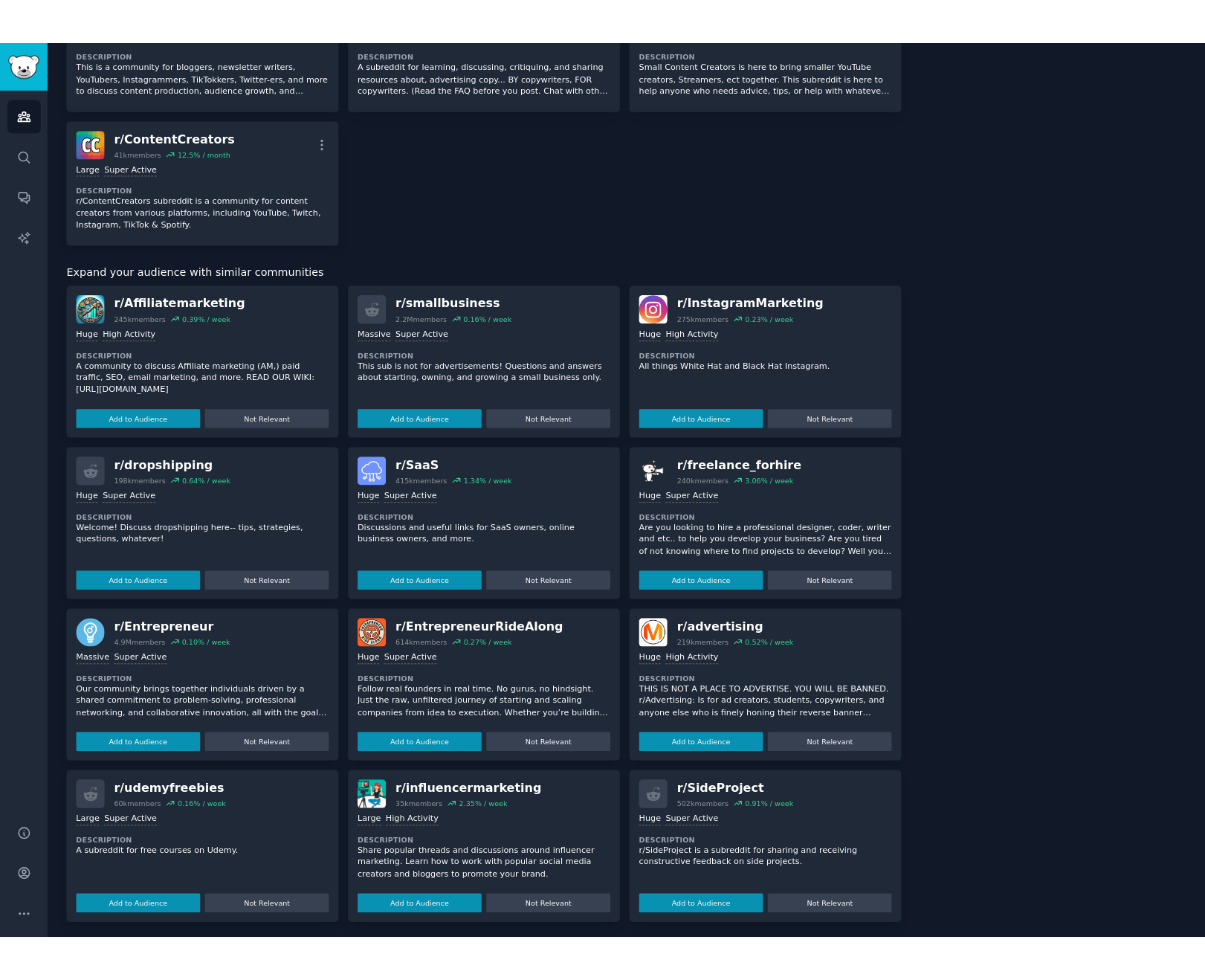
scroll to position [1184, 0]
